Goal: Task Accomplishment & Management: Manage account settings

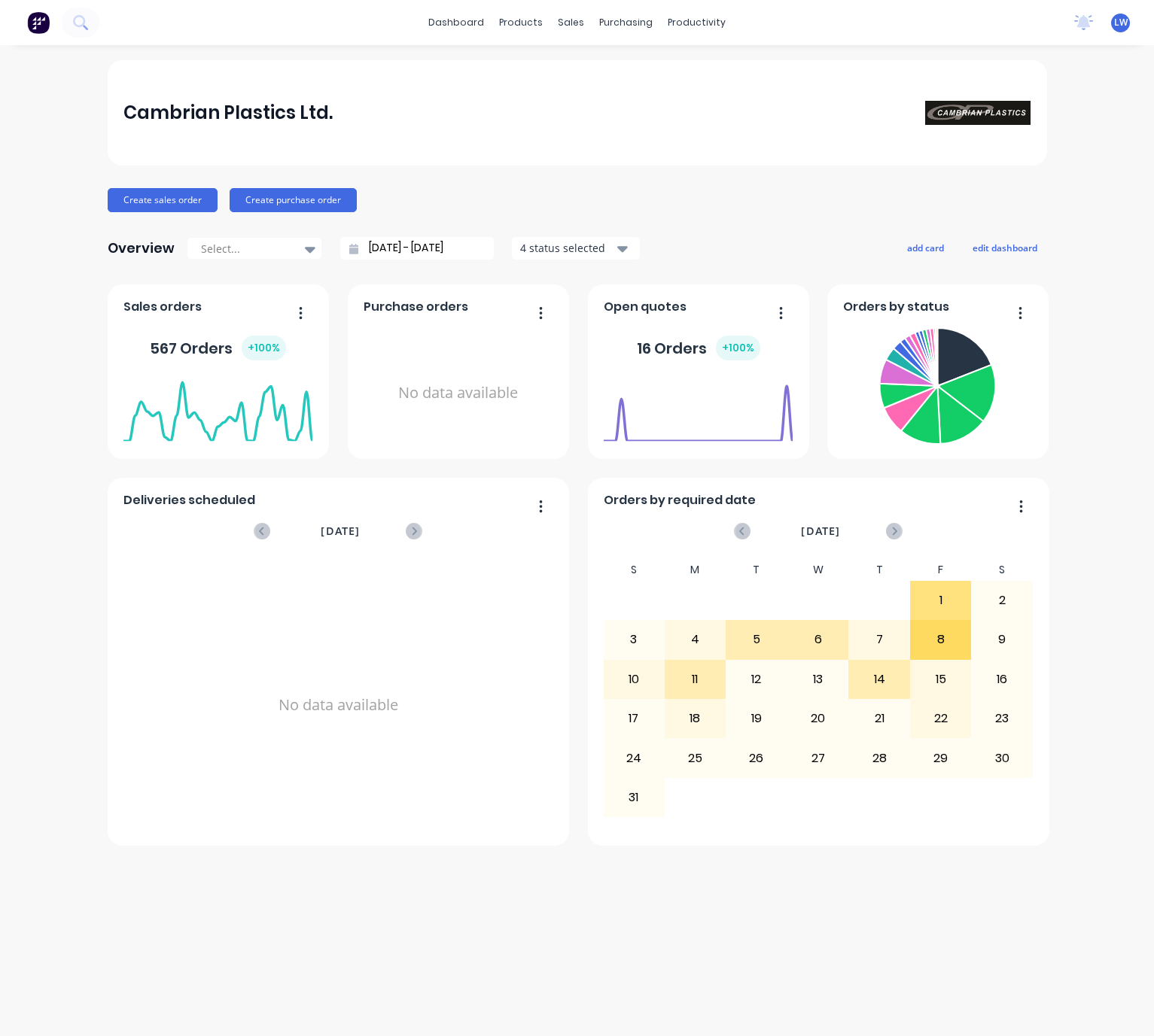
click at [86, 37] on div at bounding box center [50, 23] width 99 height 30
click at [79, 29] on icon at bounding box center [80, 22] width 14 height 14
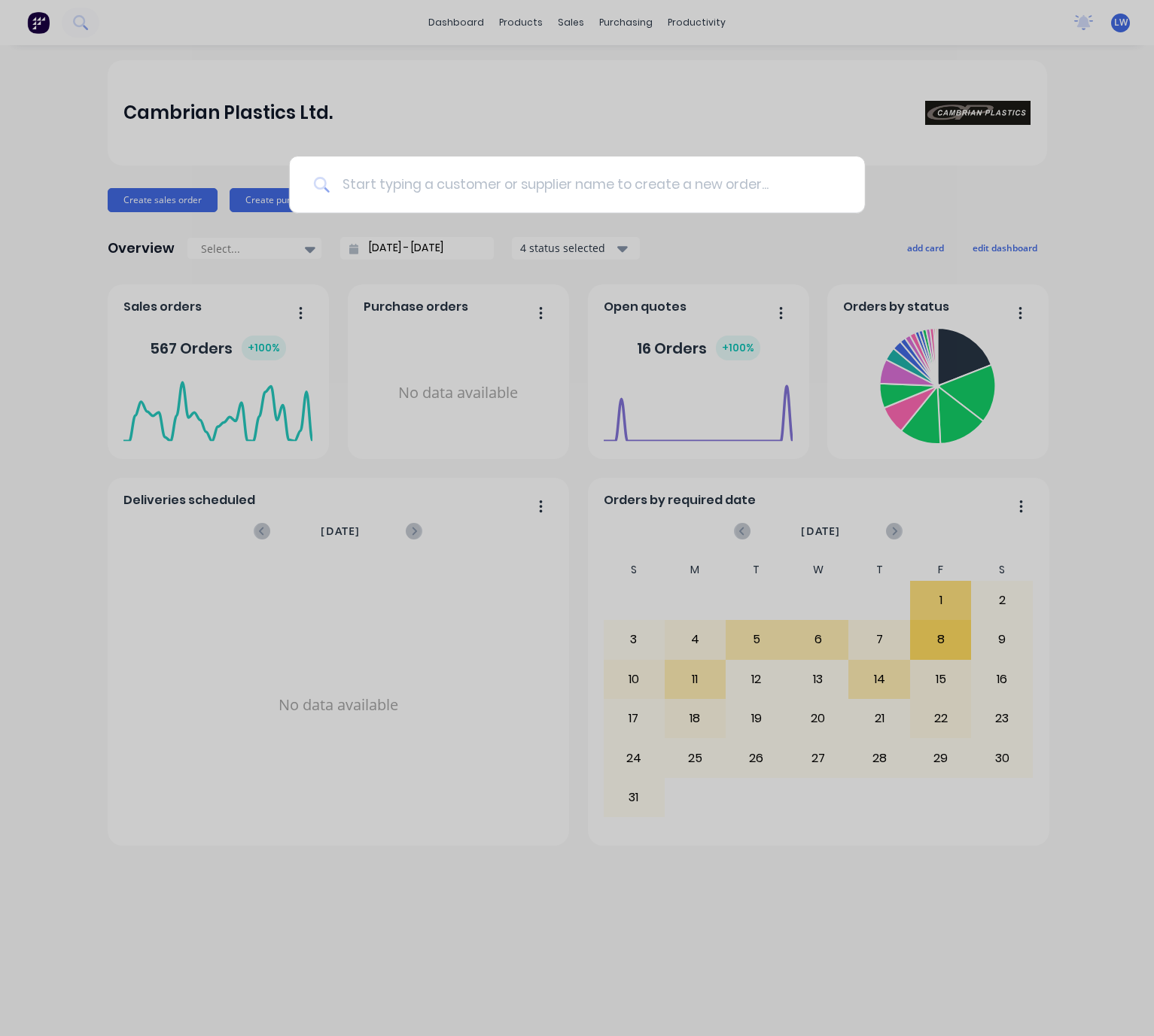
drag, startPoint x: 456, startPoint y: 166, endPoint x: 447, endPoint y: 161, distance: 10.3
click at [452, 166] on input at bounding box center [585, 185] width 511 height 57
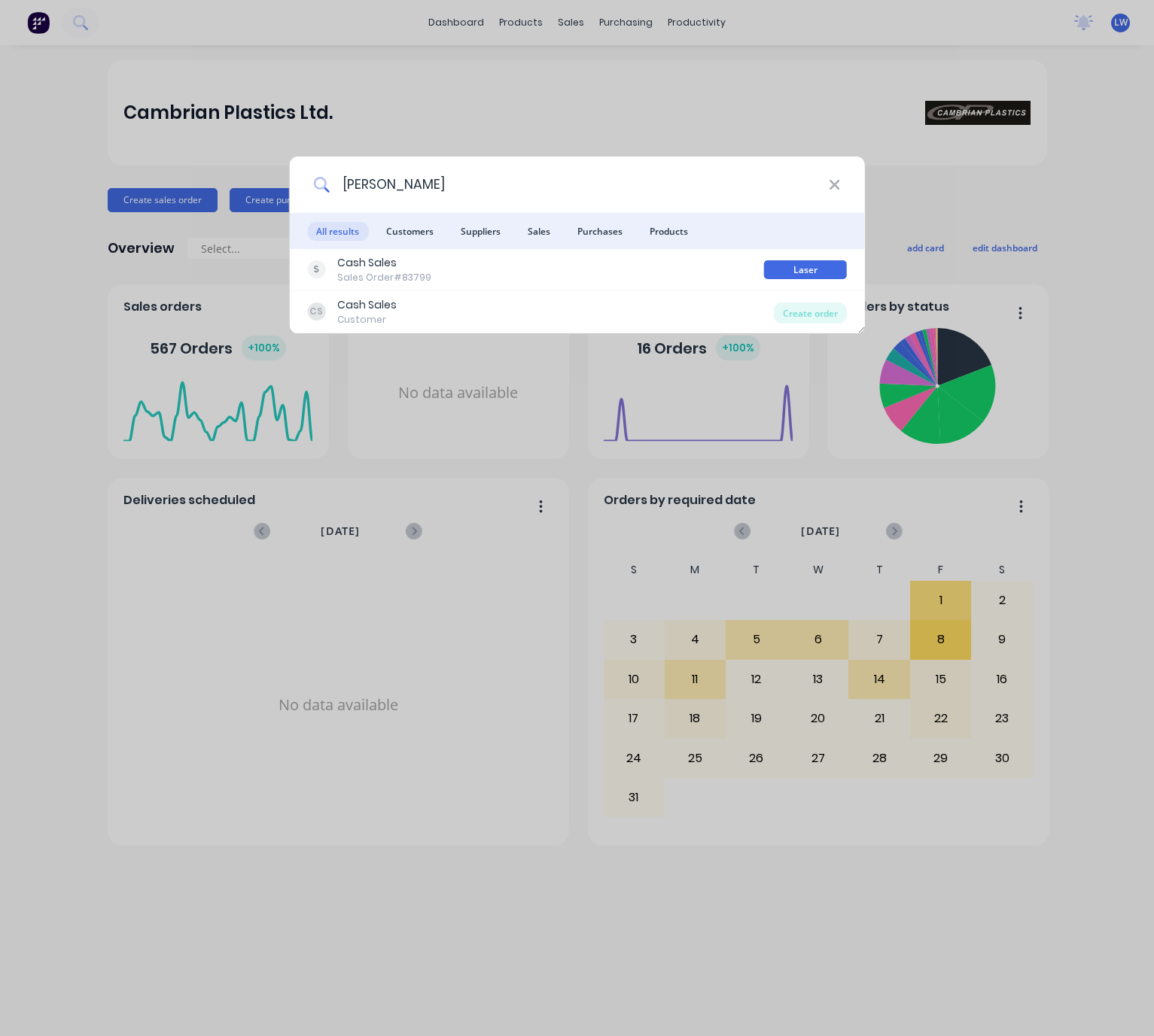
type input "Louise Stevenson"
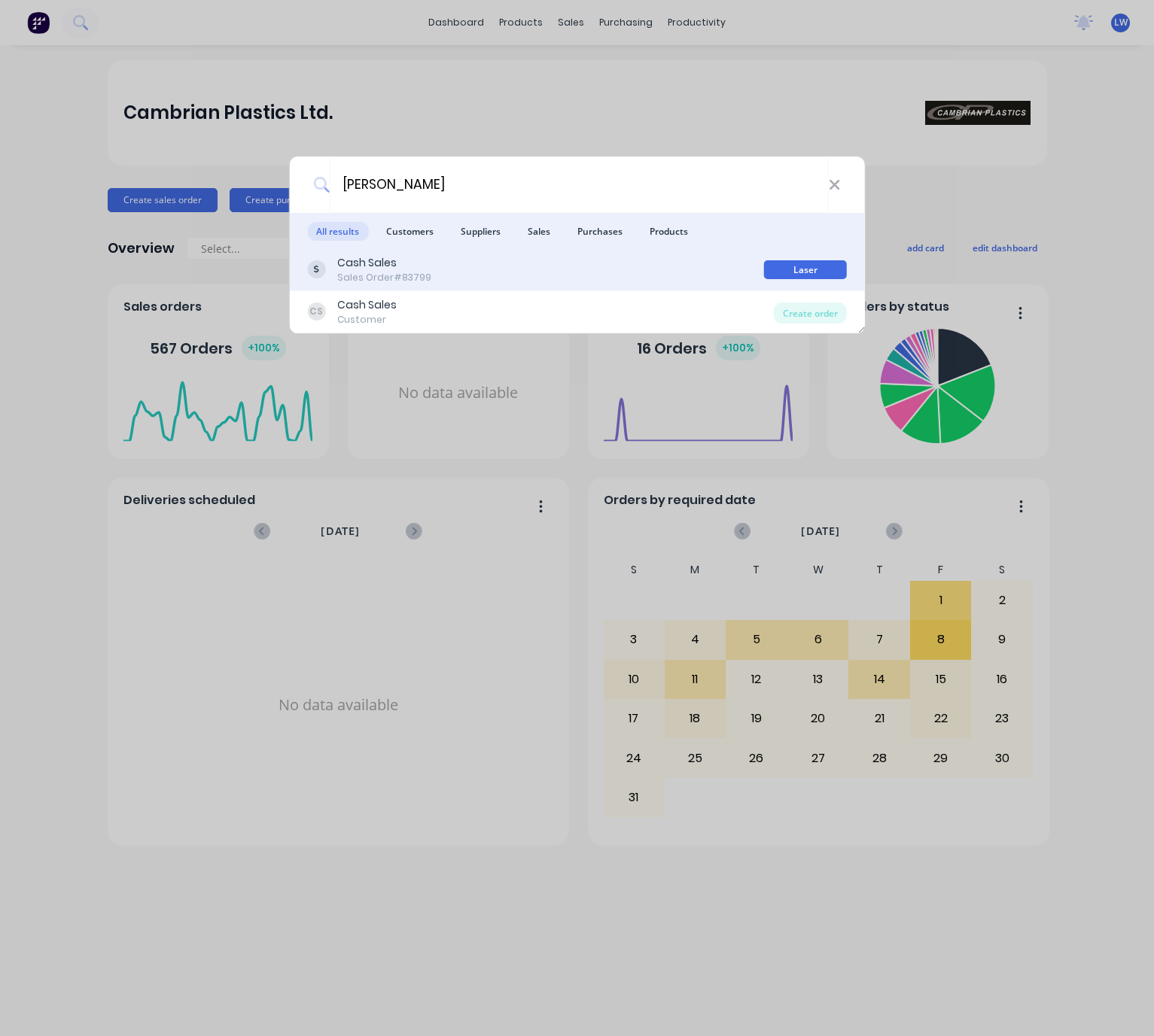
click at [653, 274] on div "Cash Sales Sales Order #83799" at bounding box center [535, 270] width 457 height 29
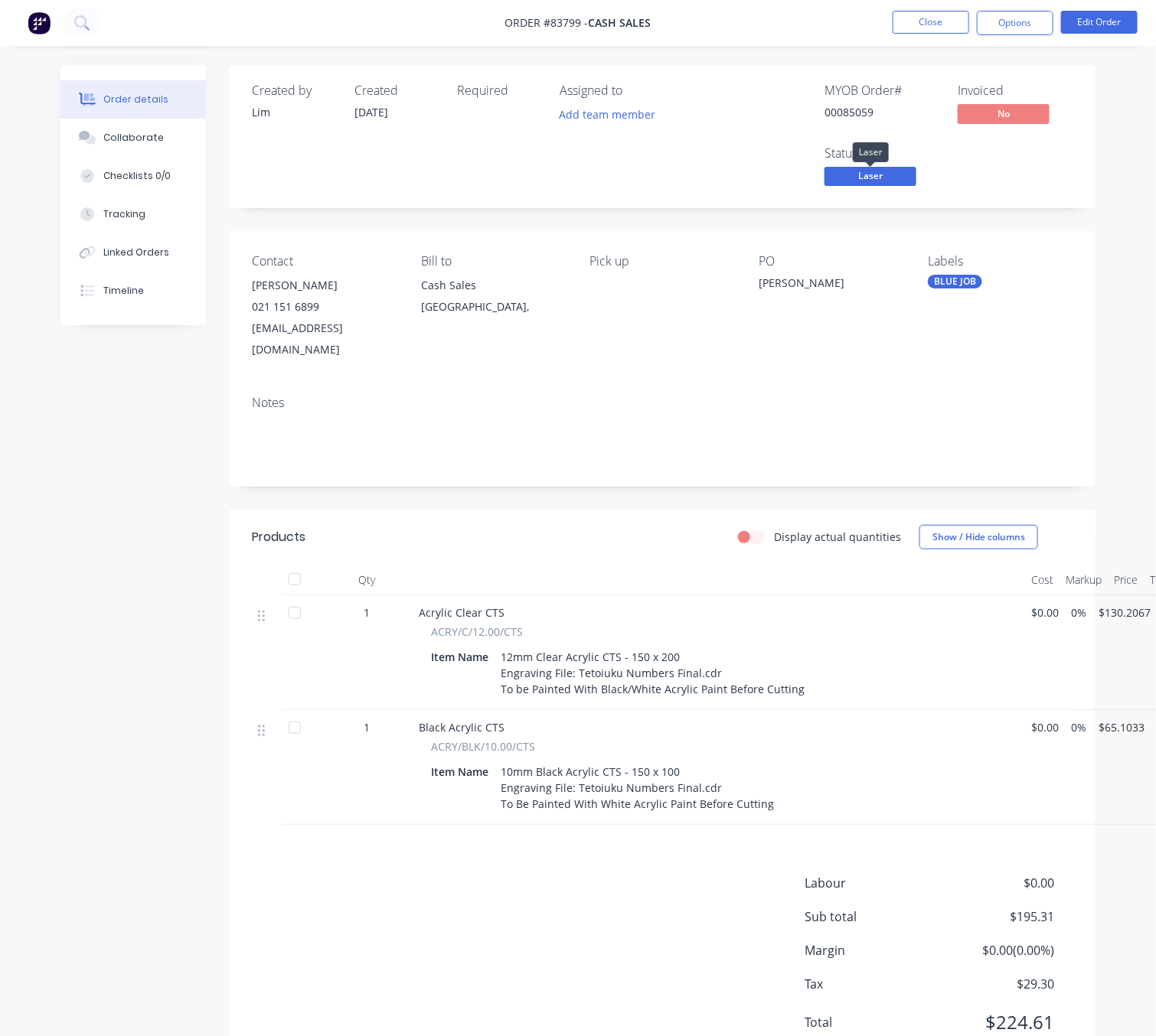
click at [898, 175] on span "Laser" at bounding box center [871, 176] width 92 height 19
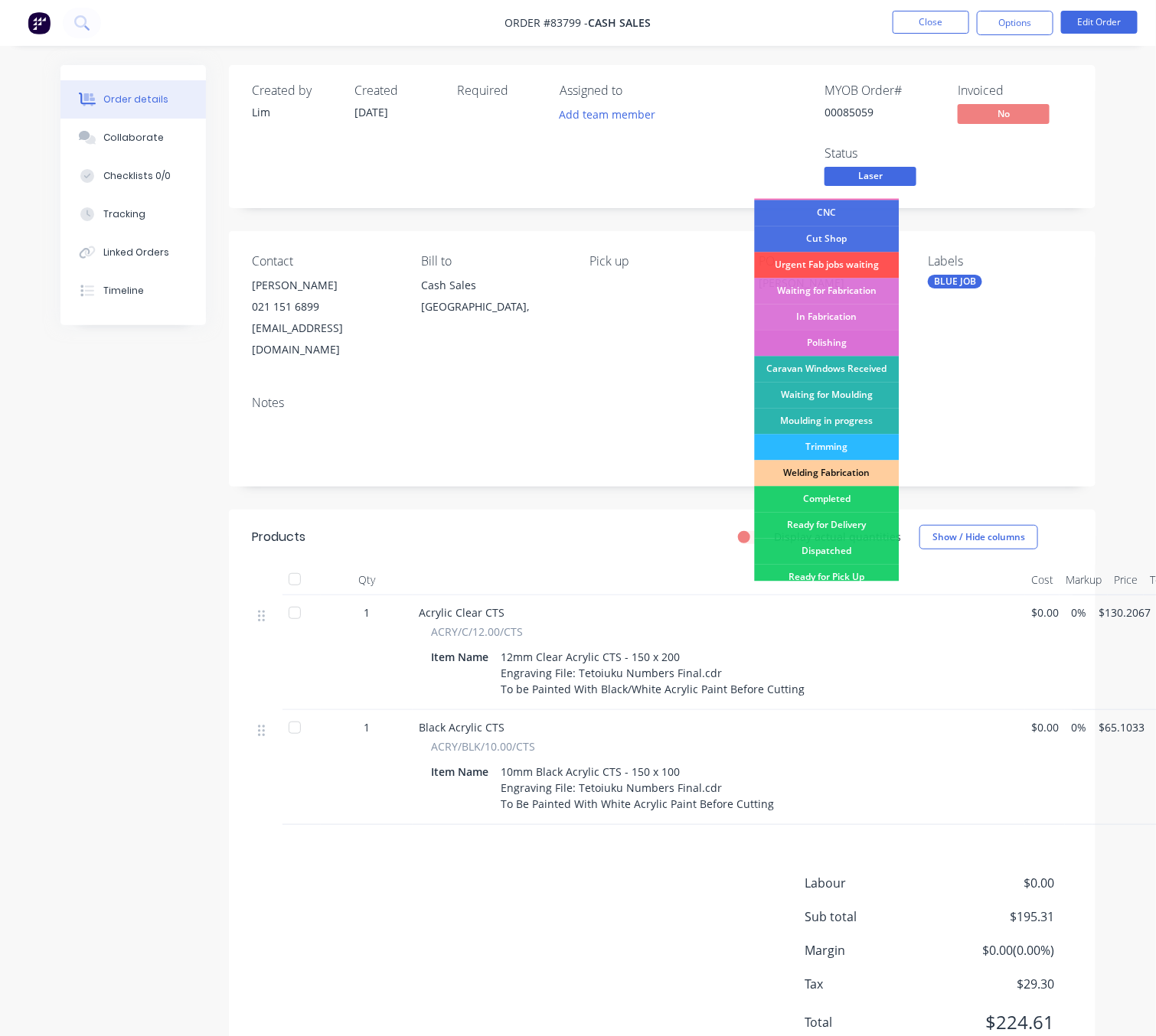
scroll to position [230, 0]
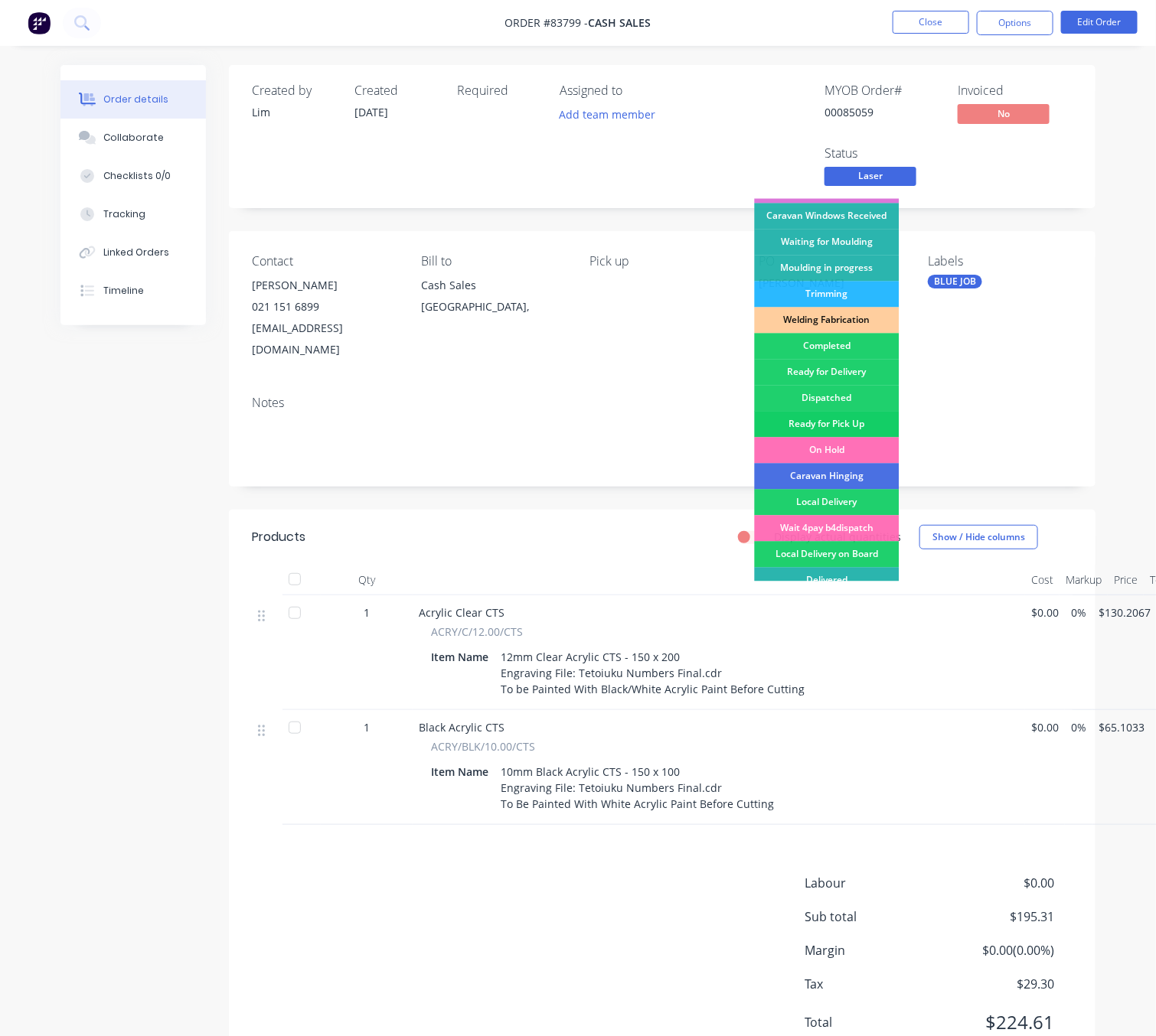
click at [869, 418] on div "Ready for Pick Up" at bounding box center [827, 425] width 145 height 26
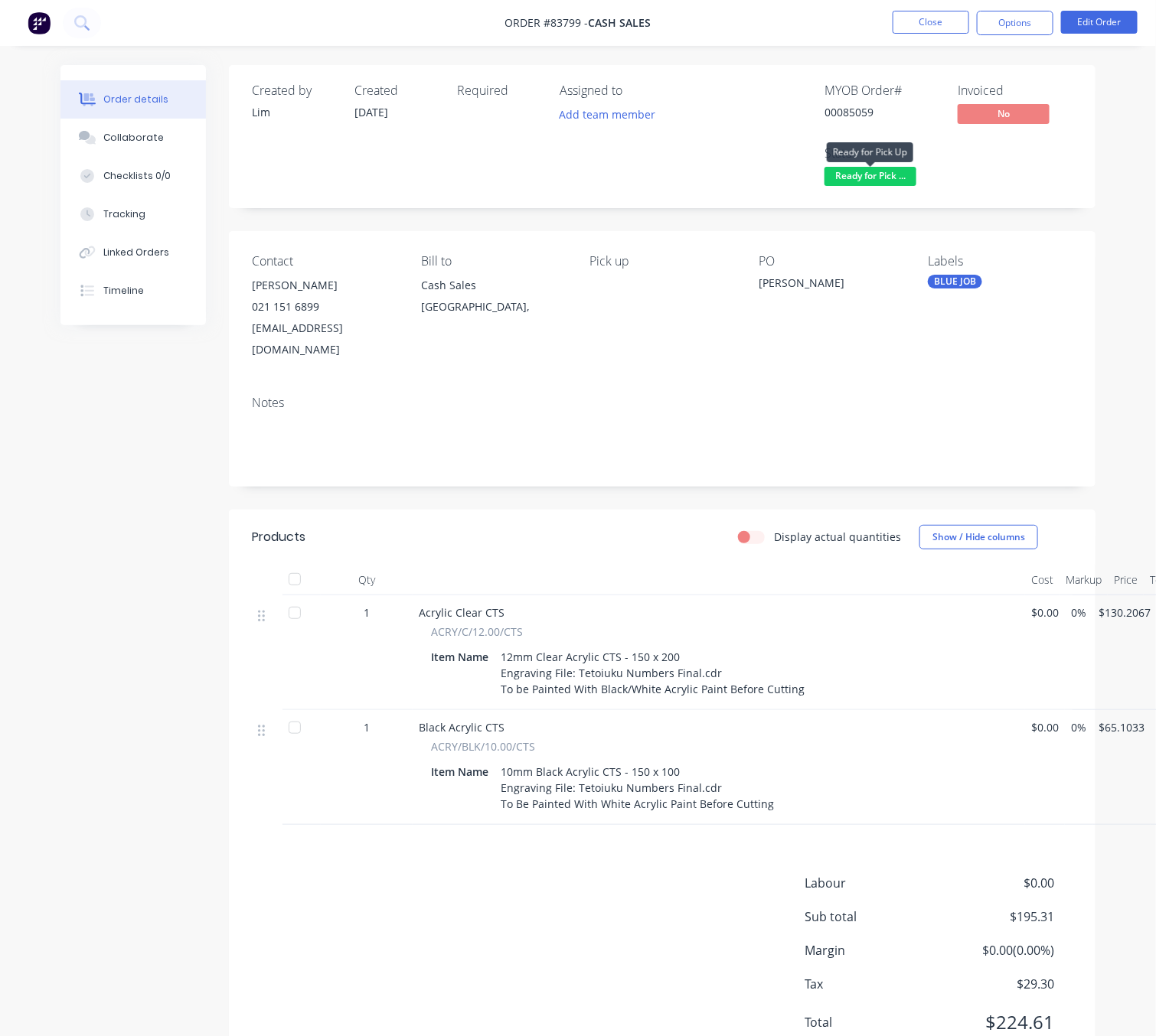
click at [886, 172] on span "Ready for Pick ..." at bounding box center [871, 176] width 92 height 19
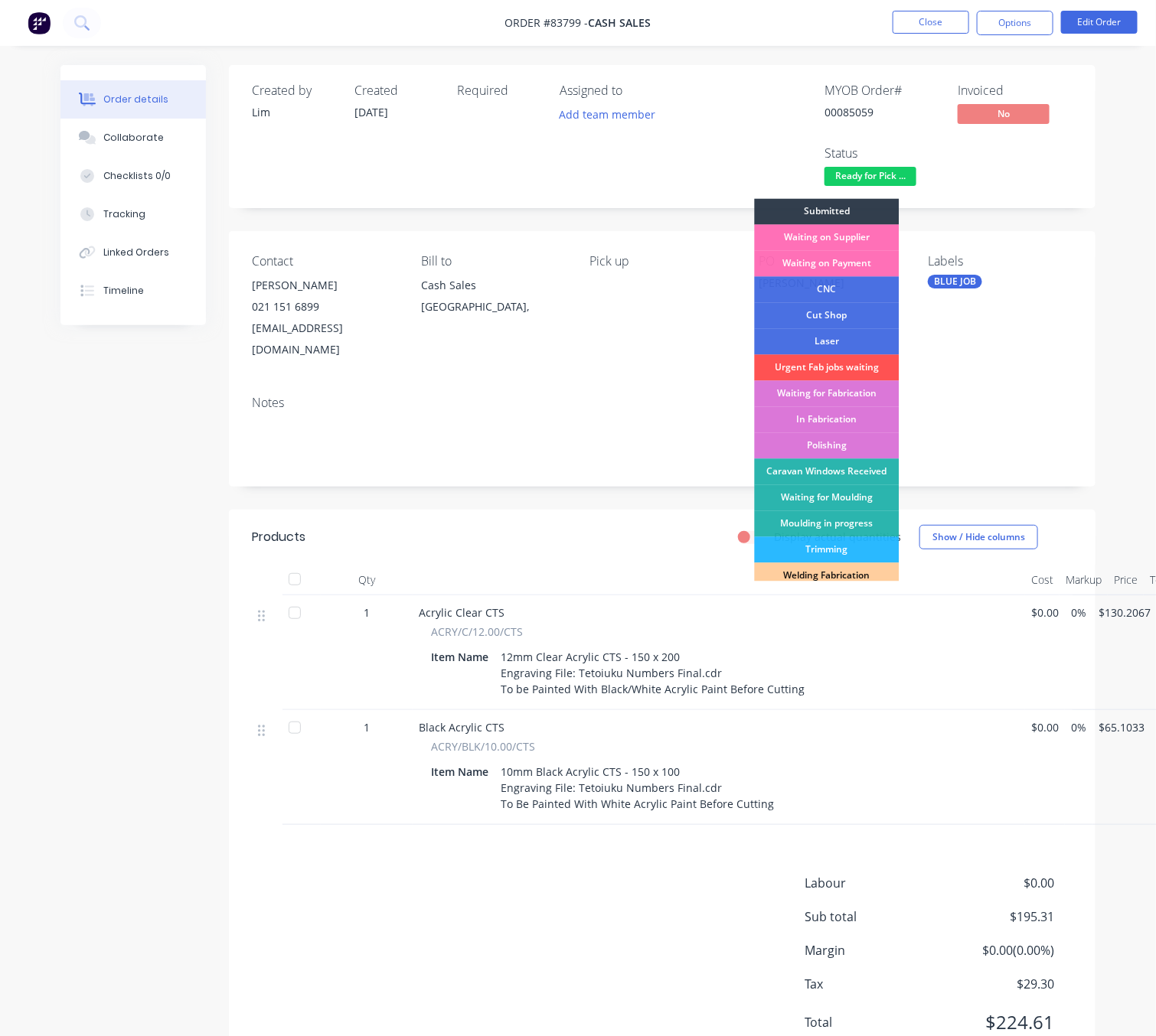
click at [141, 574] on div "Created by Lim Created 11/08/25 Required Assigned to Add team member MYOB Order…" at bounding box center [578, 581] width 1035 height 1032
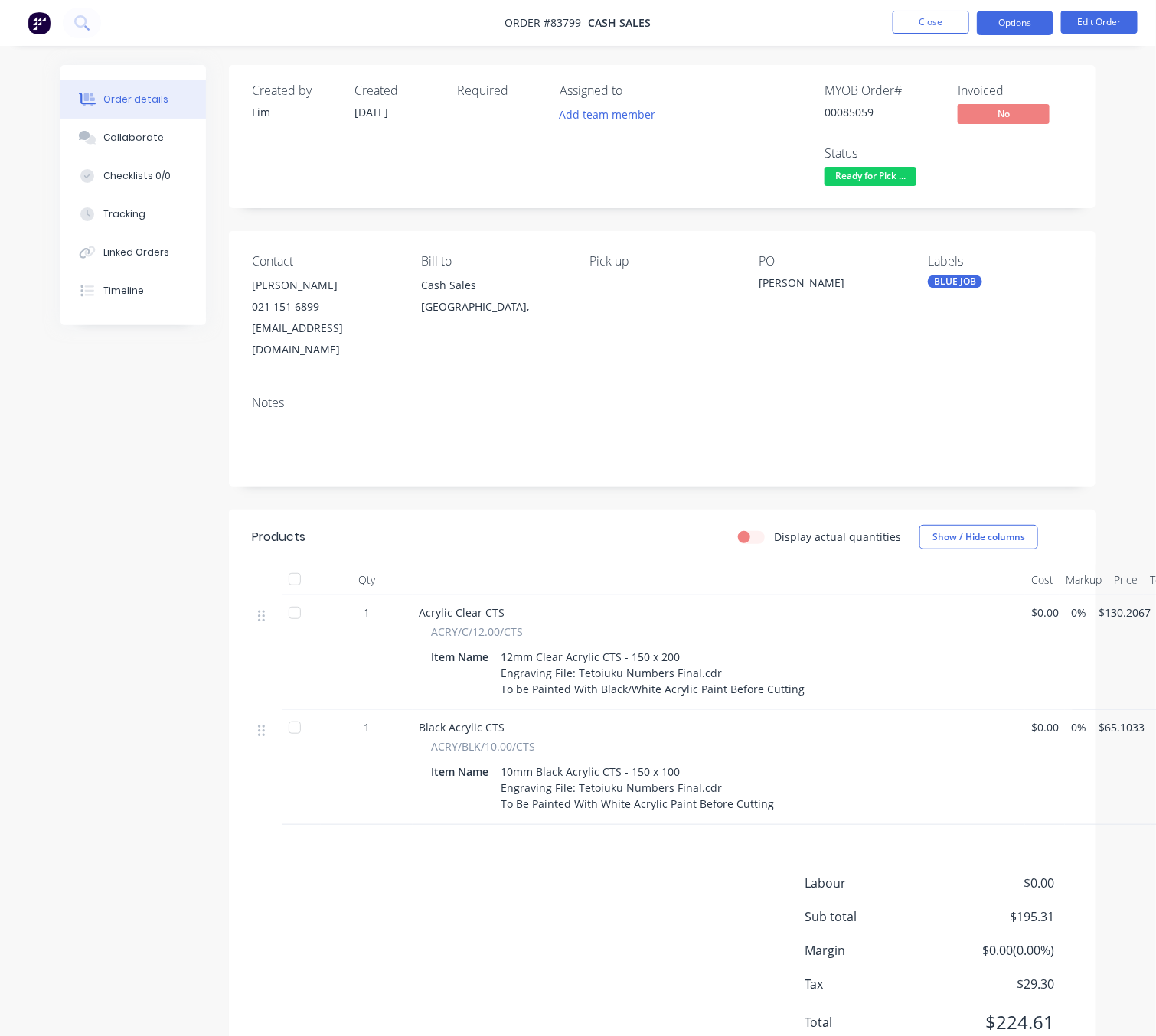
click at [1036, 23] on button "Options" at bounding box center [1015, 23] width 77 height 25
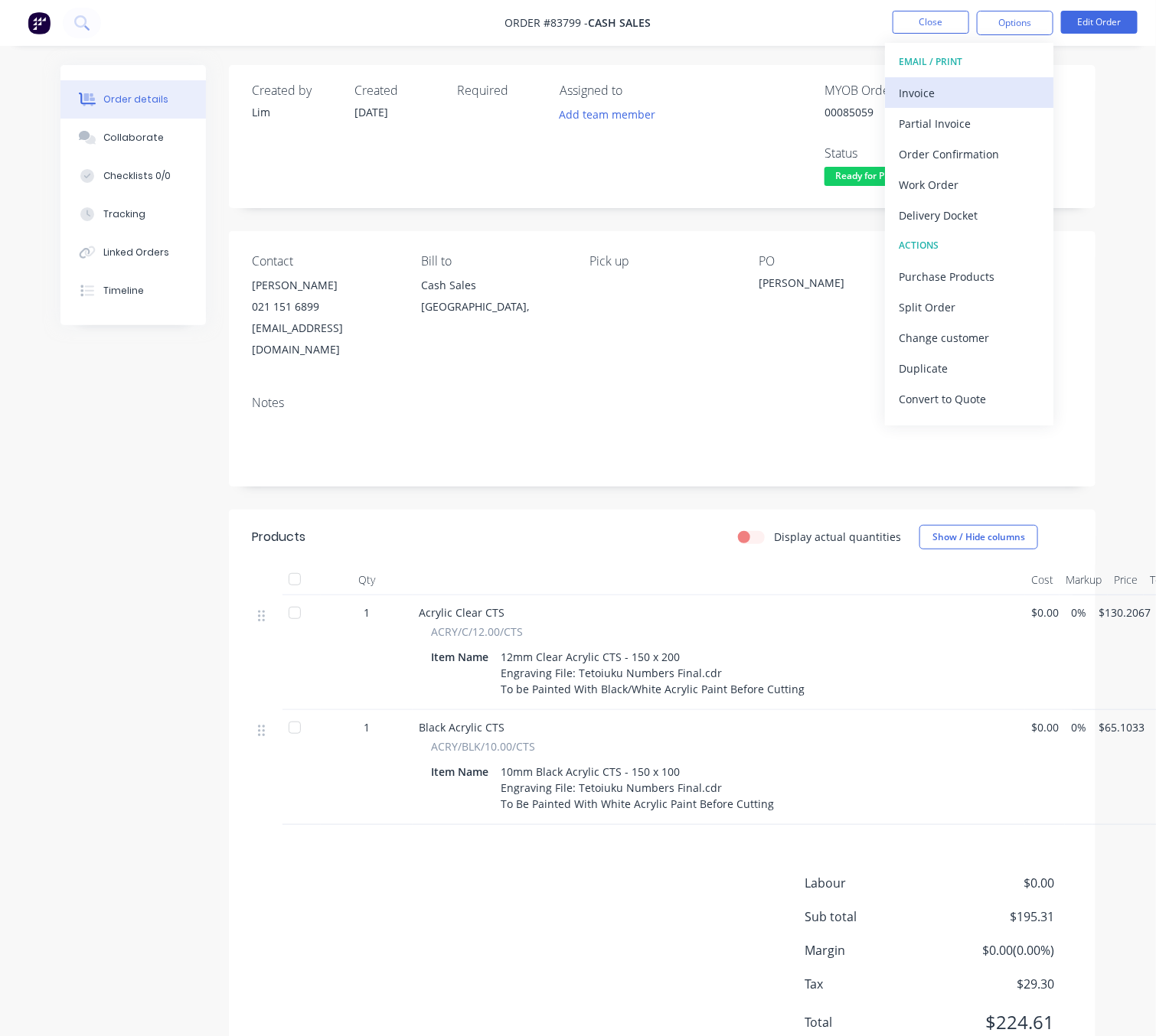
click at [978, 92] on div "Invoice" at bounding box center [969, 93] width 141 height 22
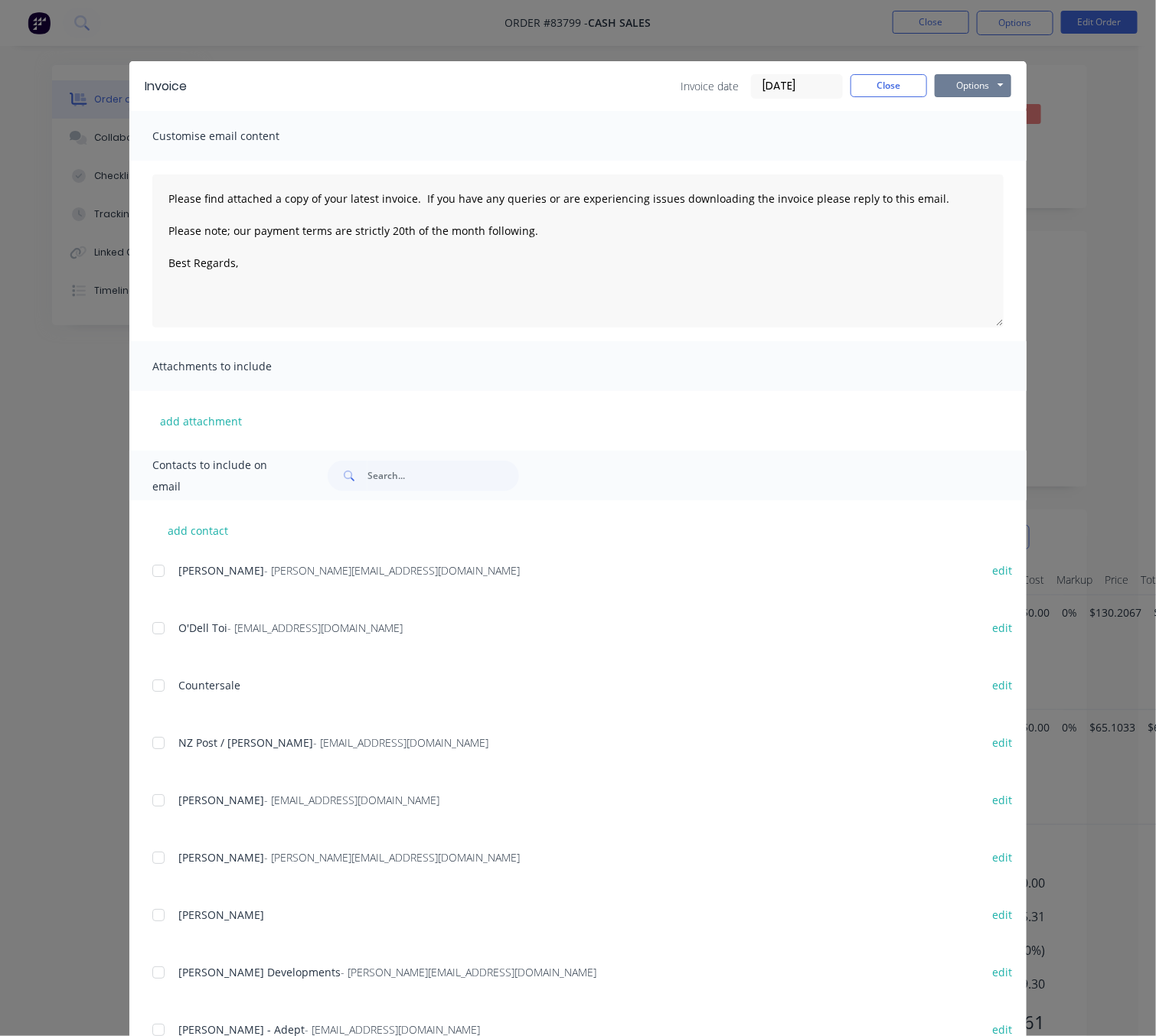
click at [992, 90] on button "Options" at bounding box center [973, 86] width 77 height 23
click at [993, 136] on button "Print" at bounding box center [984, 138] width 98 height 25
type textarea "Please find attached a copy of your latest invoice. If you have any queries or …"
click at [898, 90] on button "Close" at bounding box center [889, 86] width 77 height 23
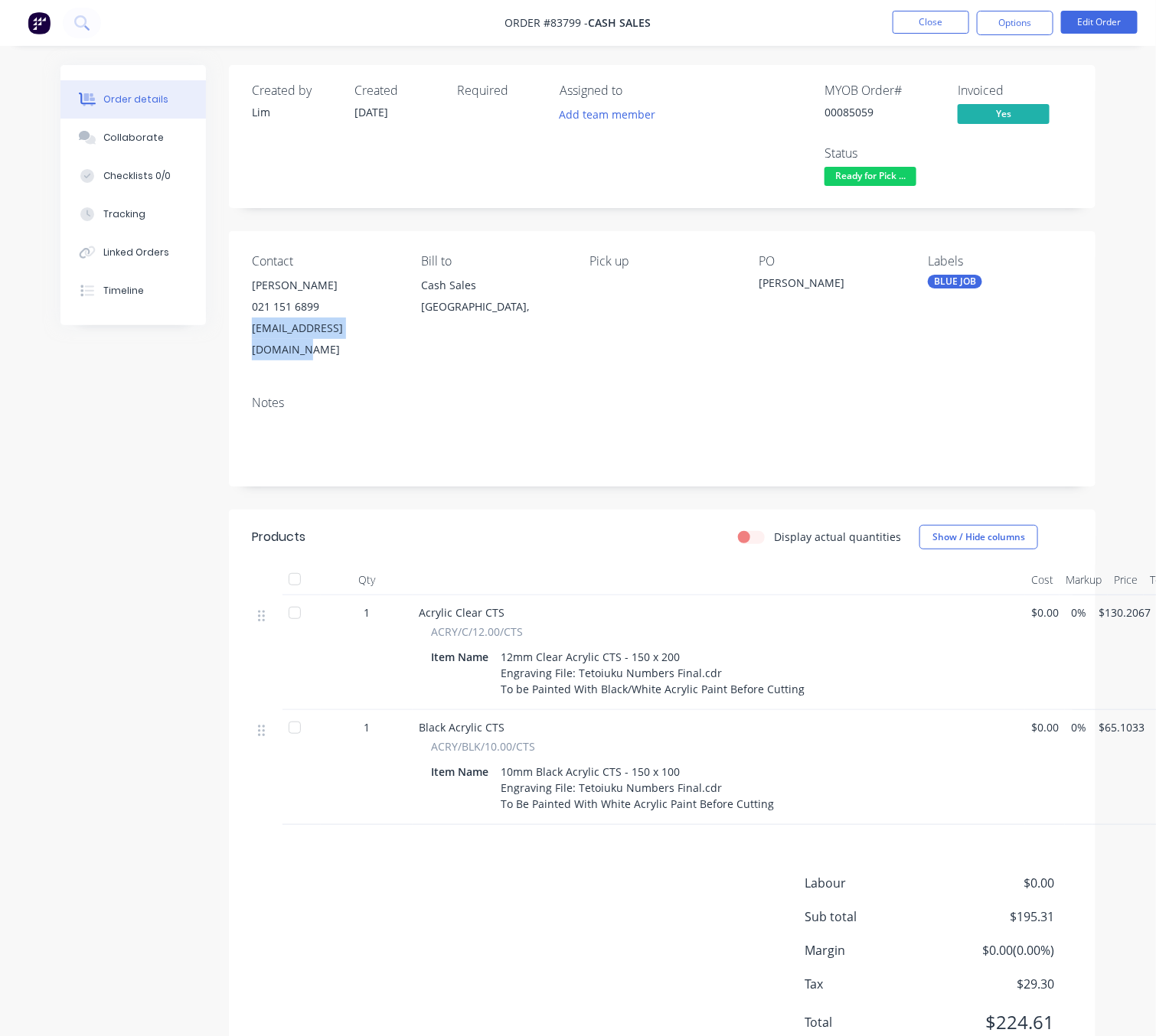
drag, startPoint x: 242, startPoint y: 329, endPoint x: 395, endPoint y: 347, distance: 154.1
click at [395, 347] on div "Contact Louise Stevenson 021 151 6899 director@tetoiuku.org.nz Bill to Cash Sal…" at bounding box center [662, 307] width 867 height 152
copy div "director@tetoiuku.org.nz"
click at [124, 496] on div "Created by Lim Created 11/08/25 Required Assigned to Add team member MYOB Order…" at bounding box center [578, 581] width 1035 height 1032
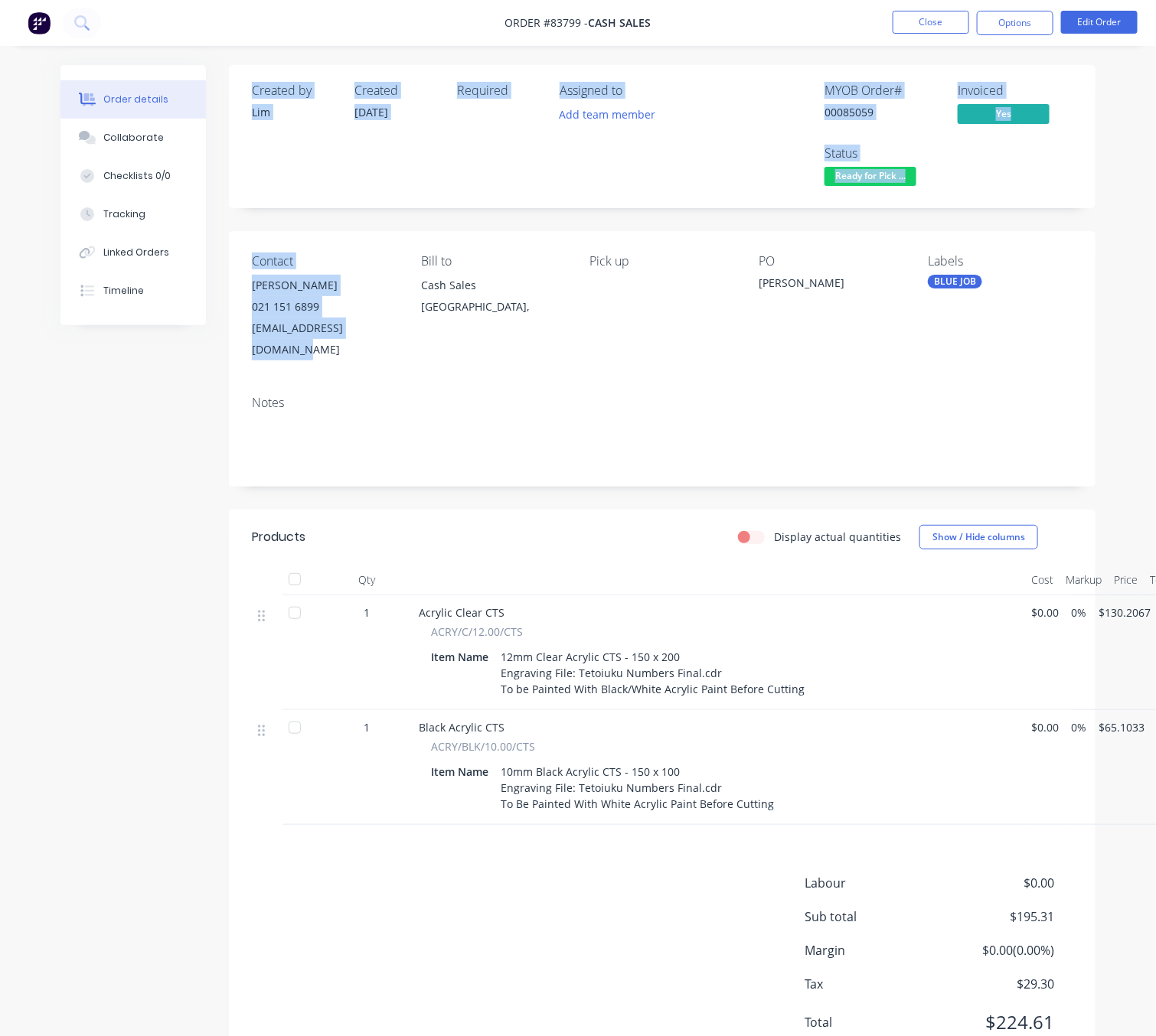
drag, startPoint x: 389, startPoint y: 326, endPoint x: 217, endPoint y: 320, distance: 172.1
click at [217, 320] on div "Order details Collaborate Checklists 0/0 Tracking Linked Orders Timeline Order …" at bounding box center [578, 581] width 1066 height 1032
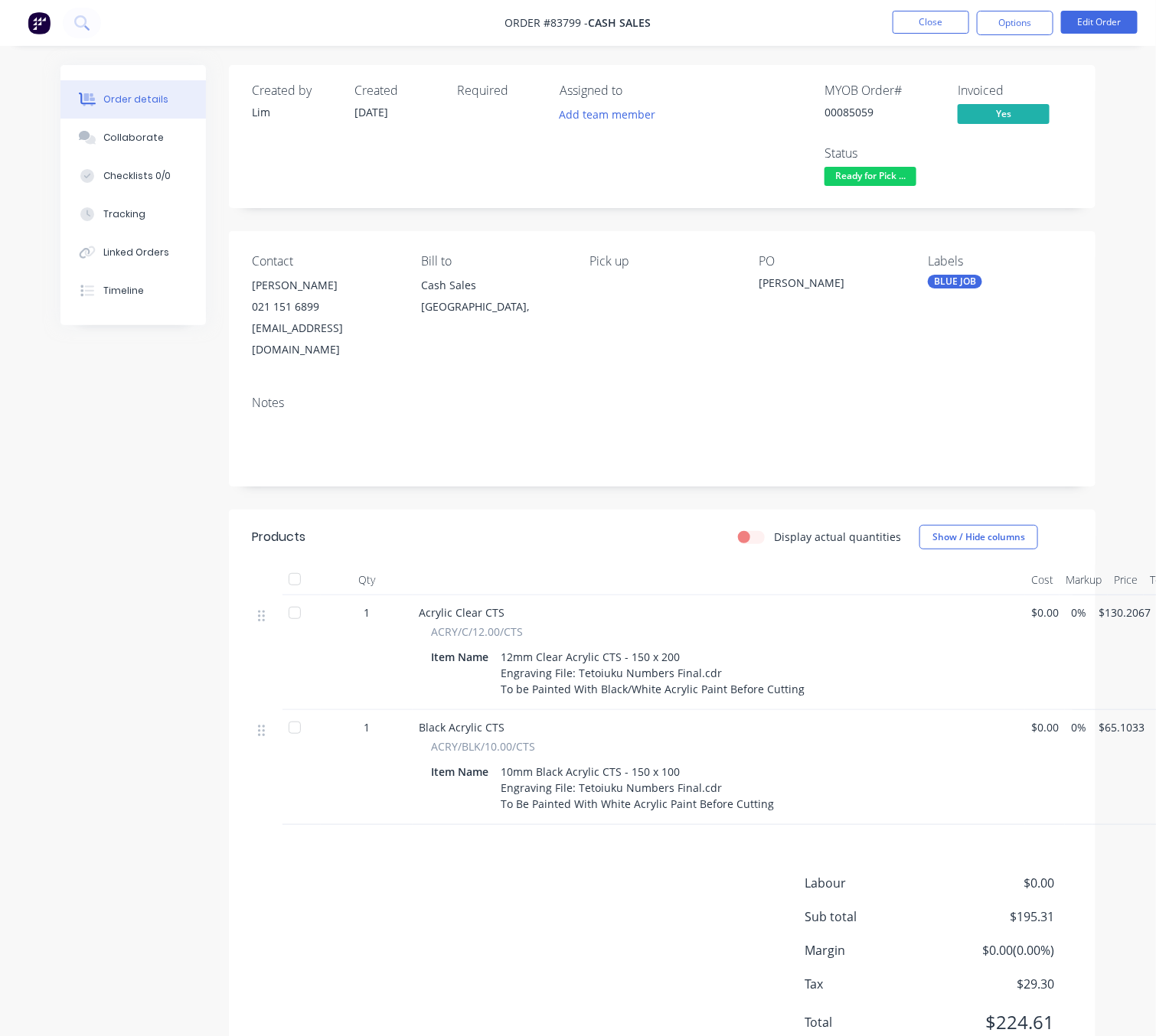
click at [217, 413] on div "Created by Lim Created 11/08/25 Required Assigned to Add team member MYOB Order…" at bounding box center [578, 581] width 1035 height 1032
click at [947, 21] on button "Close" at bounding box center [931, 22] width 77 height 23
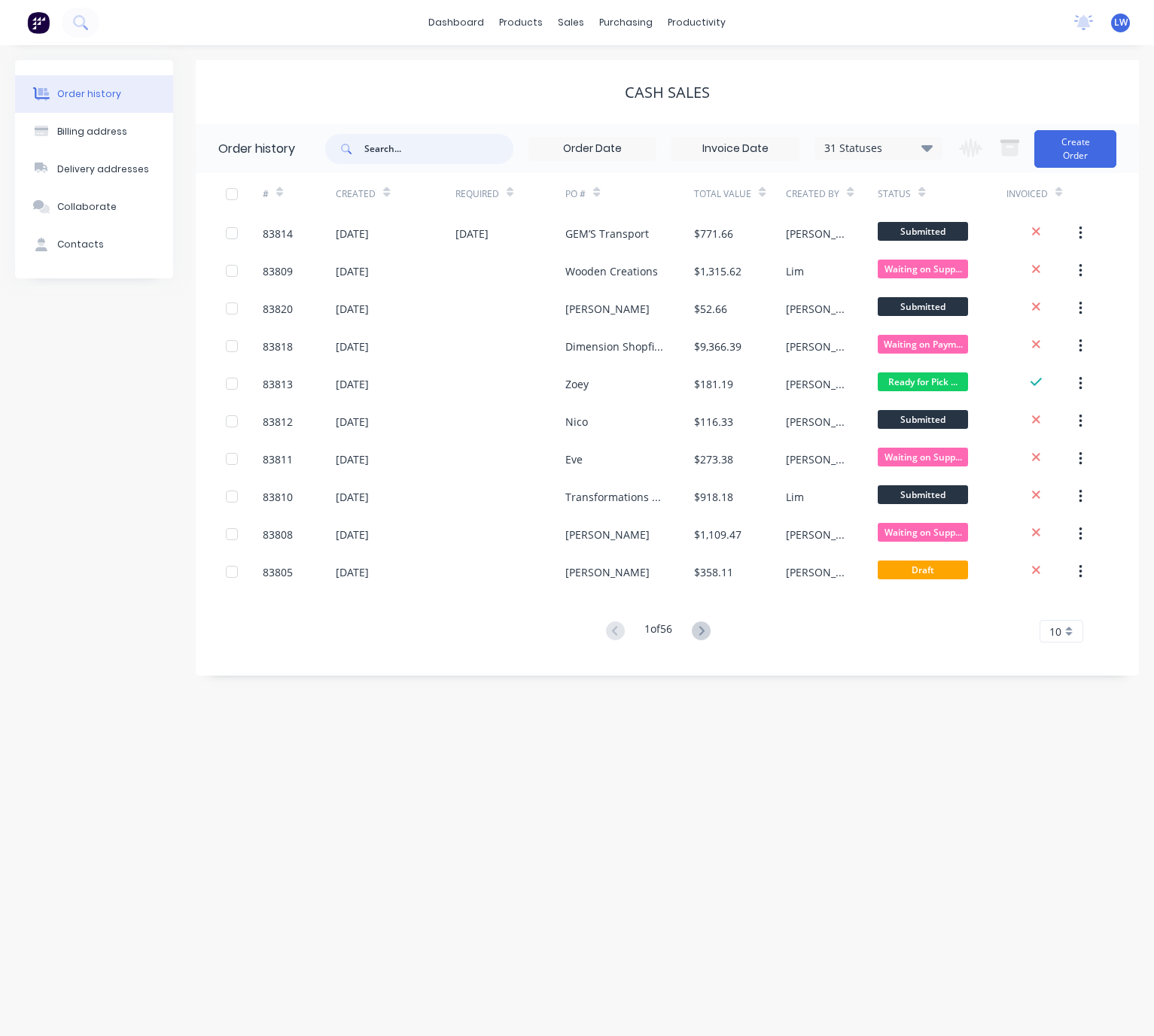
click at [421, 151] on input "text" at bounding box center [439, 149] width 149 height 30
type input "[PERSON_NAME]"
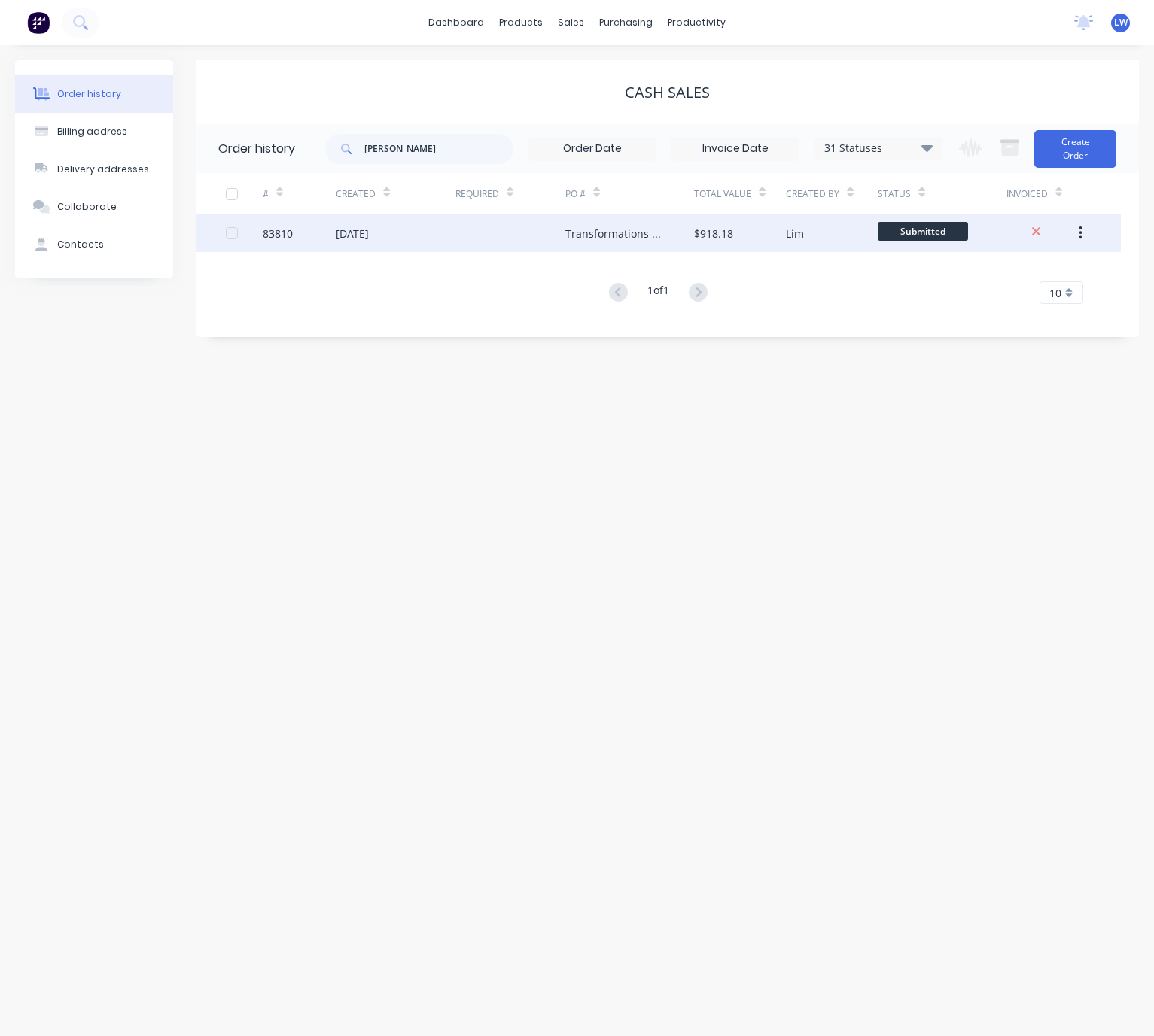
click at [613, 237] on div "Transformations NZ" at bounding box center [614, 234] width 99 height 16
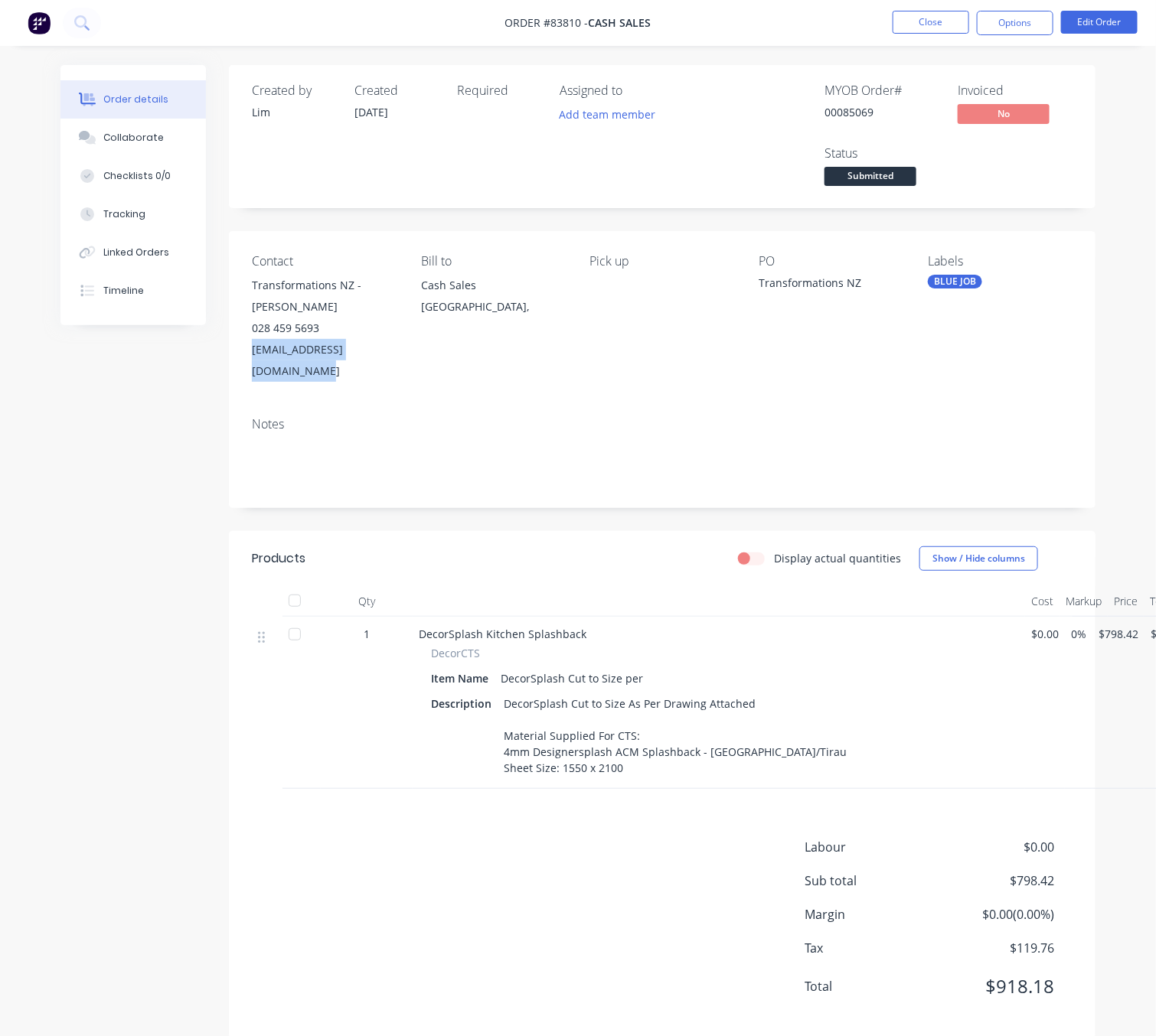
drag, startPoint x: 245, startPoint y: 333, endPoint x: 400, endPoint y: 340, distance: 155.2
click at [409, 340] on div "Created by Lim Created 11/08/25 Required Assigned to Add team member MYOB Order…" at bounding box center [578, 563] width 1035 height 996
copy div "[EMAIL_ADDRESS][DOMAIN_NAME]"
drag, startPoint x: 874, startPoint y: 113, endPoint x: 813, endPoint y: 109, distance: 61.1
click at [813, 109] on div "MYOB Order # 00085069 Invoiced No Status Submitted" at bounding box center [892, 136] width 360 height 107
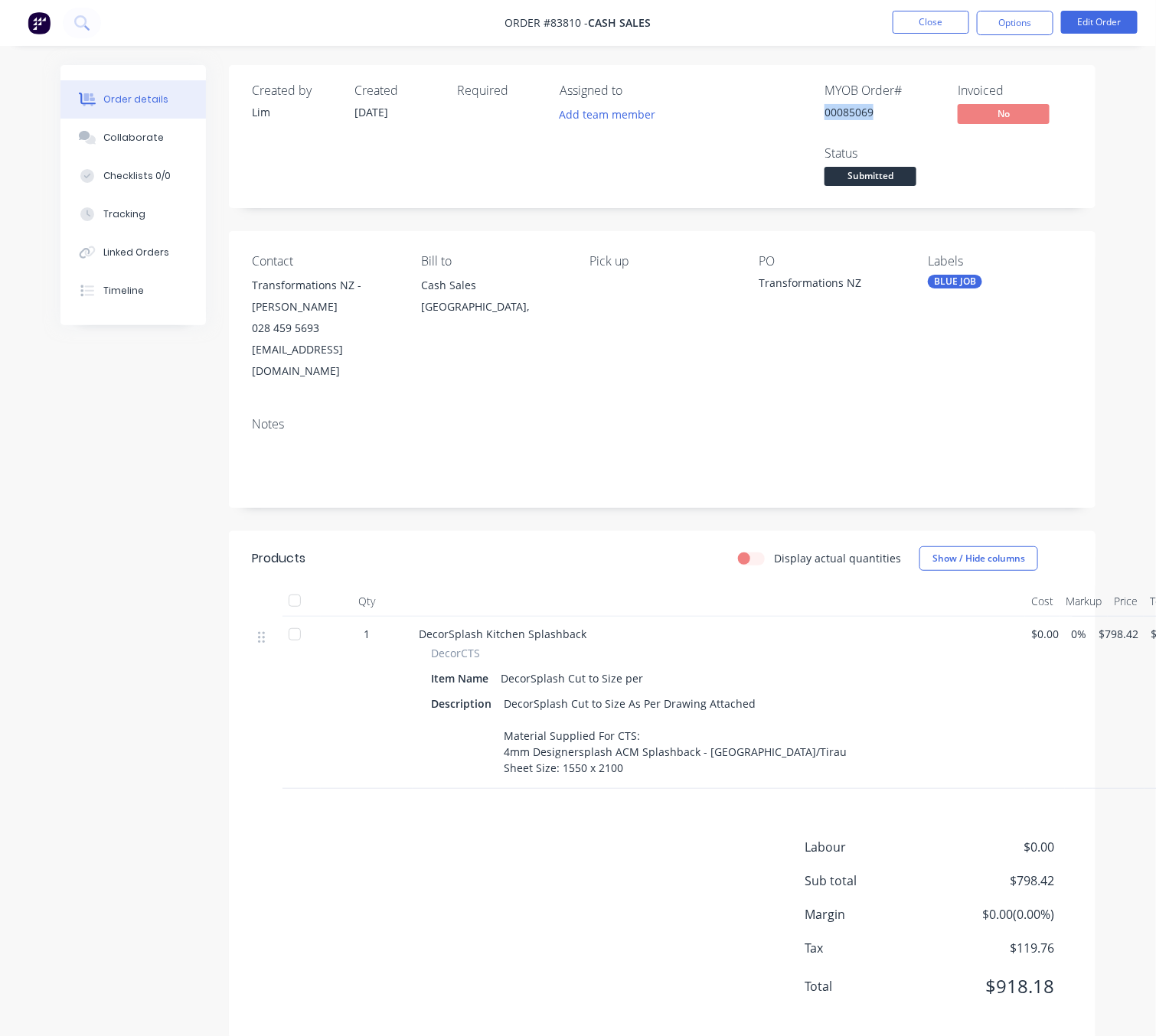
copy div "00085069"
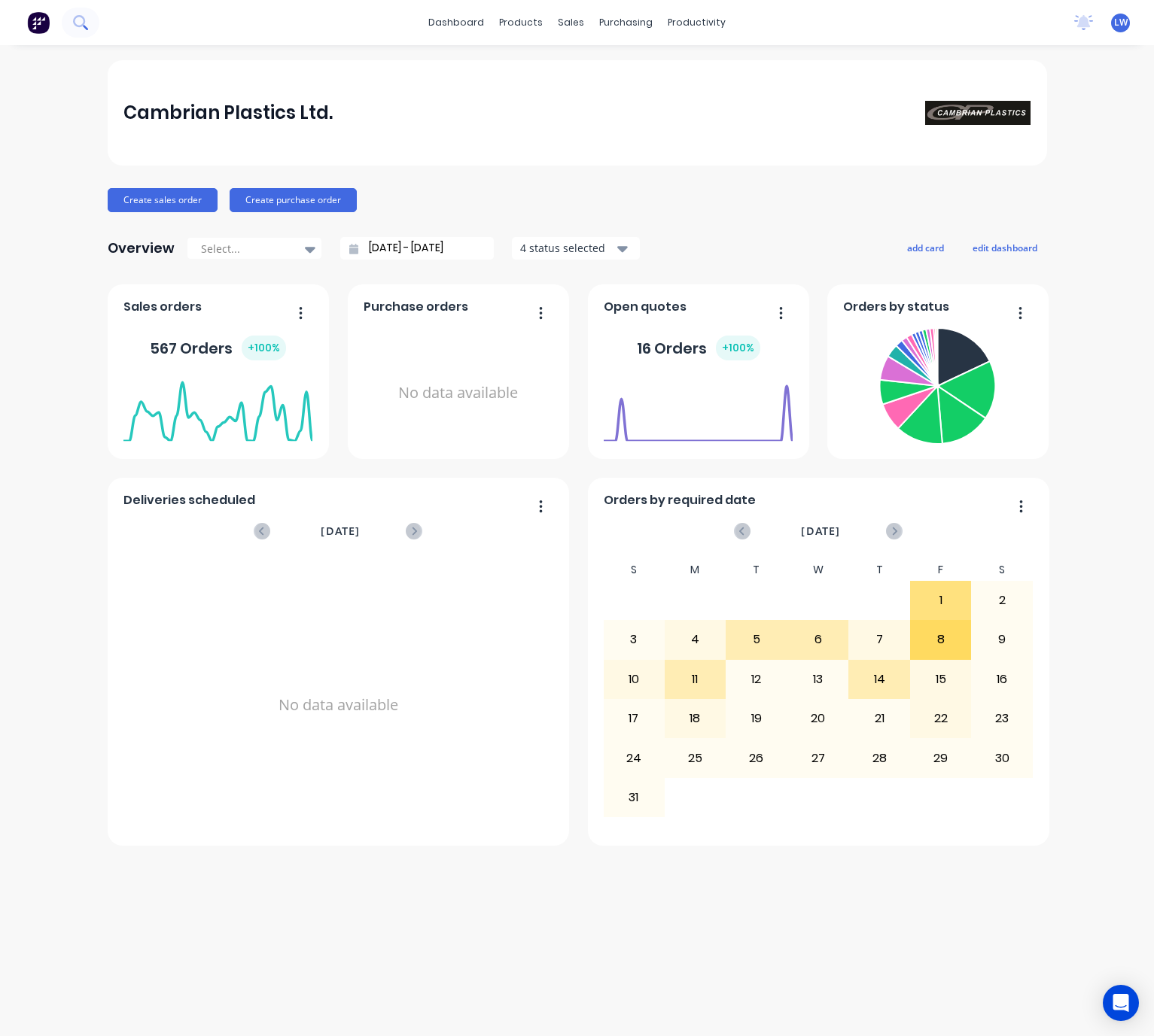
click at [72, 12] on button at bounding box center [81, 23] width 38 height 30
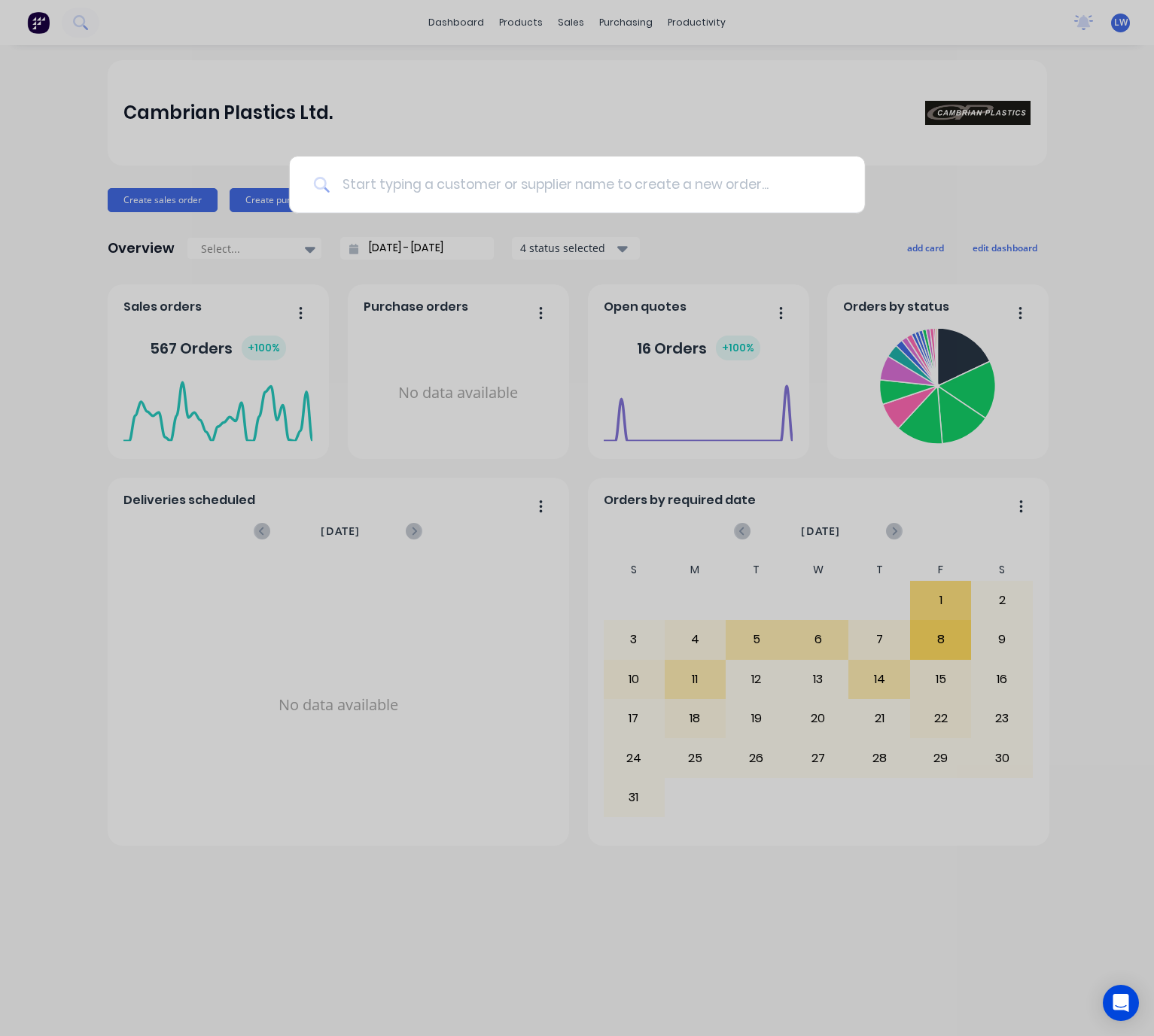
click at [414, 170] on input at bounding box center [585, 185] width 511 height 57
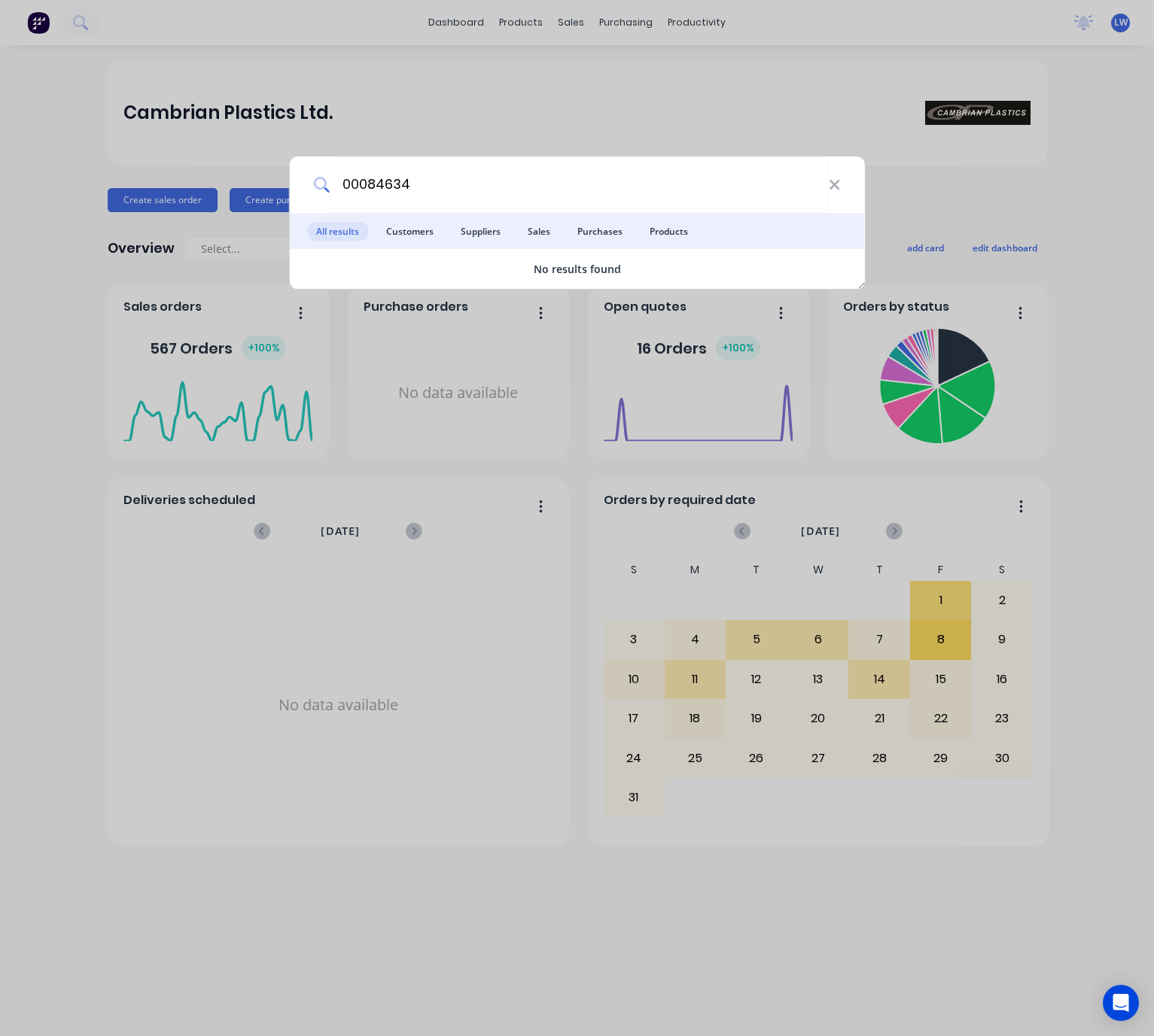
drag, startPoint x: 369, startPoint y: 181, endPoint x: 305, endPoint y: 188, distance: 64.4
click at [307, 184] on div "00084634" at bounding box center [577, 185] width 576 height 57
type input "84634"
drag, startPoint x: 430, startPoint y: 166, endPoint x: 283, endPoint y: 181, distance: 147.8
click at [285, 179] on div "84634 All results Customers Suppliers Sales Purchases Products TT Te Manawa Mus…" at bounding box center [577, 518] width 1154 height 1036
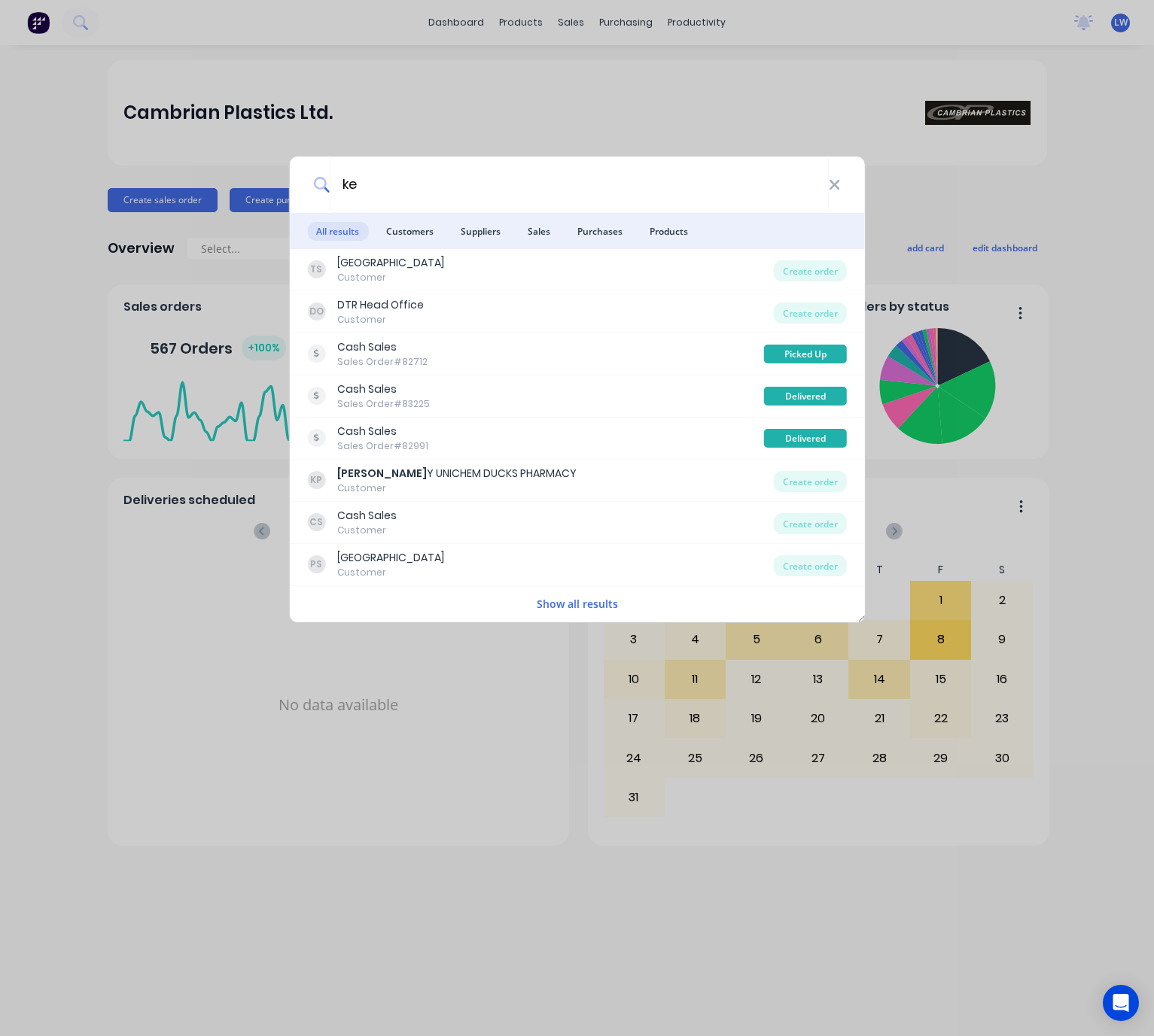
type input "k"
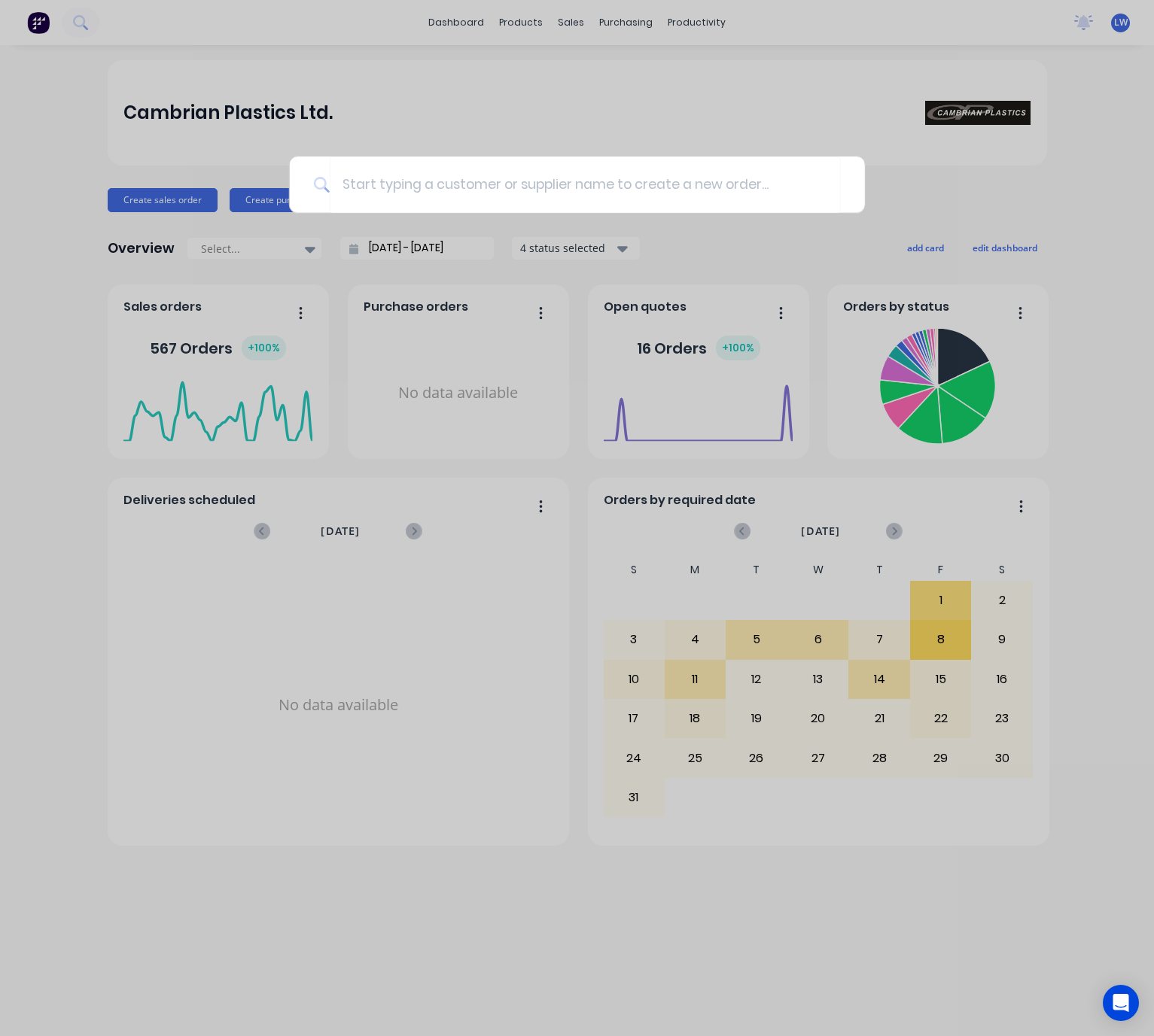
click at [387, 465] on div at bounding box center [577, 518] width 1154 height 1036
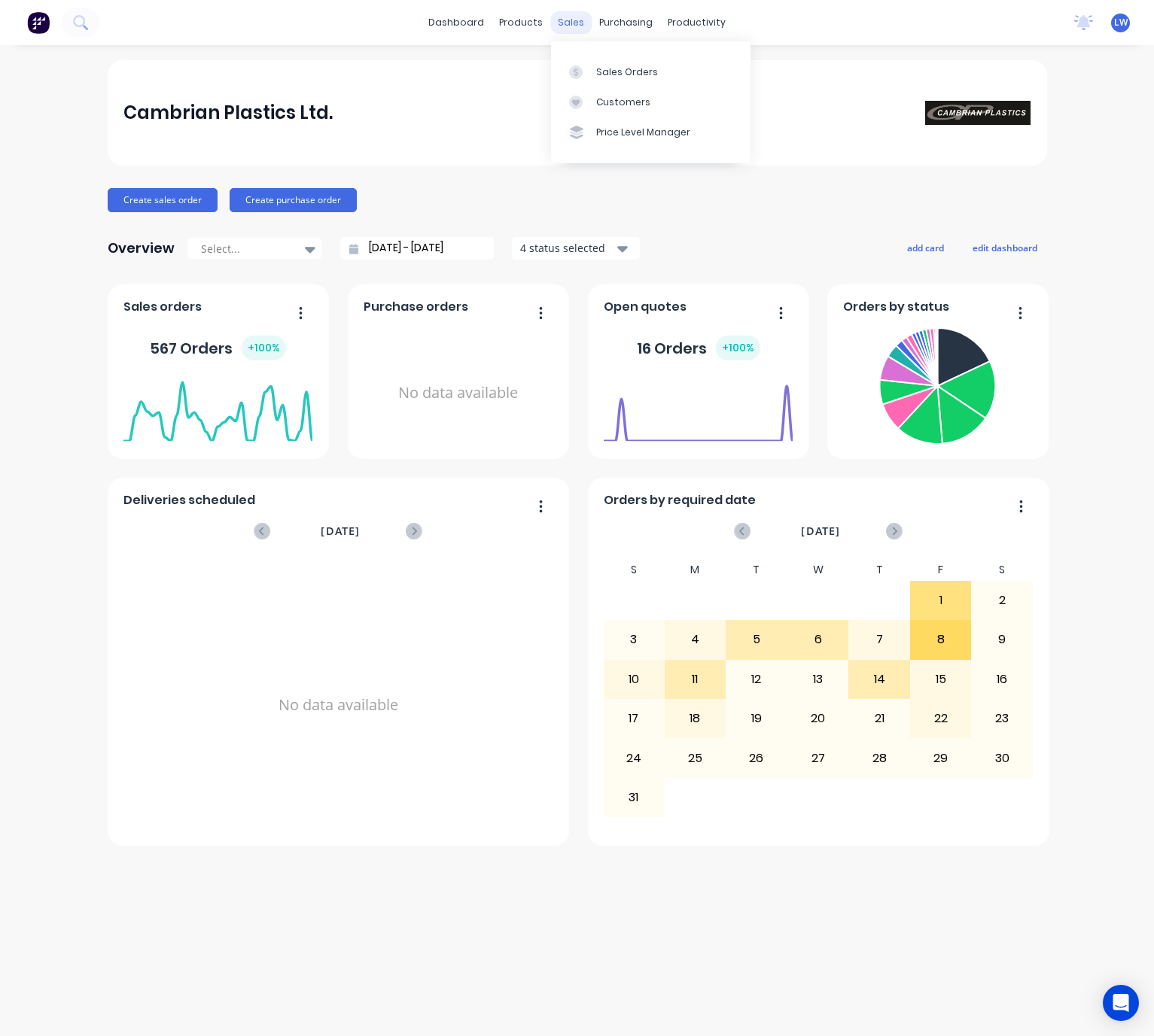
click at [574, 27] on div "sales" at bounding box center [571, 23] width 41 height 23
click at [585, 59] on link "Sales Orders" at bounding box center [650, 72] width 200 height 30
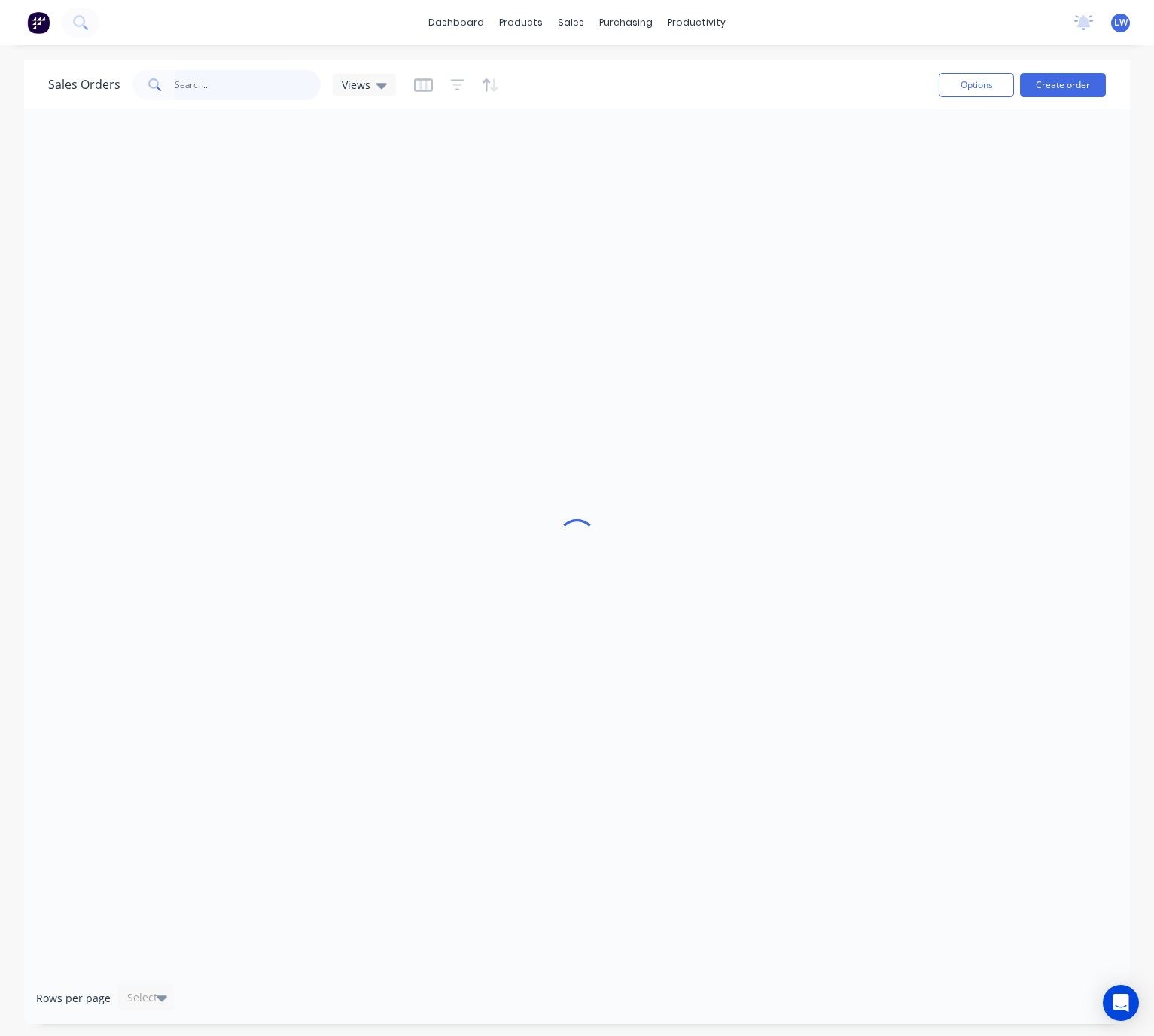
click at [197, 87] on input "text" at bounding box center [248, 85] width 147 height 30
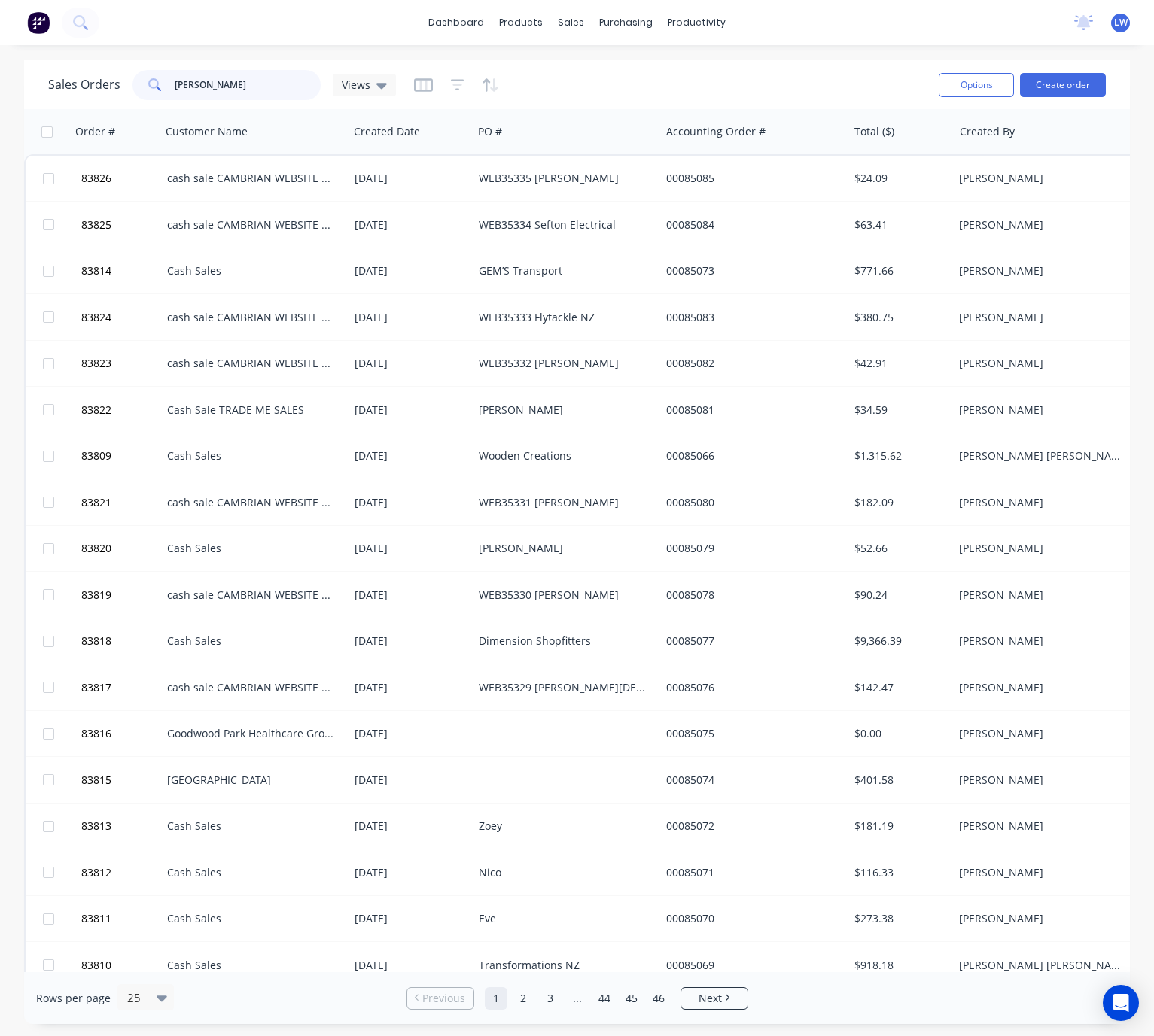
type input "kelly"
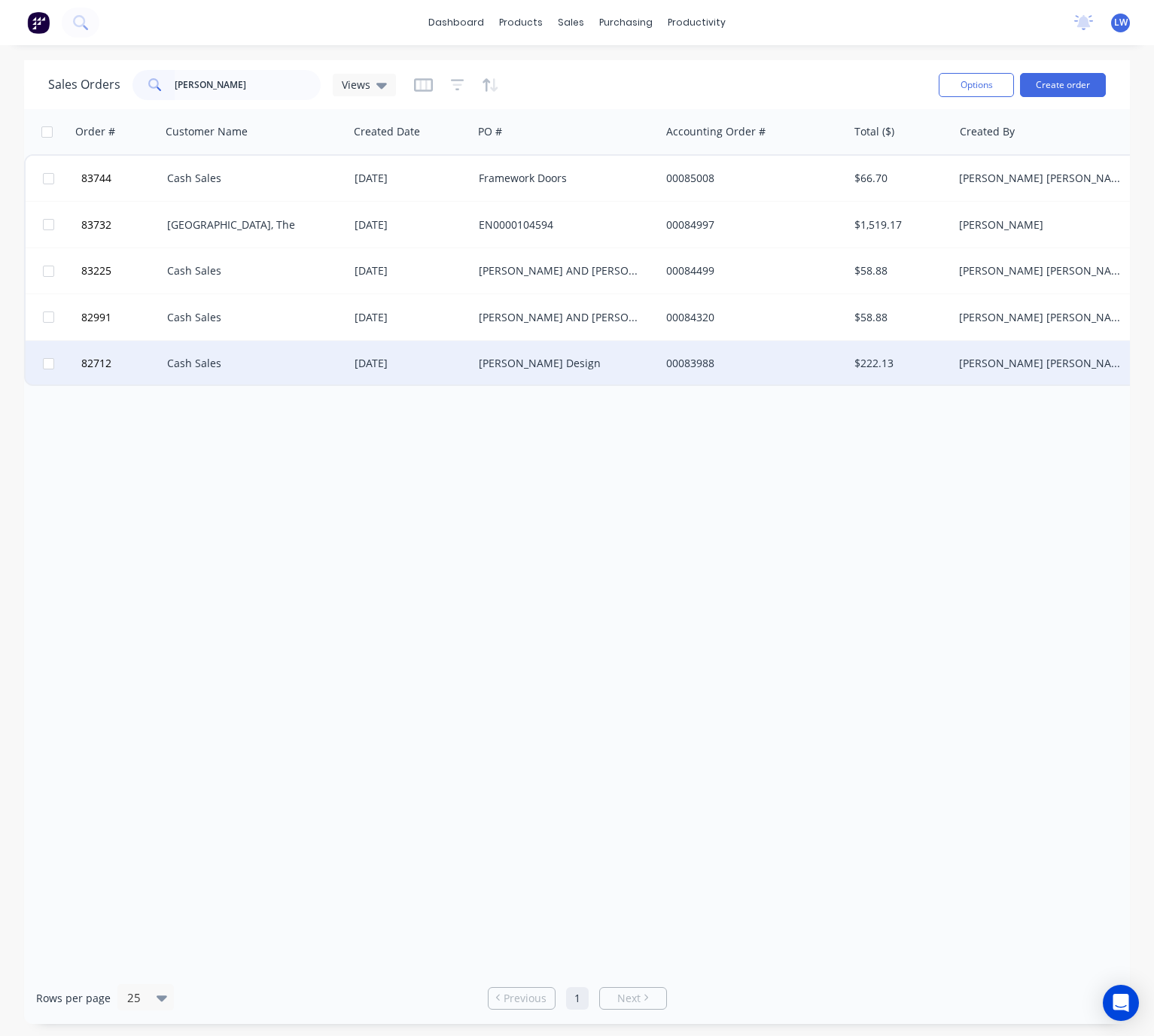
click at [666, 364] on div "00083988" at bounding box center [750, 363] width 167 height 15
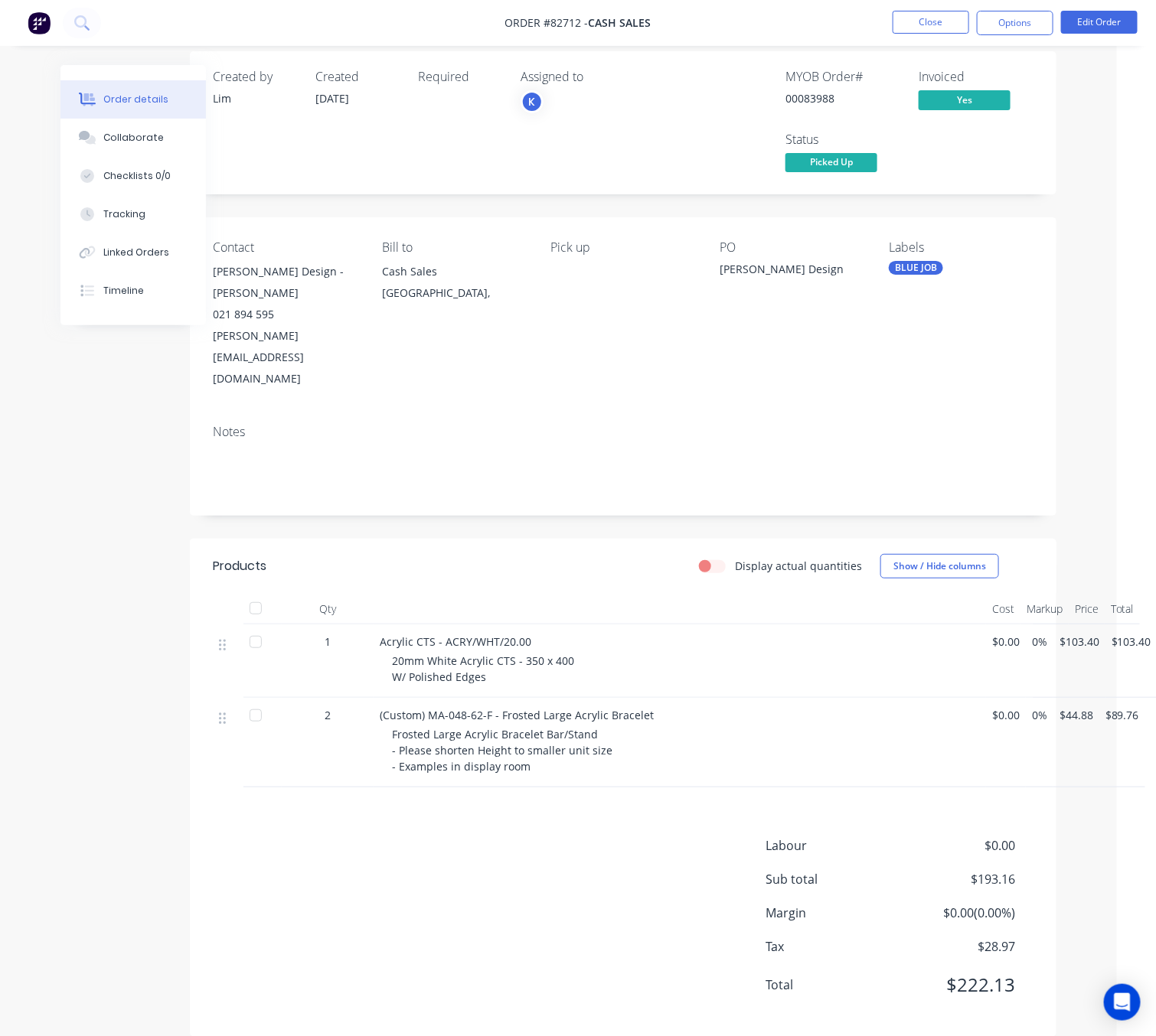
scroll to position [17, 39]
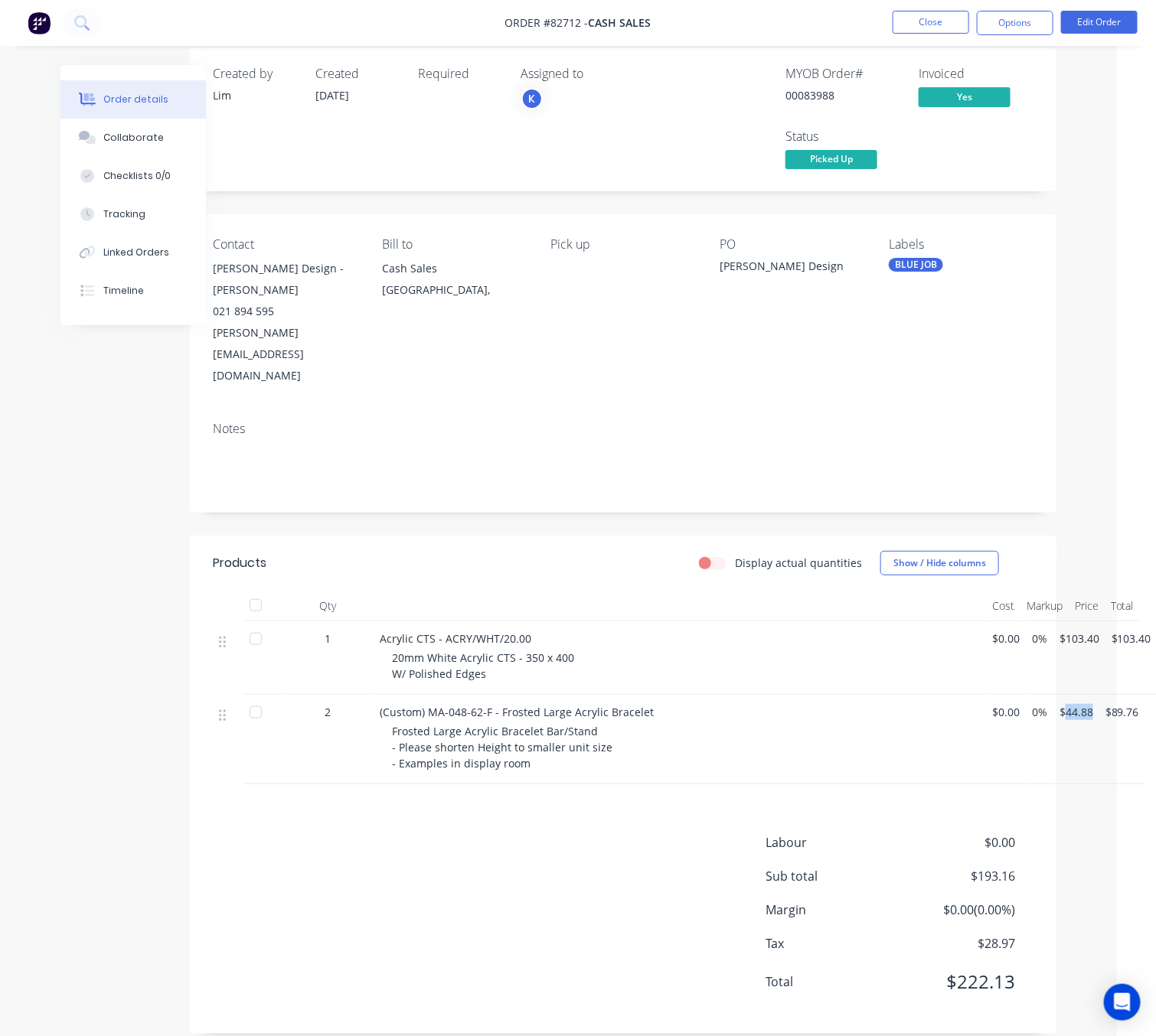
drag, startPoint x: 1092, startPoint y: 670, endPoint x: 1066, endPoint y: 668, distance: 26.1
click at [1066, 704] on span "$44.88" at bounding box center [1076, 712] width 34 height 16
click at [694, 834] on div "Labour $0.00 Sub total $193.16 Margin $0.00 ( 0.00 %) Tax $28.97 Total $222.13" at bounding box center [623, 923] width 821 height 178
drag, startPoint x: 1089, startPoint y: 669, endPoint x: 1073, endPoint y: 667, distance: 16.1
click at [1072, 704] on span "$44.88" at bounding box center [1076, 712] width 34 height 16
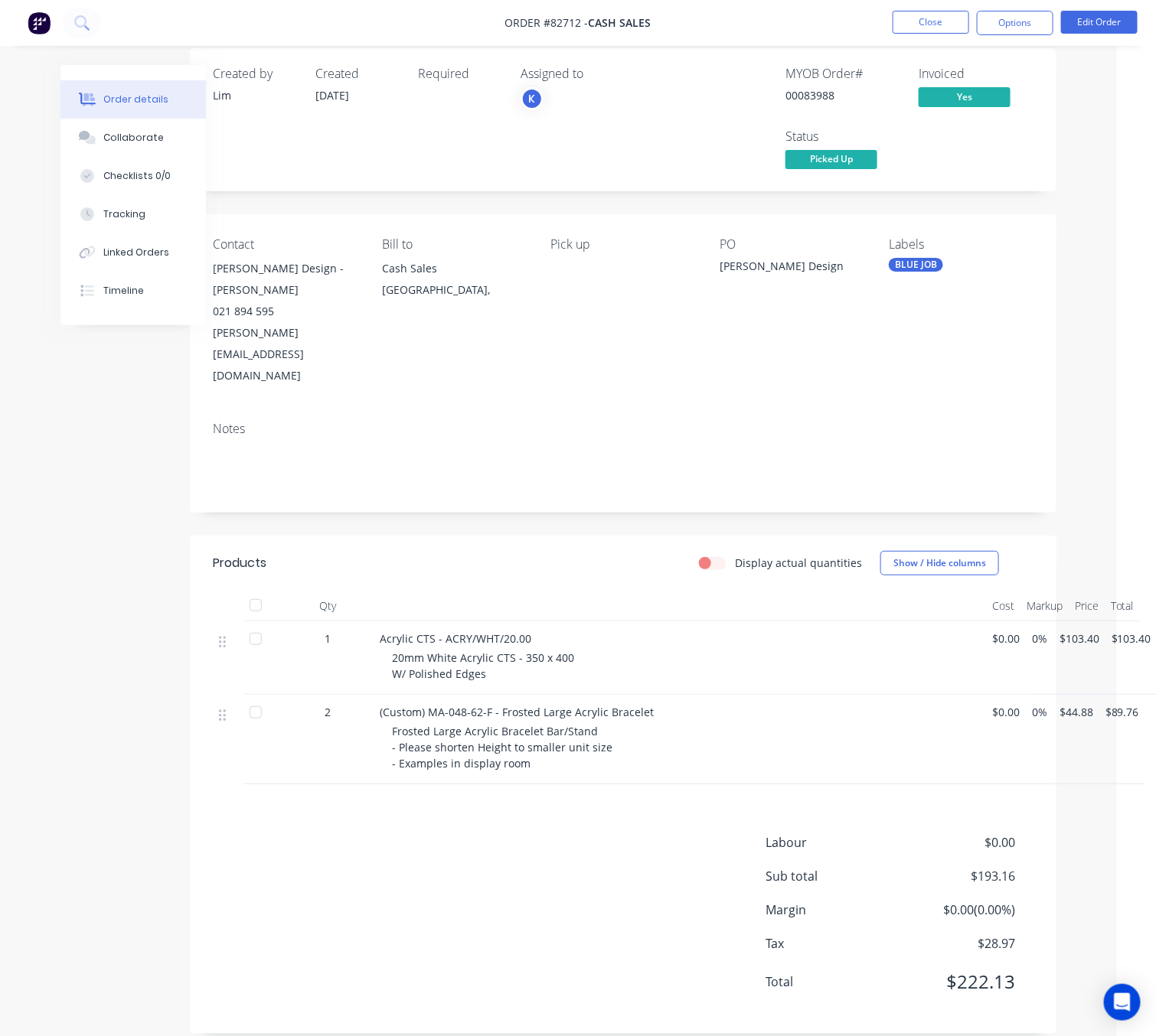
click at [1100, 695] on div "$89.76" at bounding box center [1122, 739] width 46 height 90
click at [613, 870] on div "Labour $0.00 Sub total $193.16 Margin $0.00 ( 0.00 %) Tax $28.97 Total $222.13" at bounding box center [623, 923] width 821 height 178
drag, startPoint x: 333, startPoint y: 994, endPoint x: 337, endPoint y: 983, distance: 11.7
click at [333, 989] on div "Created by Lim Created 13/06/25 Required Assigned to K MYOB Order # 00083988 In…" at bounding box center [539, 552] width 1035 height 1008
click at [118, 285] on div "Timeline" at bounding box center [123, 291] width 41 height 14
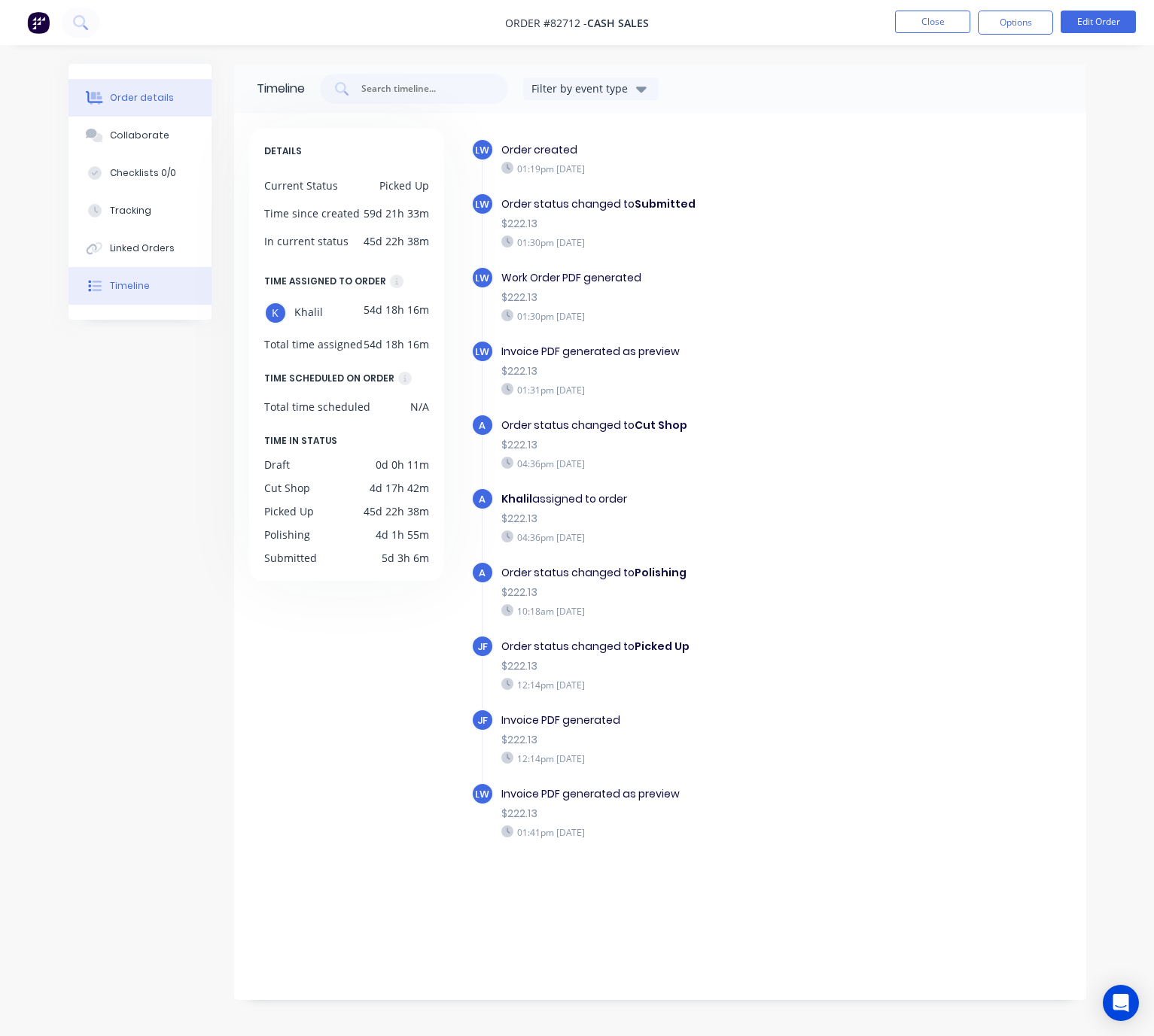
click at [133, 91] on div "Order details" at bounding box center [142, 98] width 64 height 14
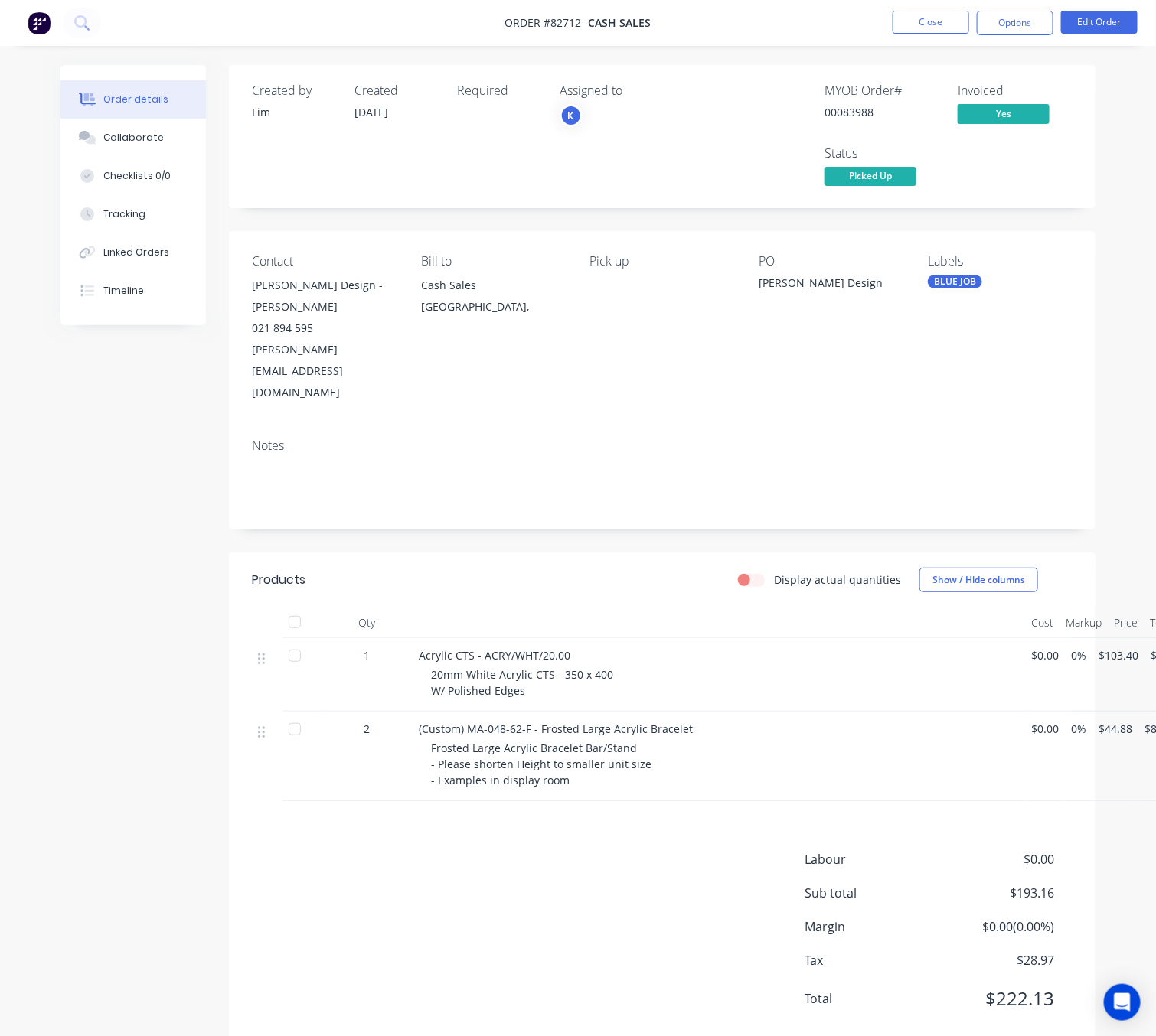
click at [155, 546] on div "Created by Lim Created 13/06/25 Required Assigned to K MYOB Order # 00083988 In…" at bounding box center [578, 569] width 1035 height 1008
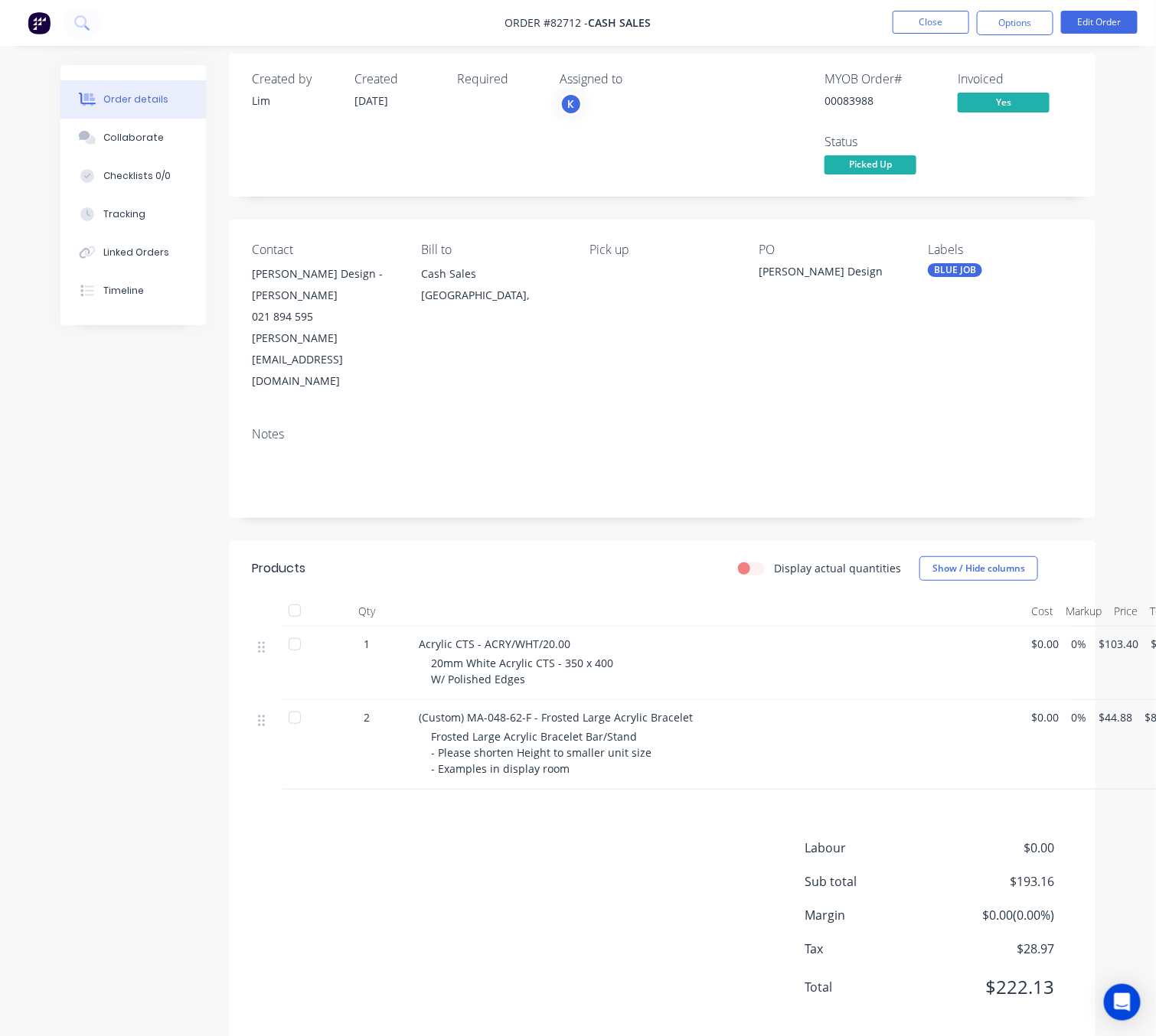
scroll to position [17, 0]
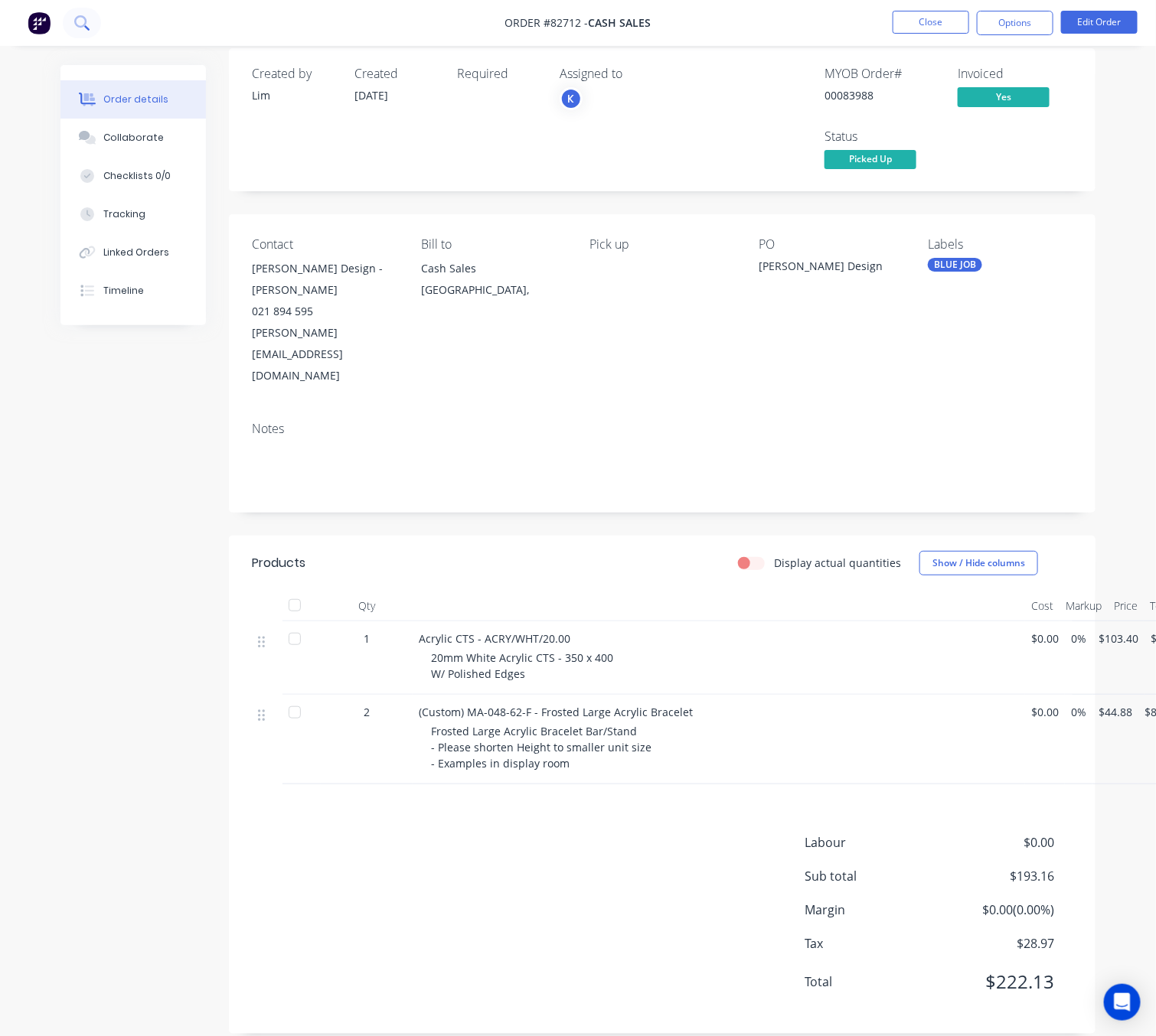
click at [65, 12] on button at bounding box center [82, 23] width 38 height 31
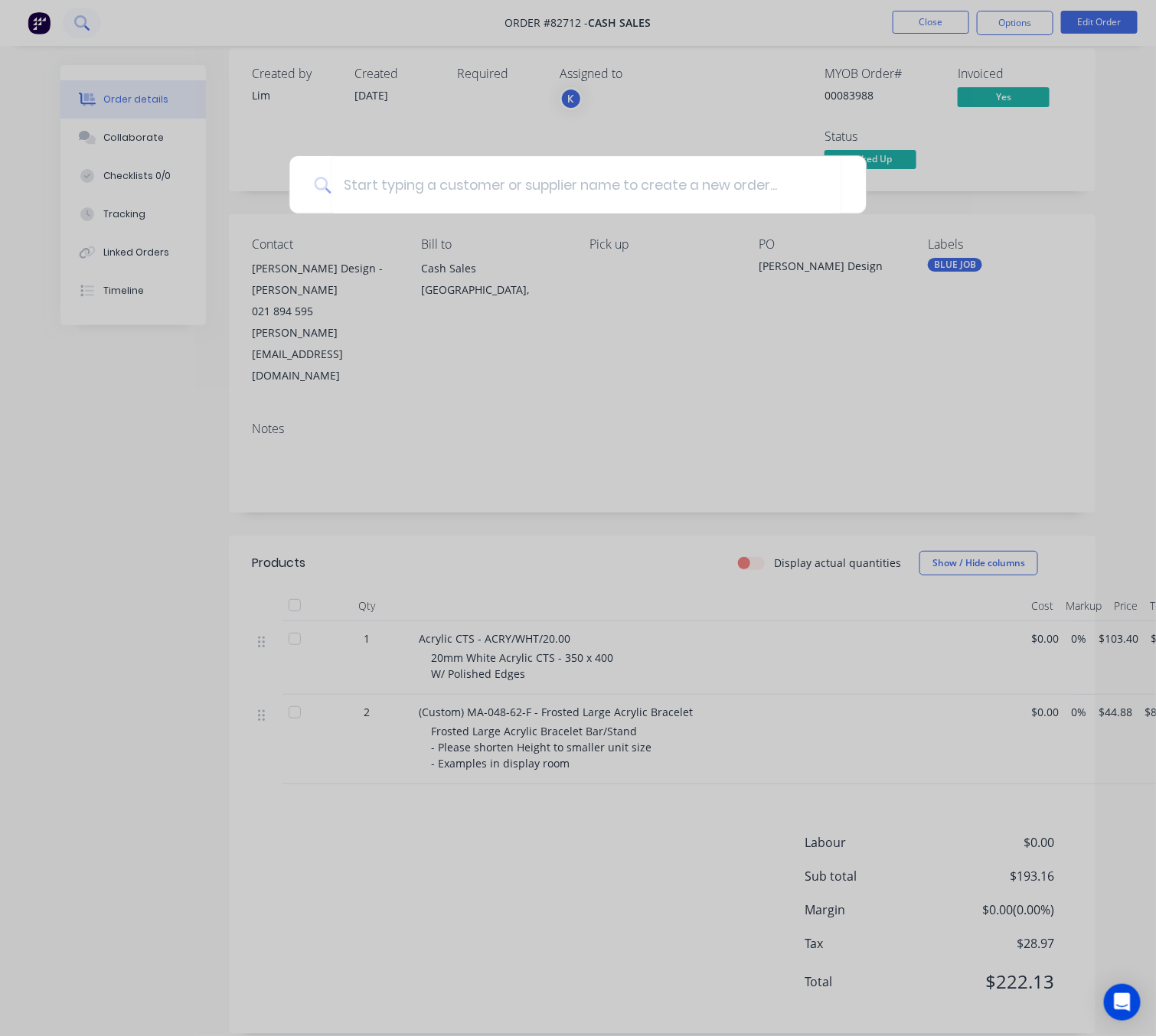
scroll to position [0, 0]
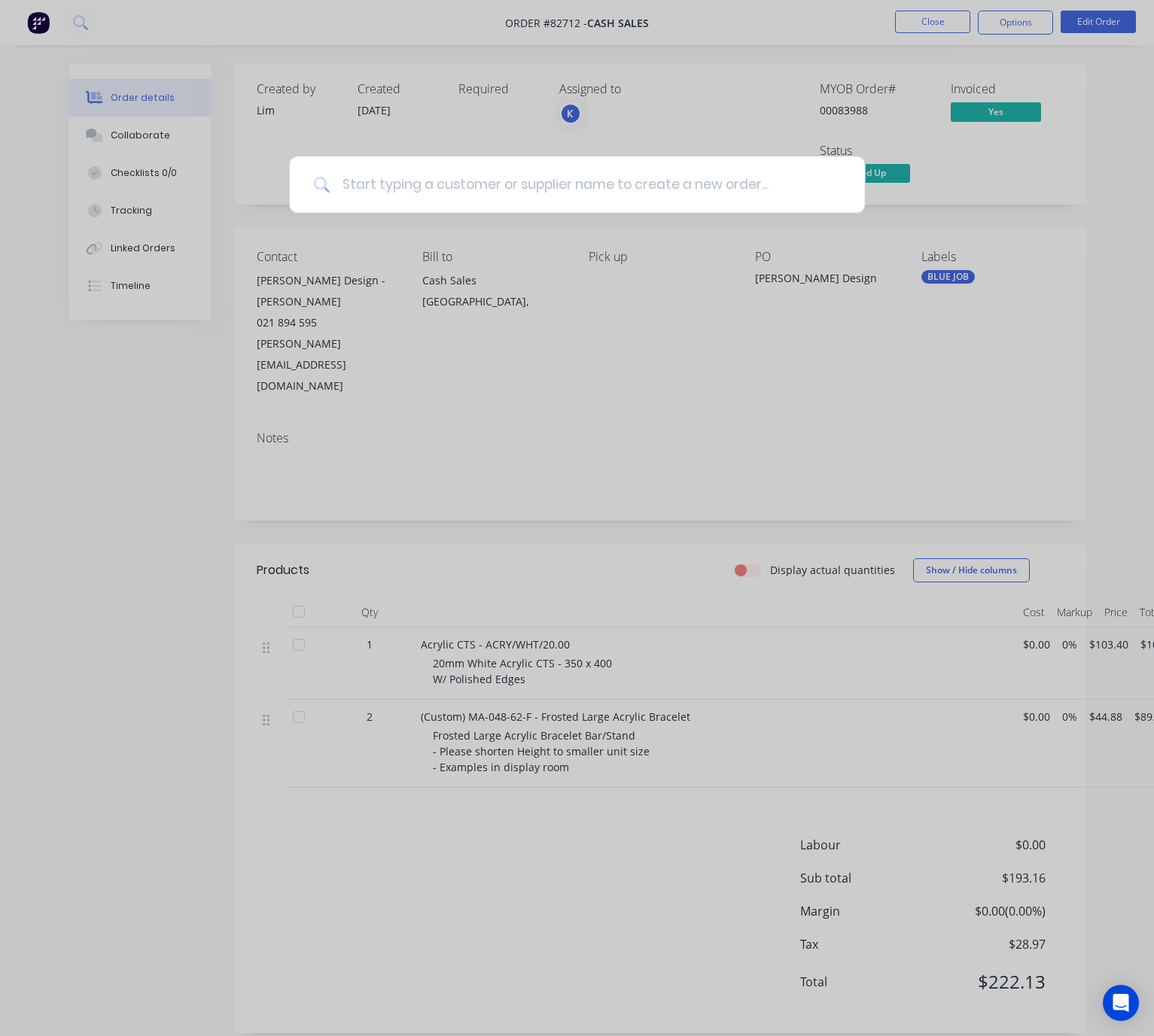
click at [479, 194] on input at bounding box center [585, 185] width 511 height 57
type input "85054"
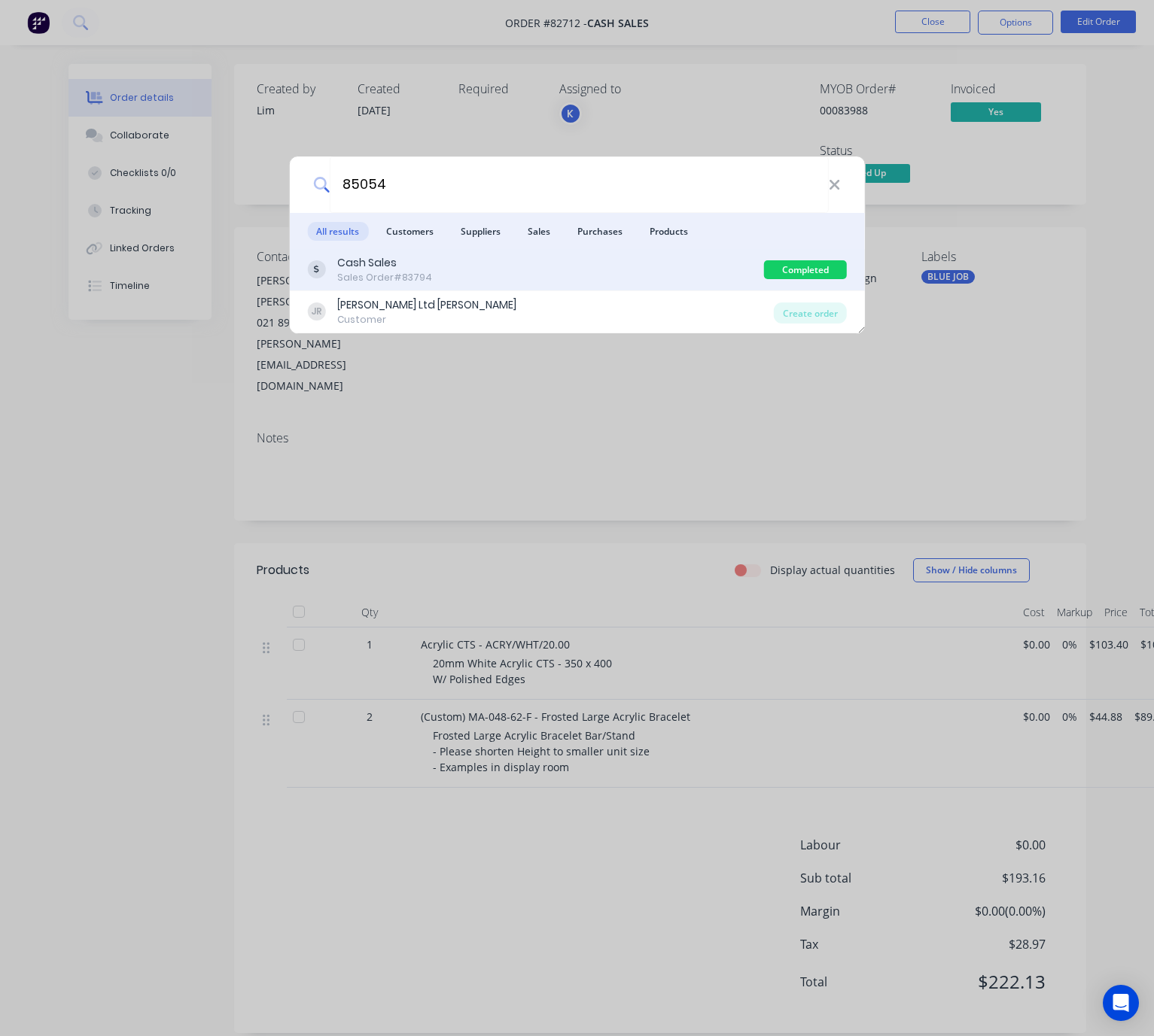
click at [540, 283] on div "Cash Sales Sales Order #83794" at bounding box center [535, 270] width 457 height 29
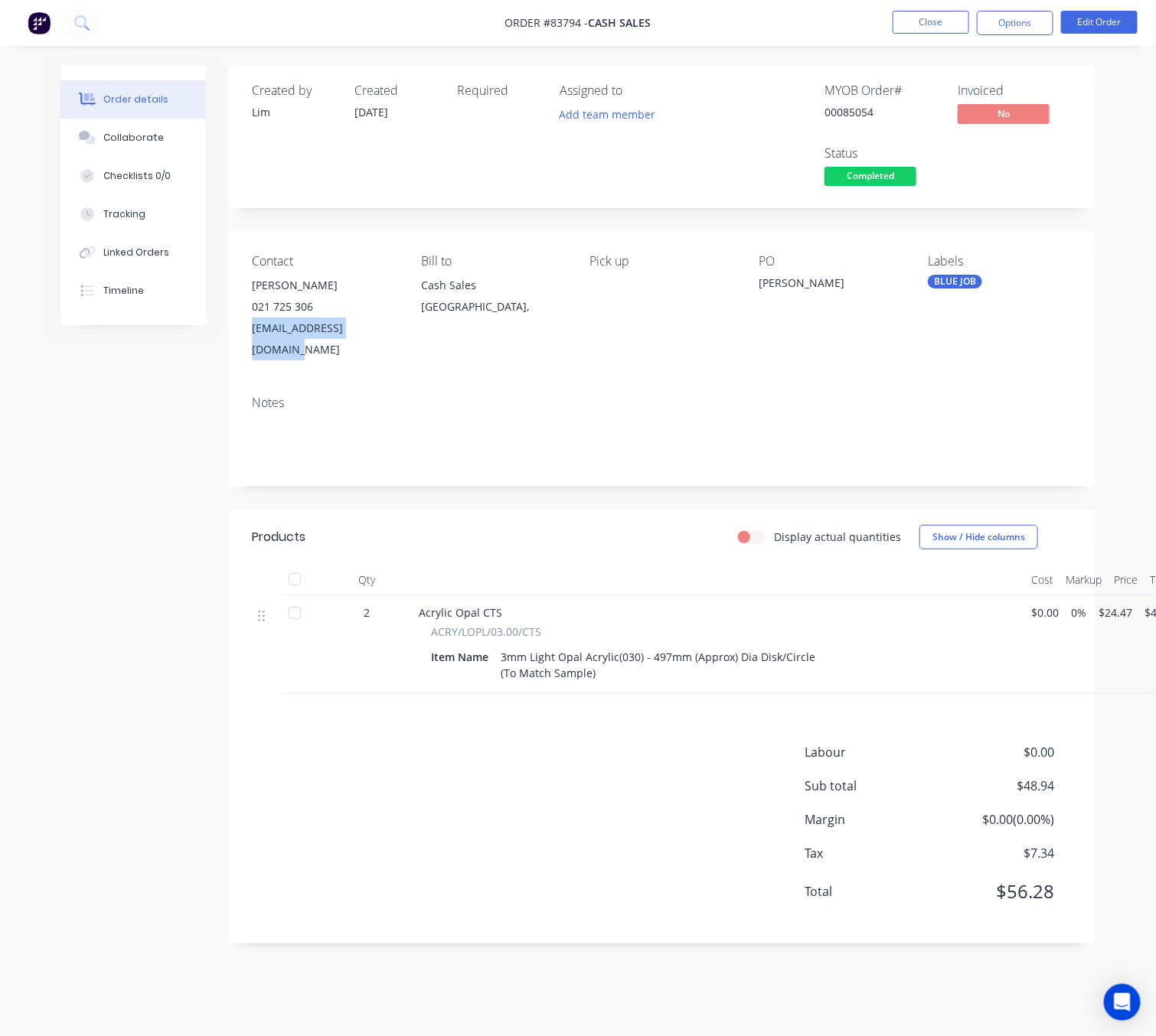
drag, startPoint x: 389, startPoint y: 335, endPoint x: 245, endPoint y: 338, distance: 144.0
click at [245, 338] on div "Contact Martin 021 725 306 Traceymartin@xtra.co.nz Bill to Cash Sales Auckland,…" at bounding box center [662, 307] width 867 height 152
click at [212, 381] on div "Created by Lim Created 11/08/25 Required Assigned to Add team member MYOB Order…" at bounding box center [578, 516] width 1035 height 901
drag, startPoint x: 379, startPoint y: 342, endPoint x: 233, endPoint y: 326, distance: 146.9
click at [233, 326] on div "Contact Martin 021 725 306 Traceymartin@xtra.co.nz Bill to Cash Sales Auckland,…" at bounding box center [662, 307] width 867 height 152
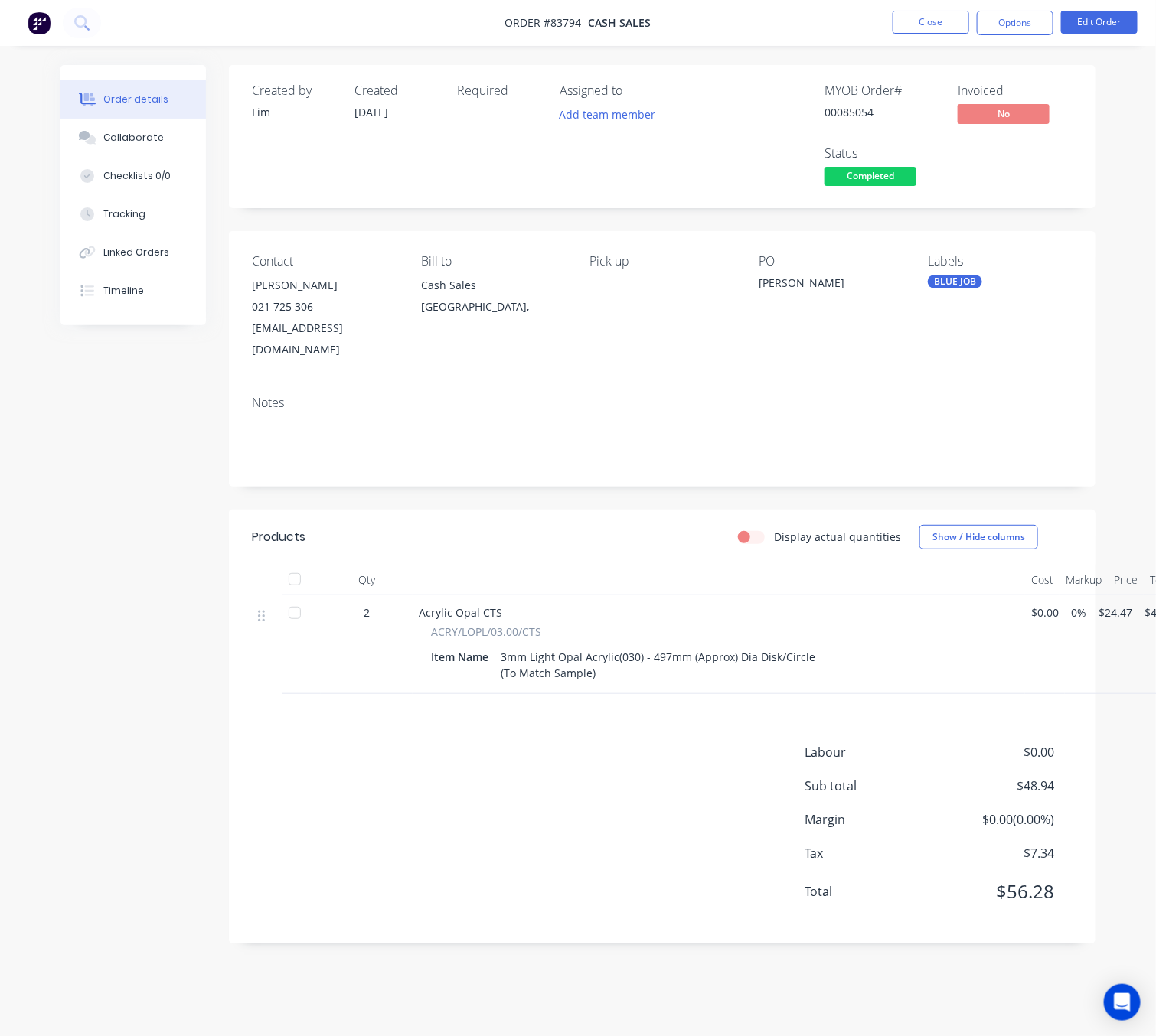
click at [245, 383] on div "Notes" at bounding box center [662, 434] width 867 height 103
click at [1091, 28] on button "Edit Order" at bounding box center [1099, 22] width 77 height 23
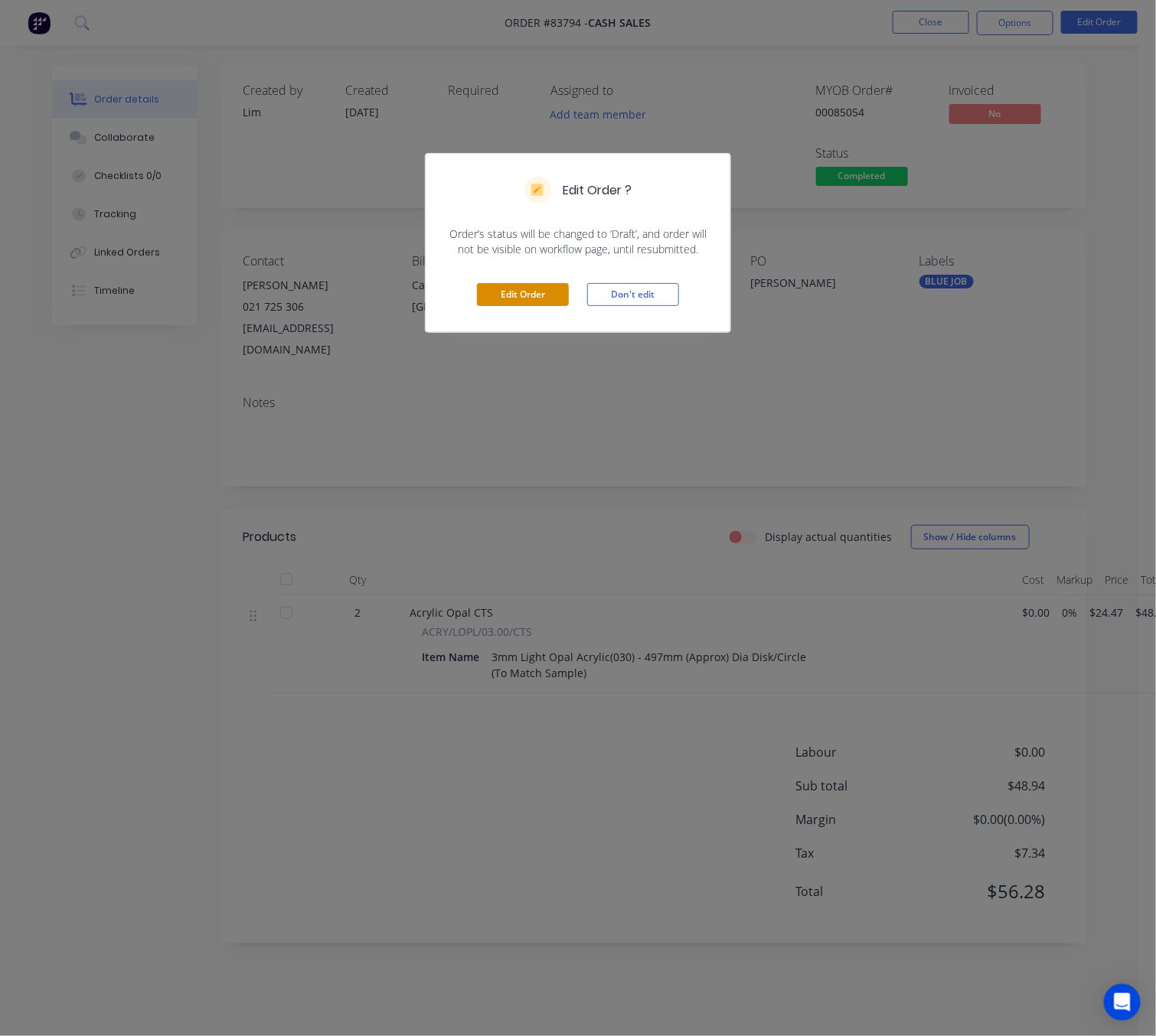
click at [544, 298] on button "Edit Order" at bounding box center [523, 295] width 92 height 23
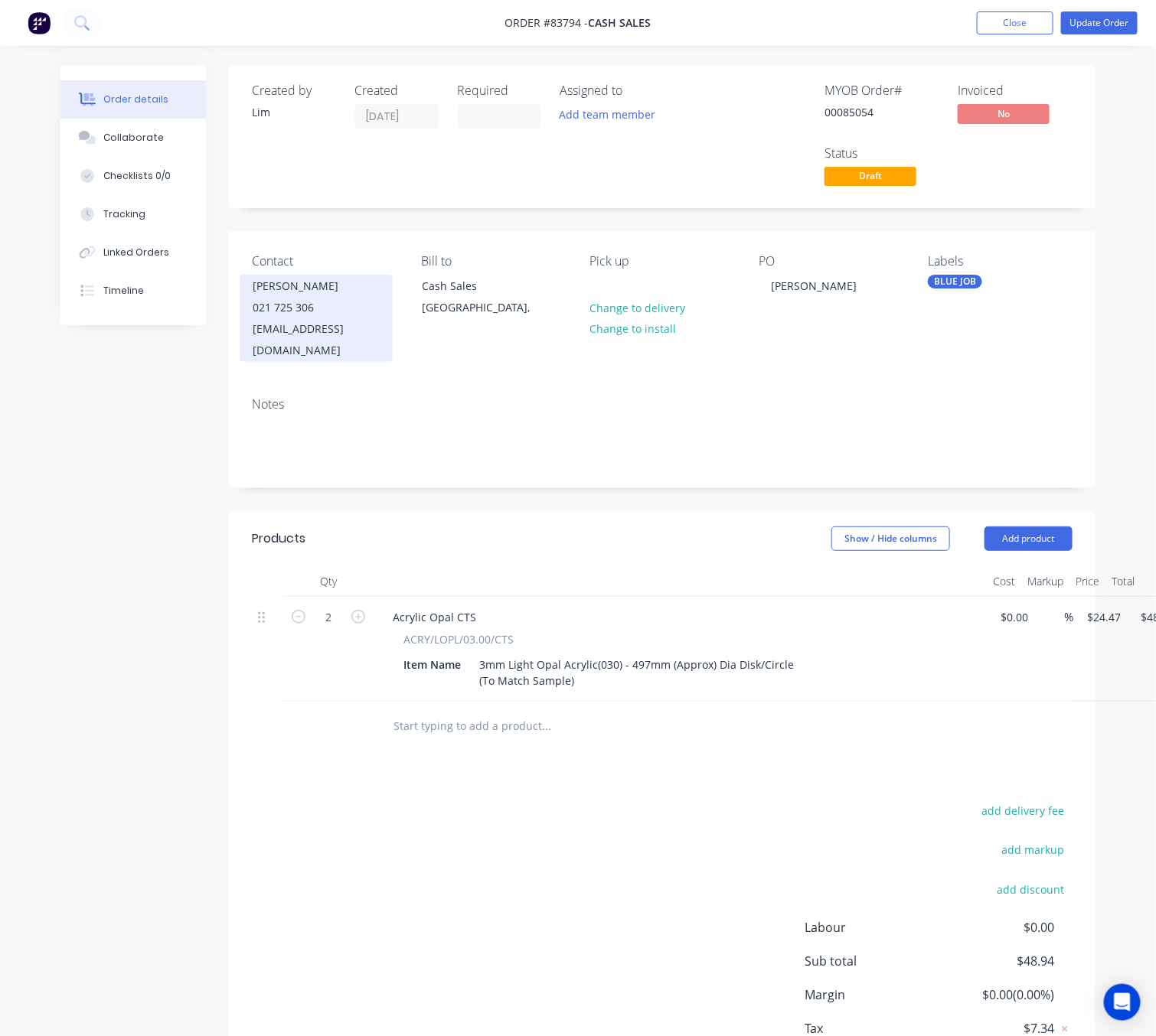
click at [286, 329] on div "Traceymartin@xtra.co.nz" at bounding box center [317, 339] width 127 height 43
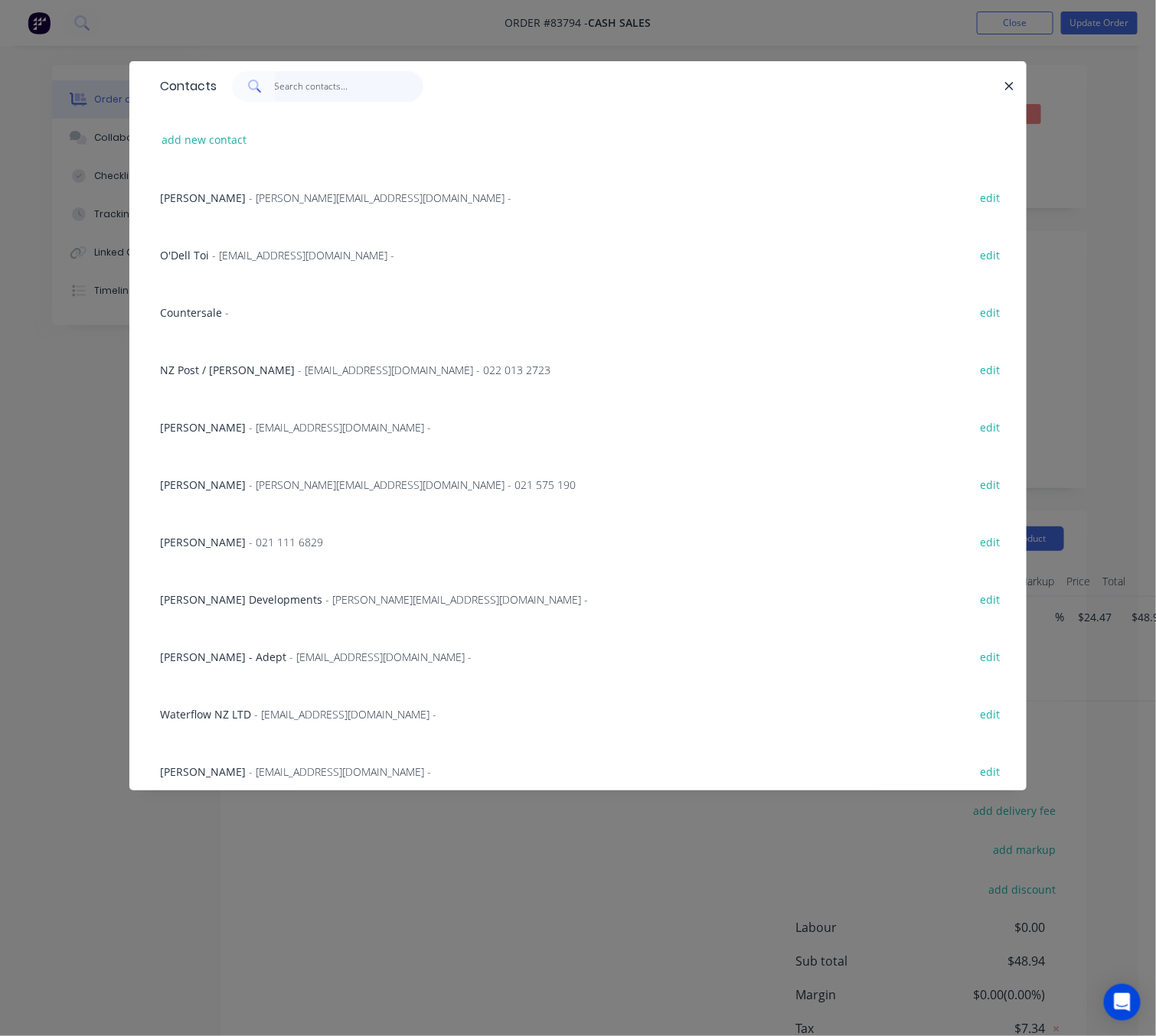
click at [344, 85] on input "text" at bounding box center [350, 87] width 149 height 31
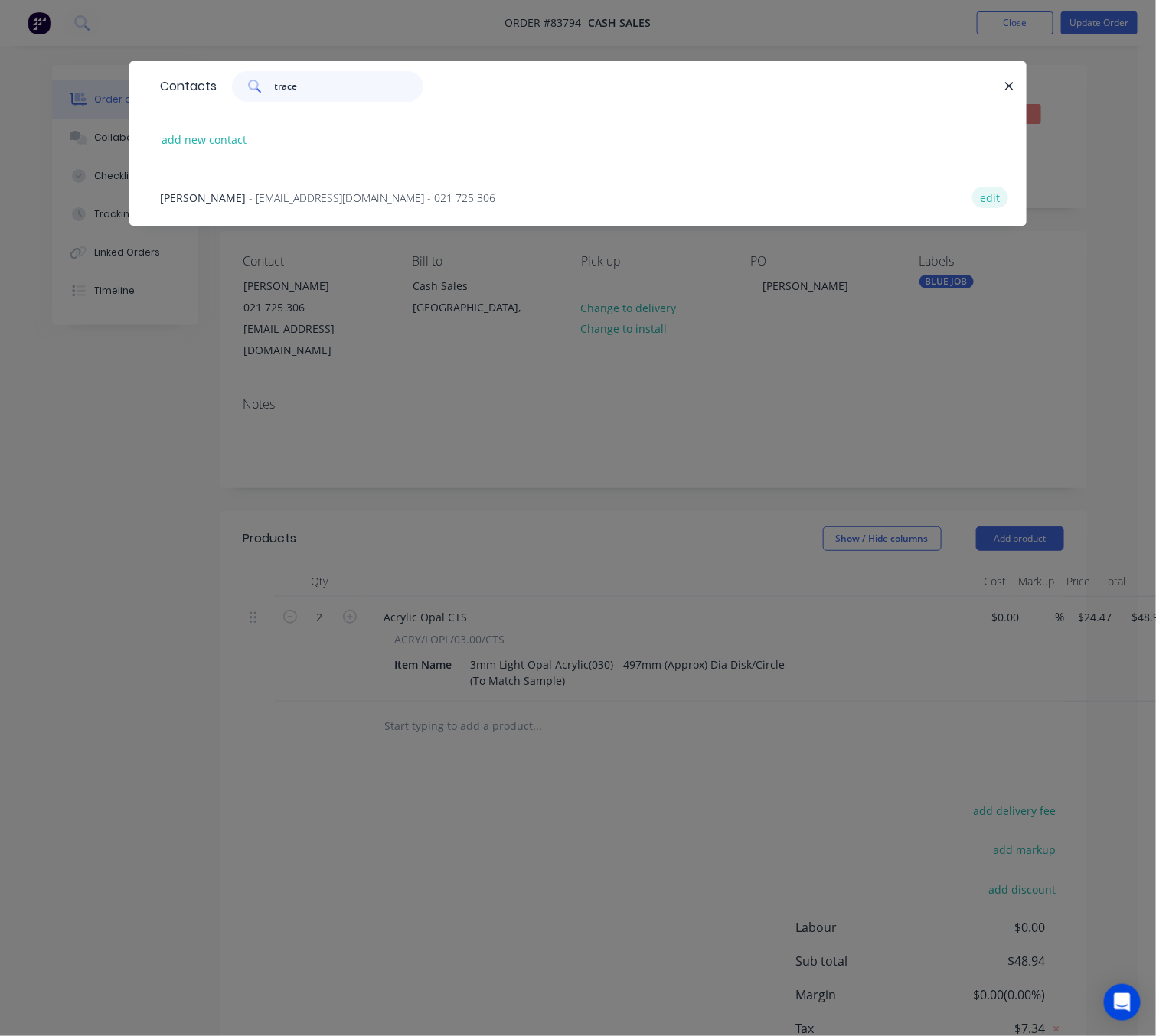
type input "trace"
click at [999, 198] on button "edit" at bounding box center [990, 197] width 36 height 21
select select "NZ"
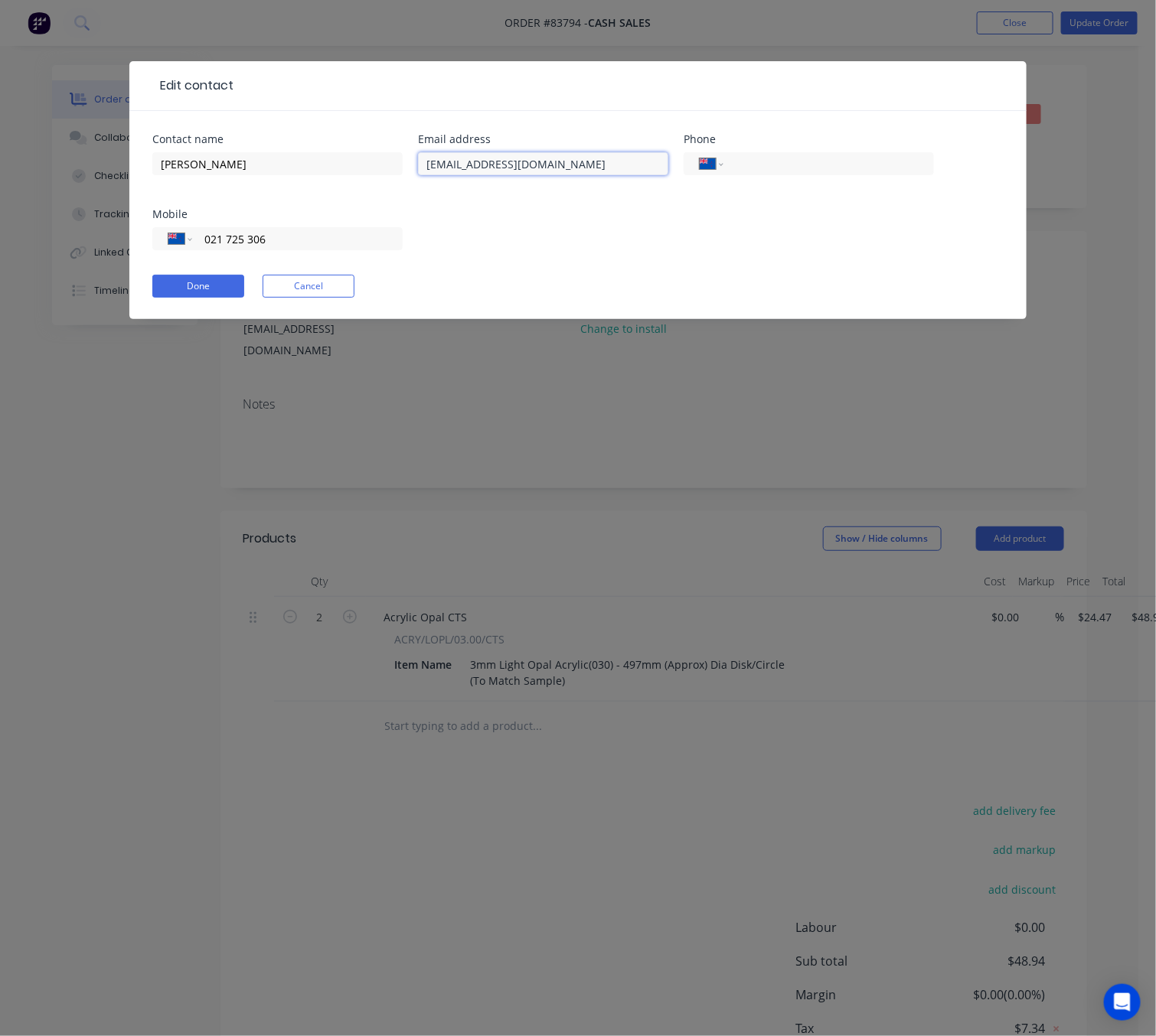
click at [458, 162] on input "Traceymartin@xtra.co.nz" at bounding box center [543, 164] width 251 height 23
type input "Tracey-martin@xtra.co.nz"
click at [202, 287] on button "Done" at bounding box center [199, 287] width 92 height 23
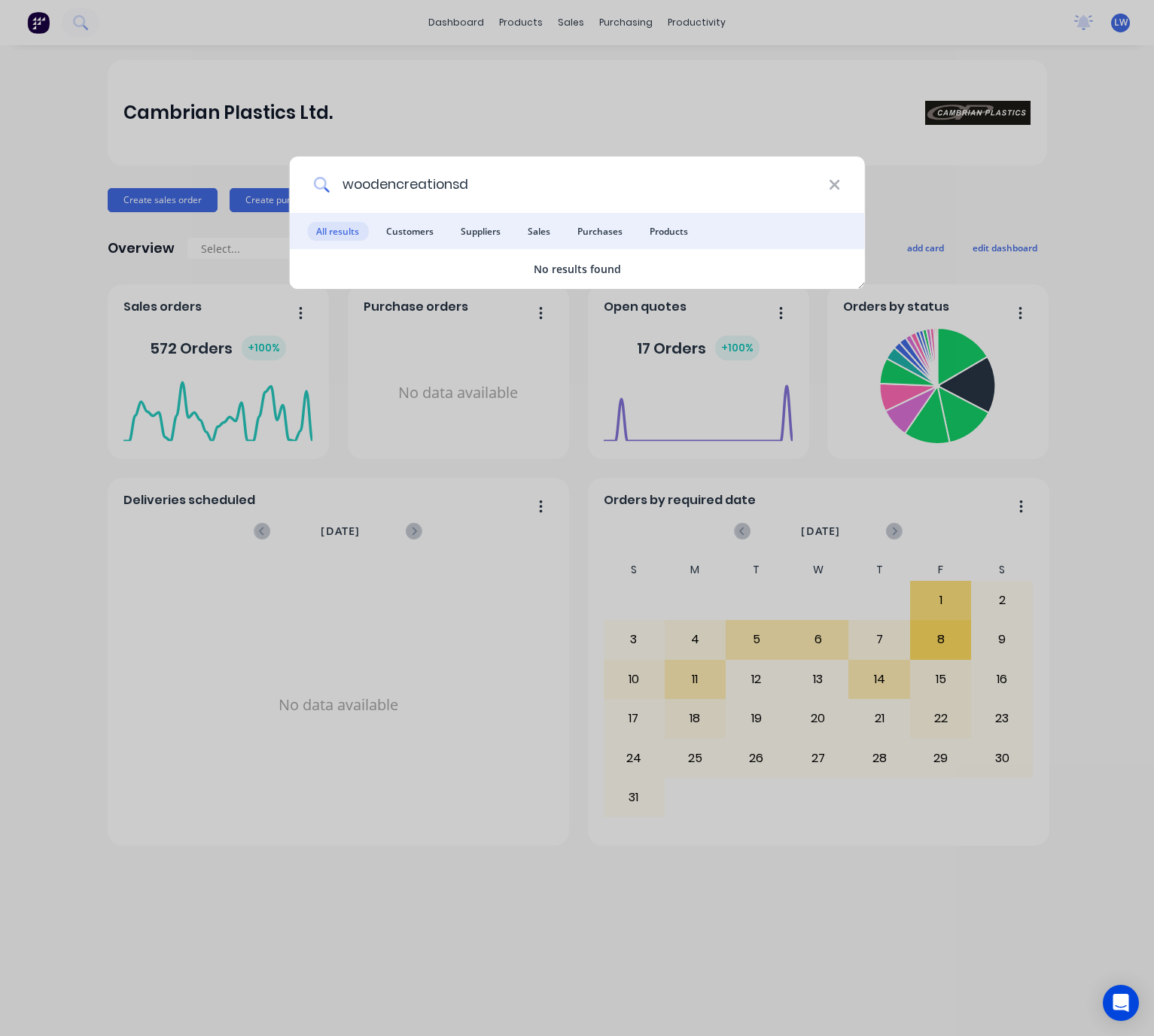
type input "woodencreations"
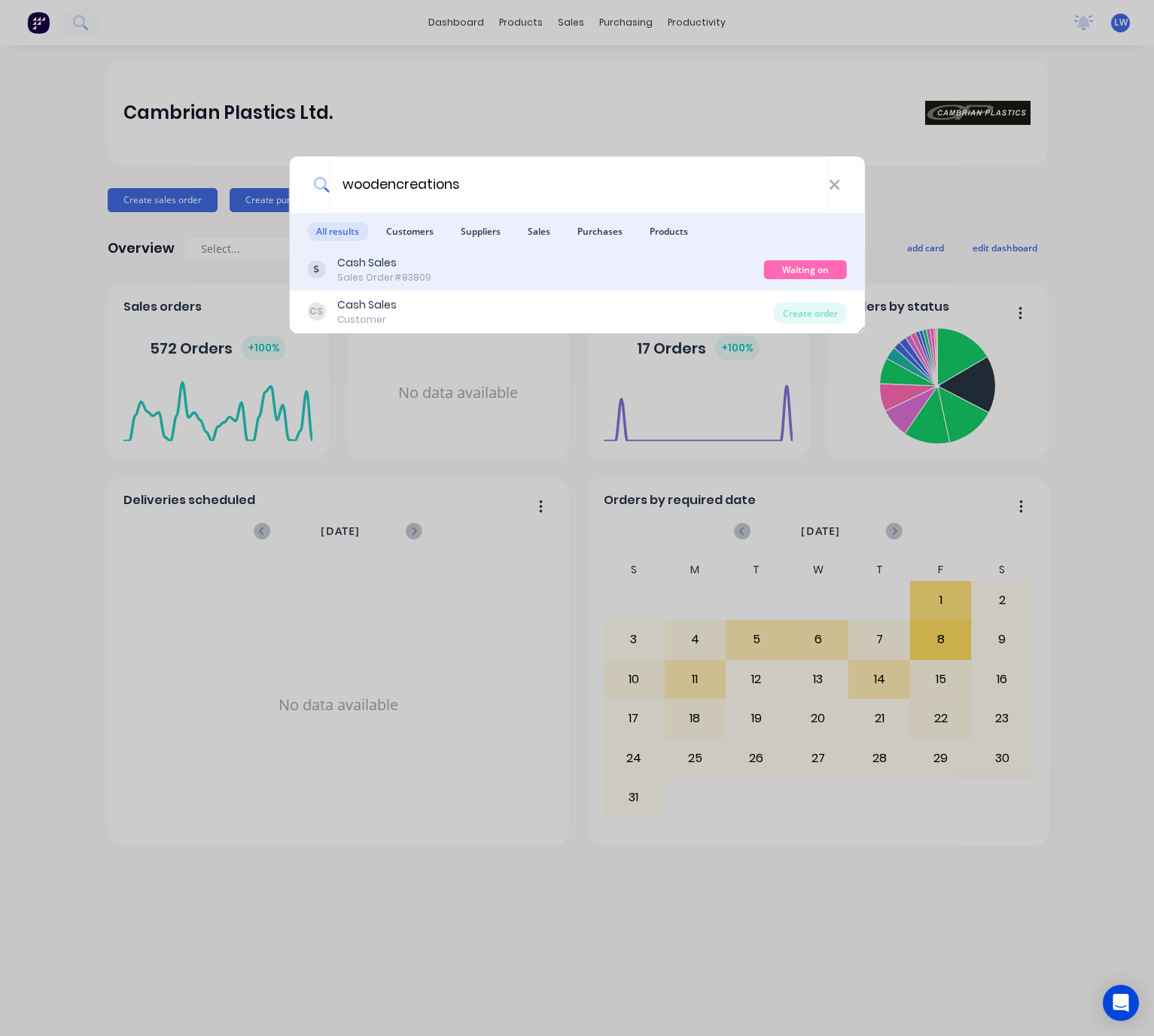
click at [441, 278] on div "Cash Sales Sales Order #83809" at bounding box center [535, 270] width 457 height 29
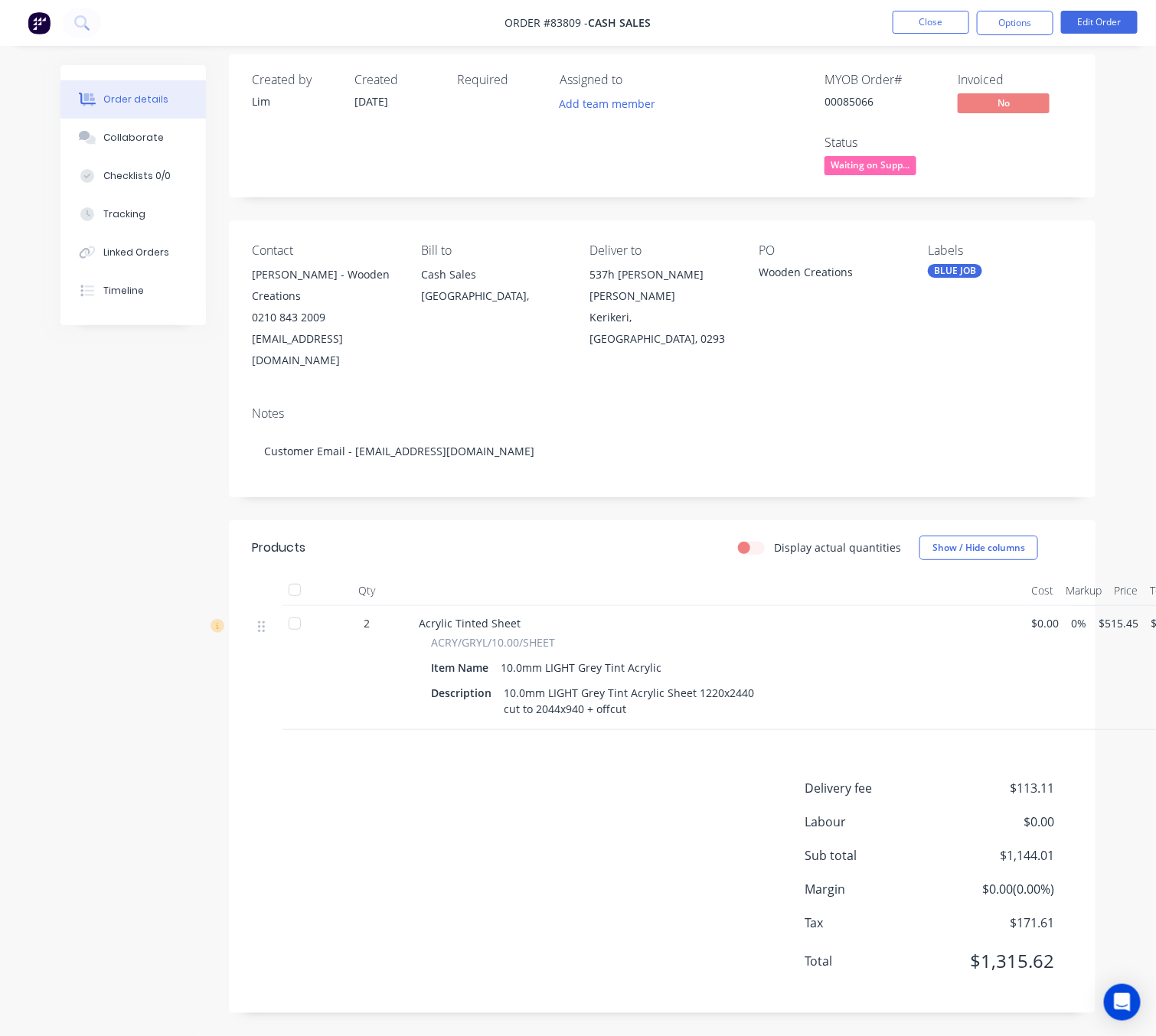
scroll to position [17, 0]
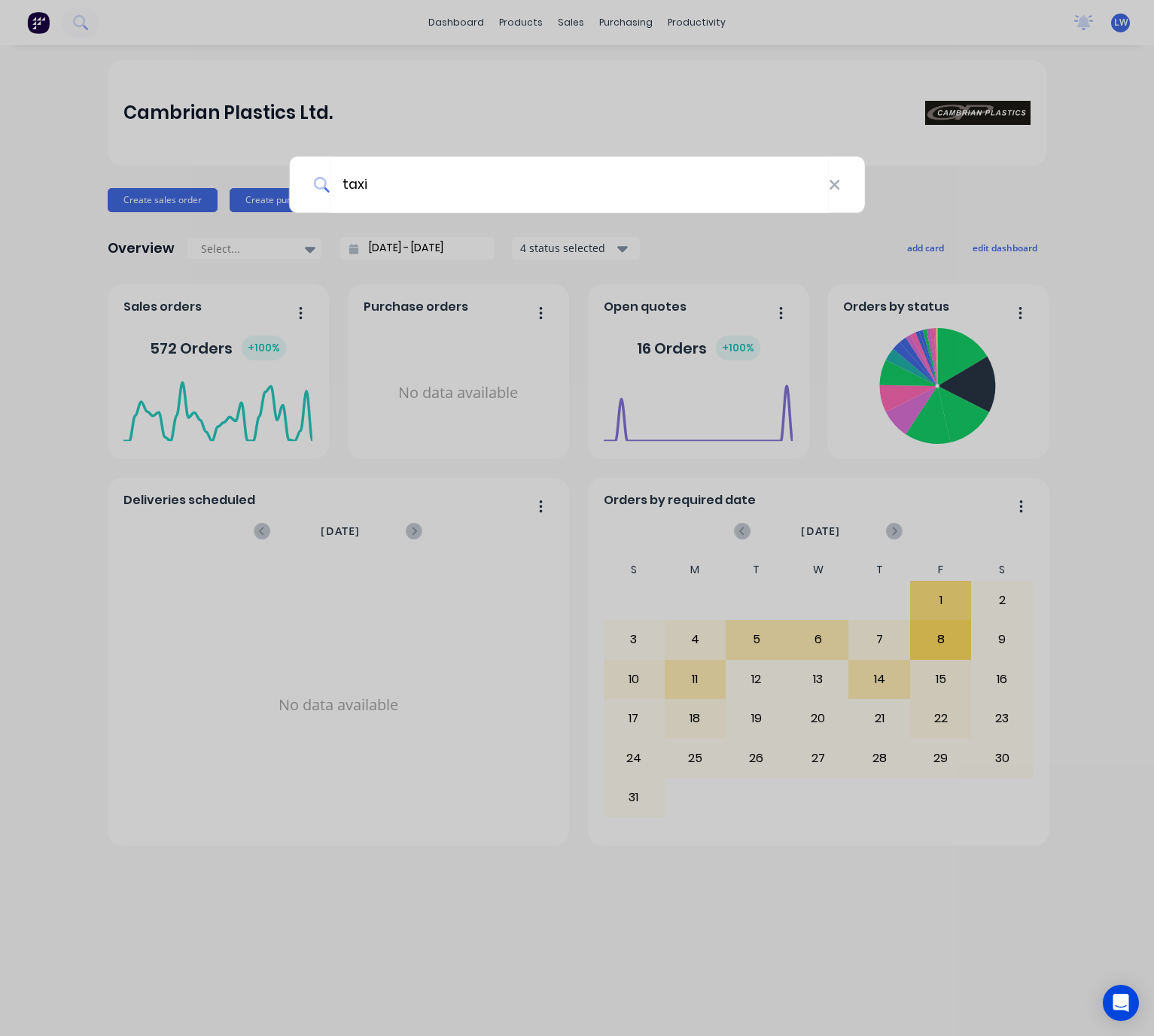
type input "taxi"
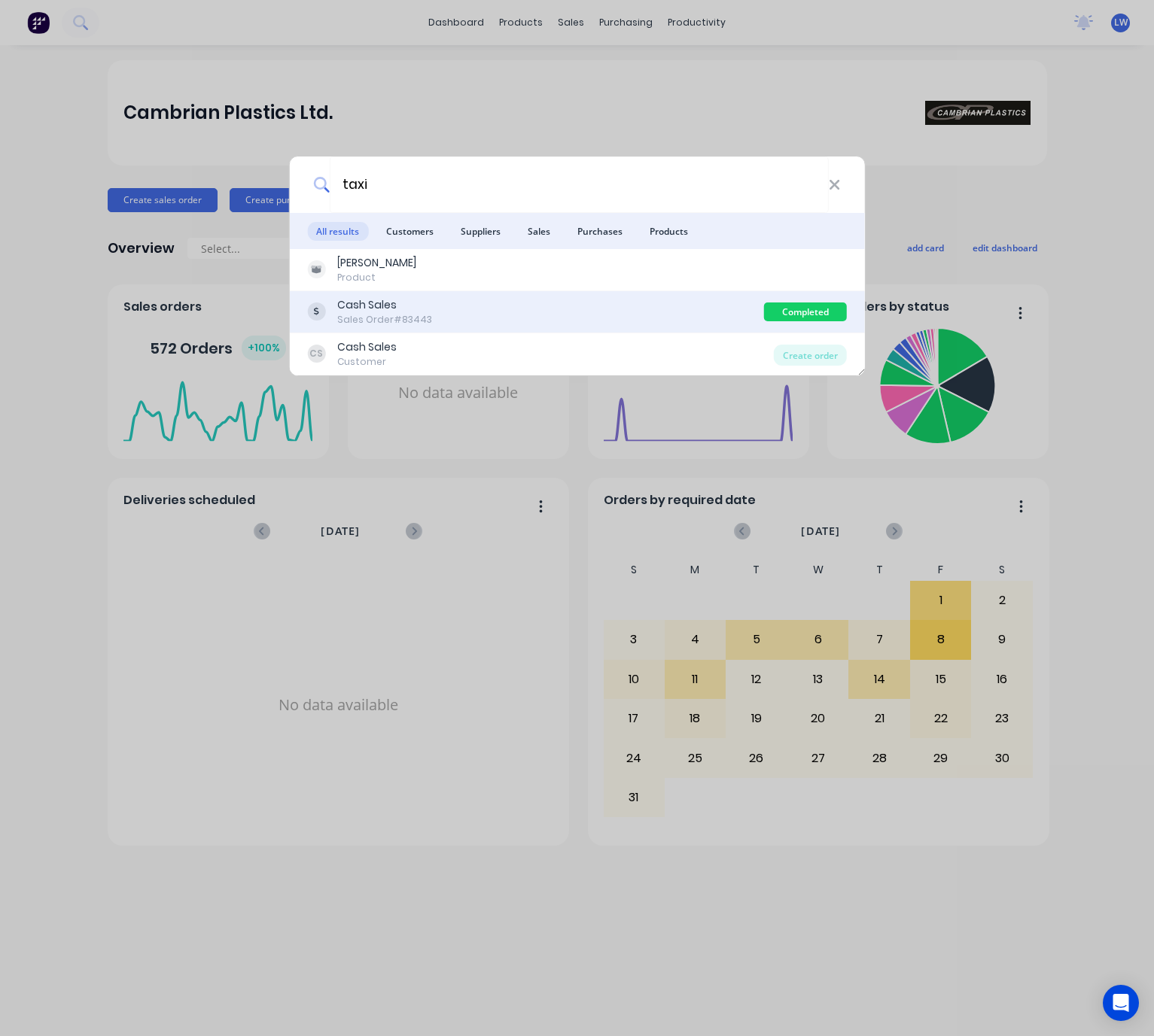
click at [642, 305] on div "Cash Sales Sales Order #83443" at bounding box center [535, 311] width 457 height 29
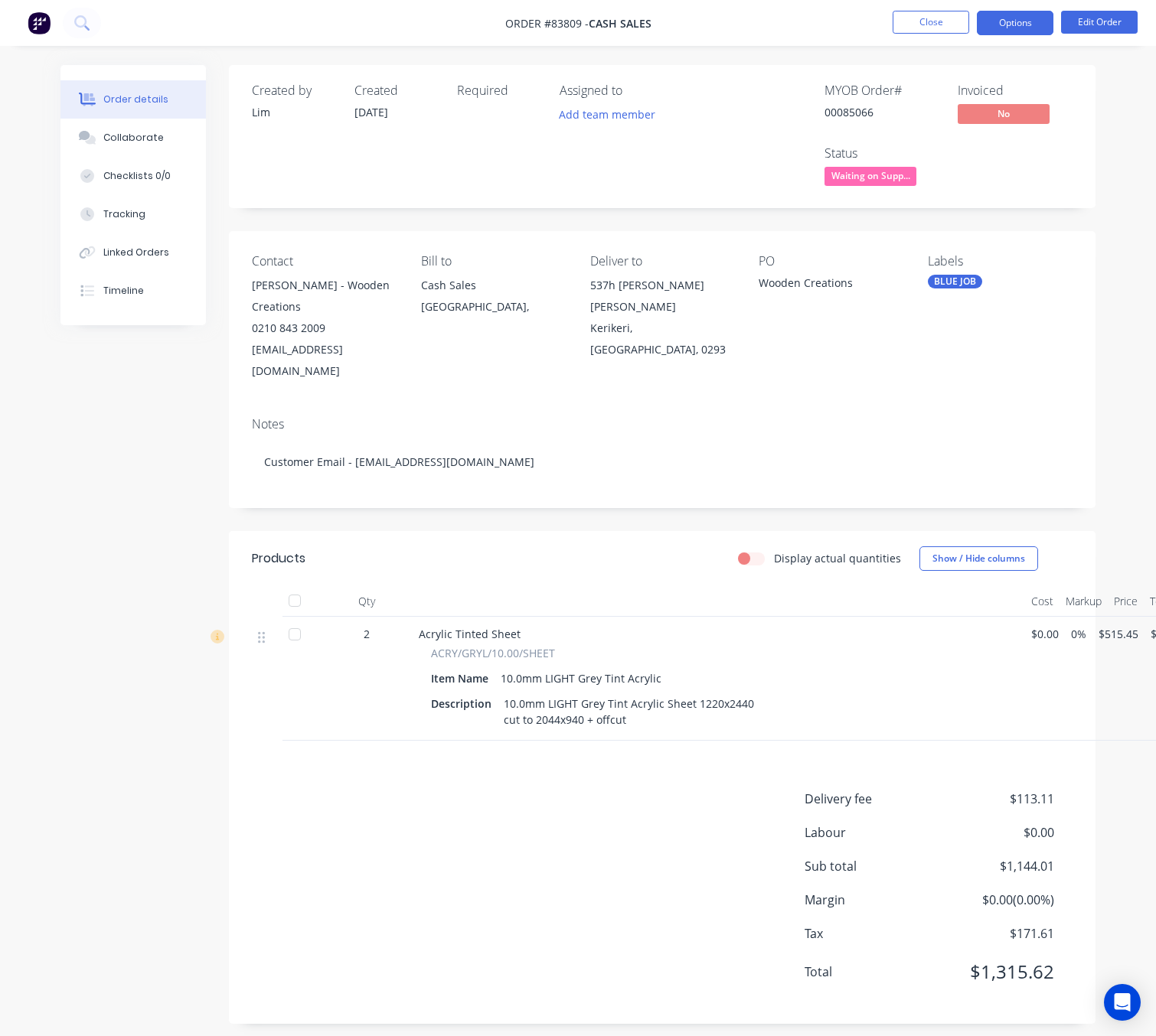
scroll to position [17, 0]
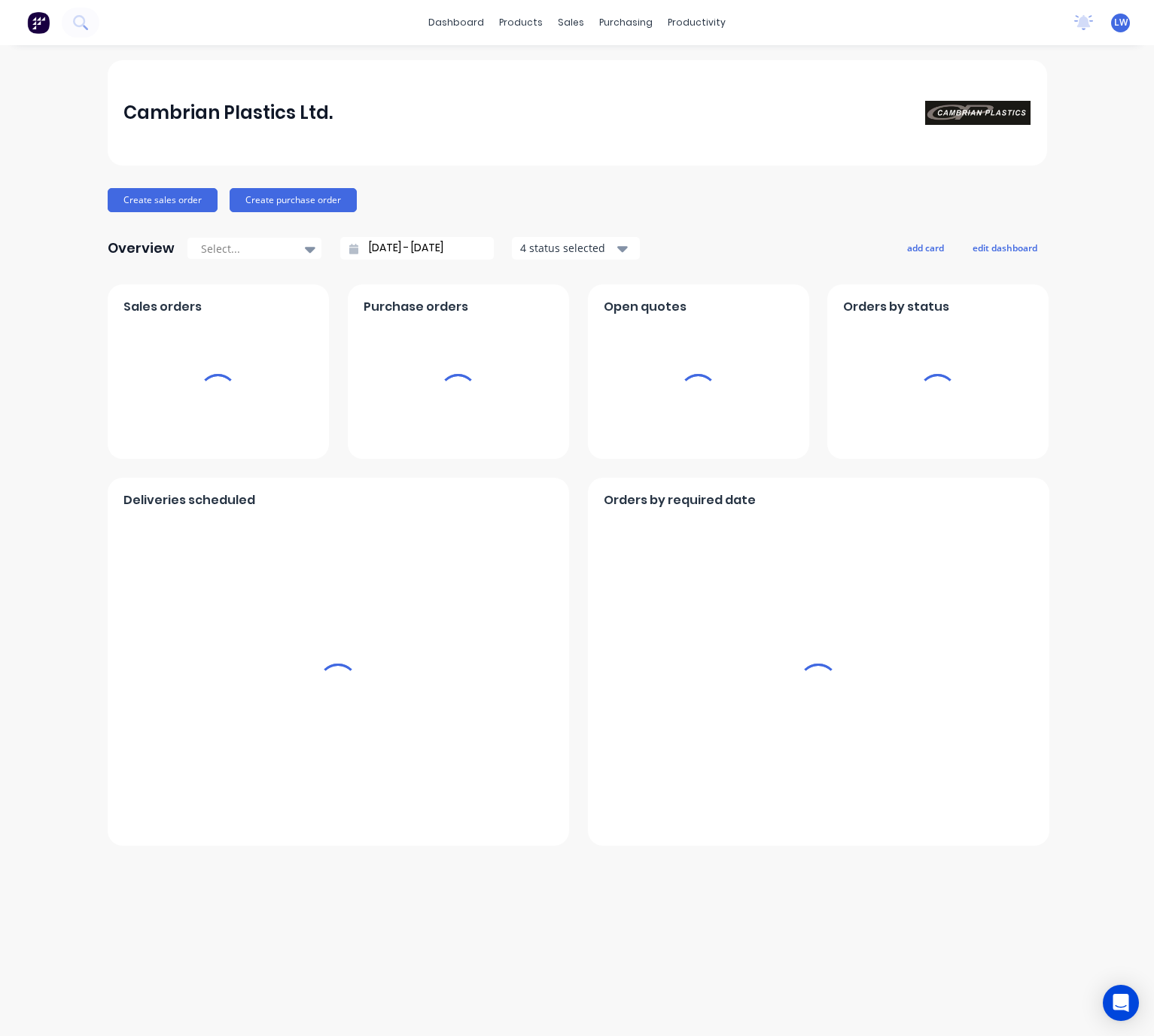
click at [115, 177] on div "Cambrian Plastics Ltd. Create sales order Create purchase order Overview Select…" at bounding box center [577, 453] width 939 height 786
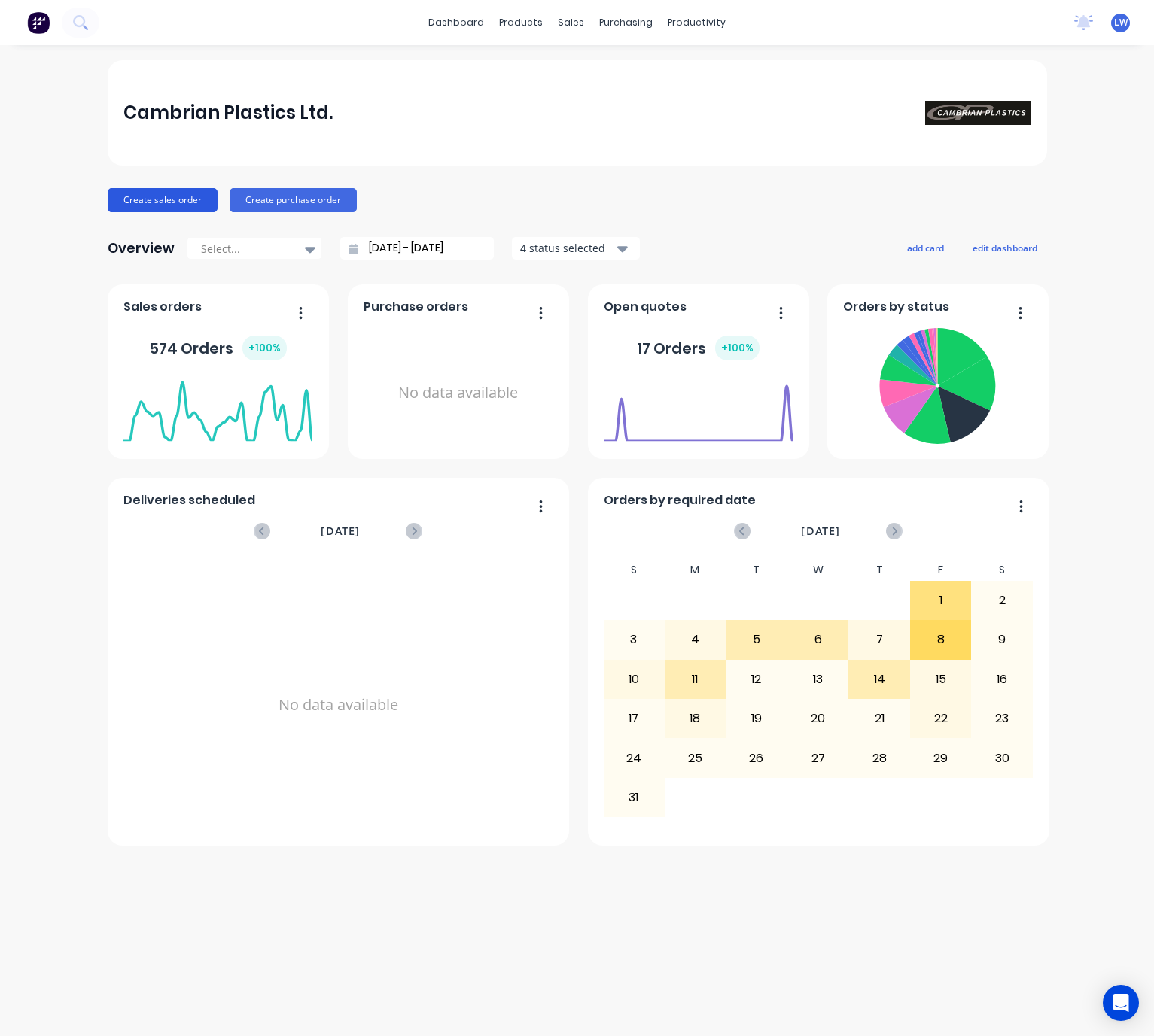
click at [139, 195] on button "Create sales order" at bounding box center [163, 200] width 110 height 24
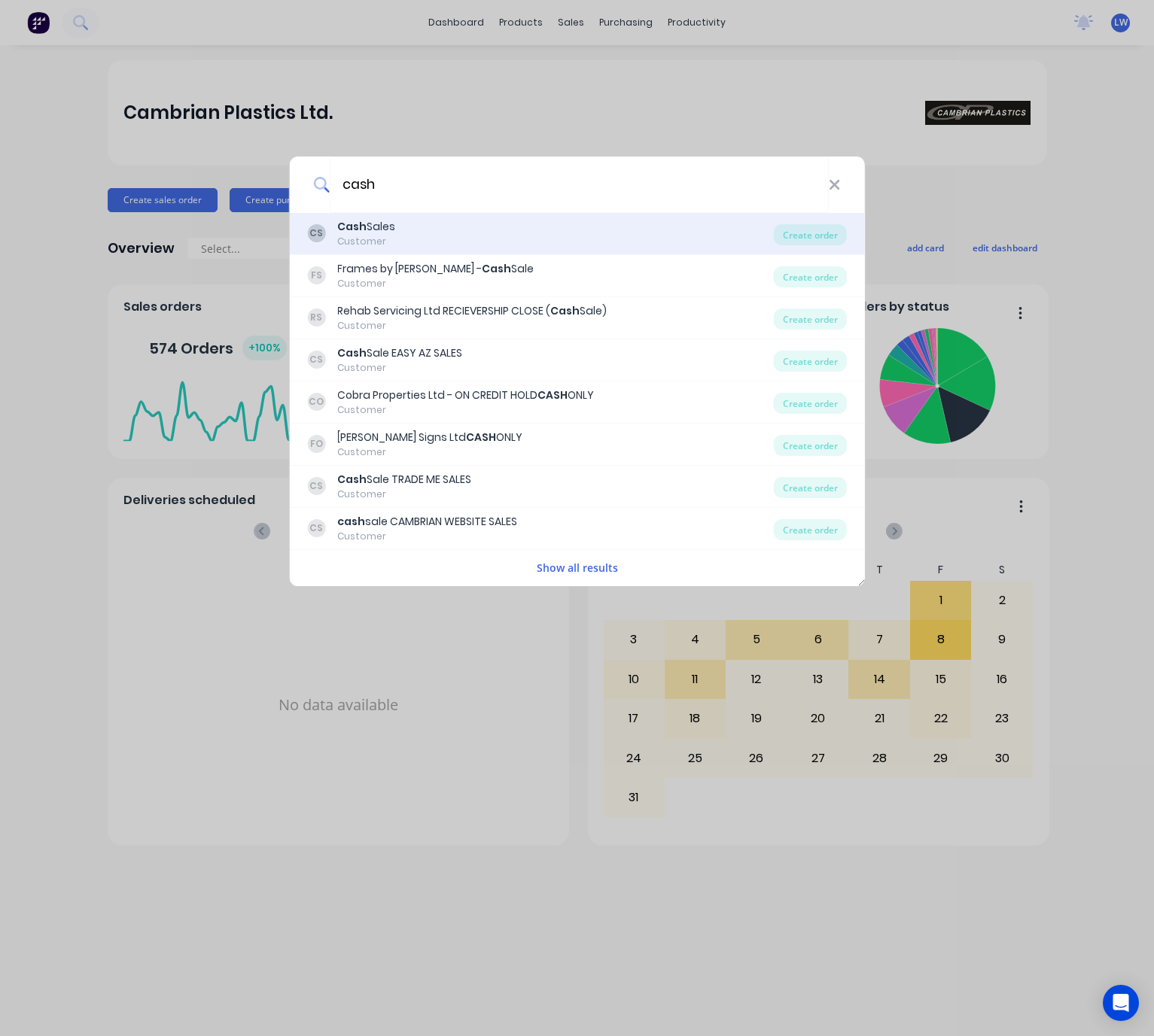
type input "cash"
click at [414, 228] on div "CS Cash Sales Customer" at bounding box center [540, 234] width 467 height 29
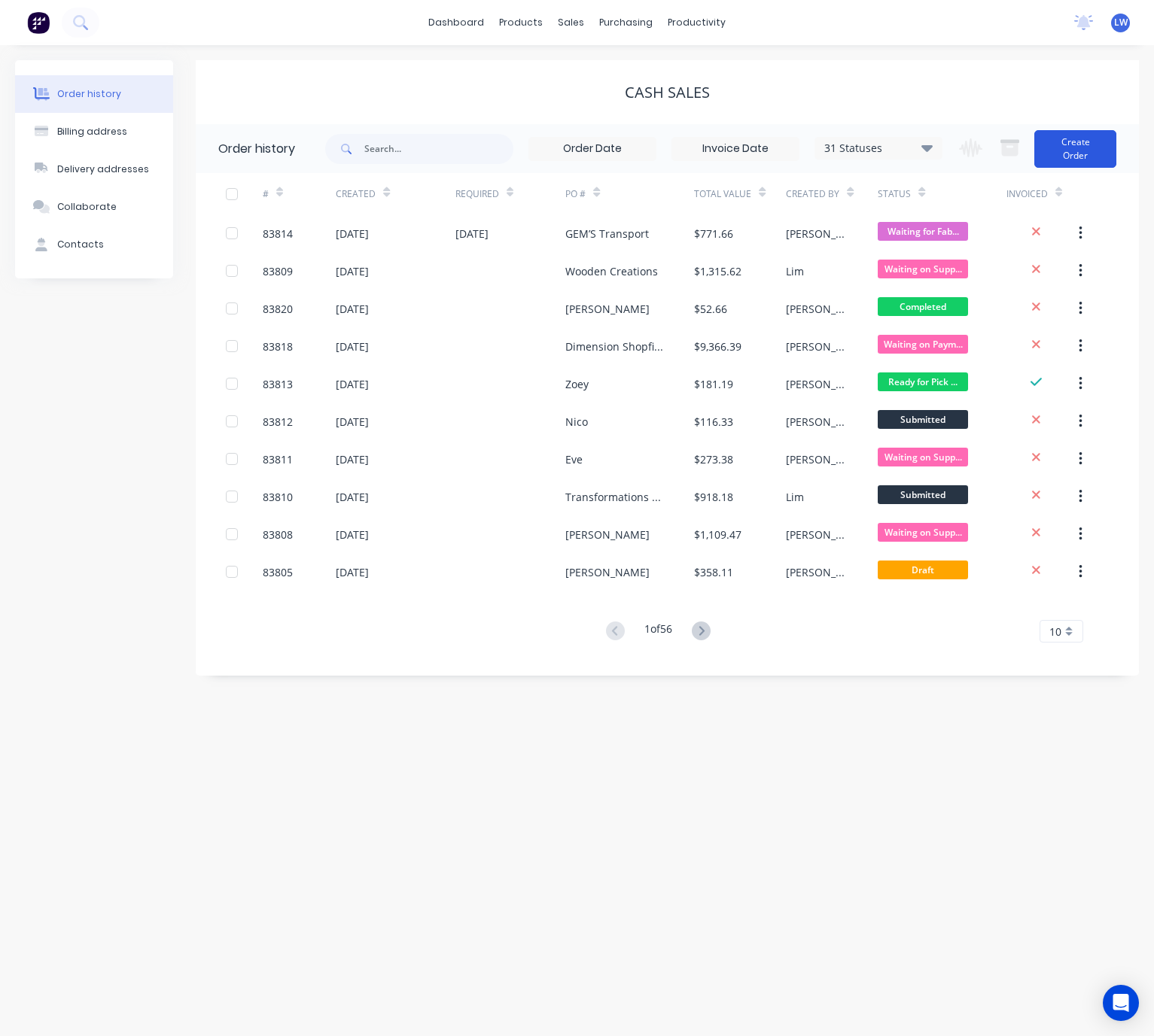
click at [1067, 154] on button "Create Order" at bounding box center [1075, 149] width 82 height 38
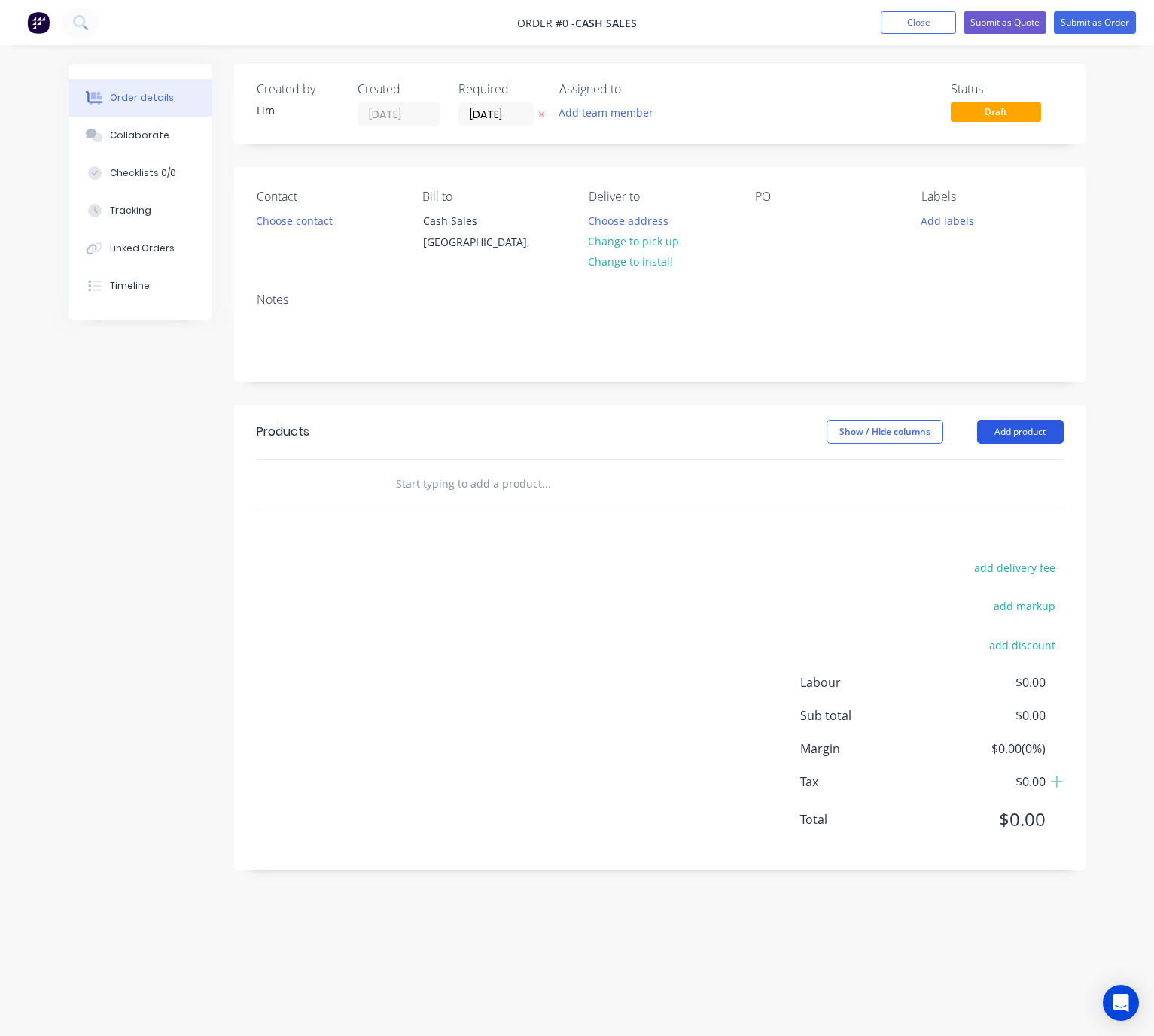
click at [1010, 433] on button "Add product" at bounding box center [1020, 432] width 87 height 24
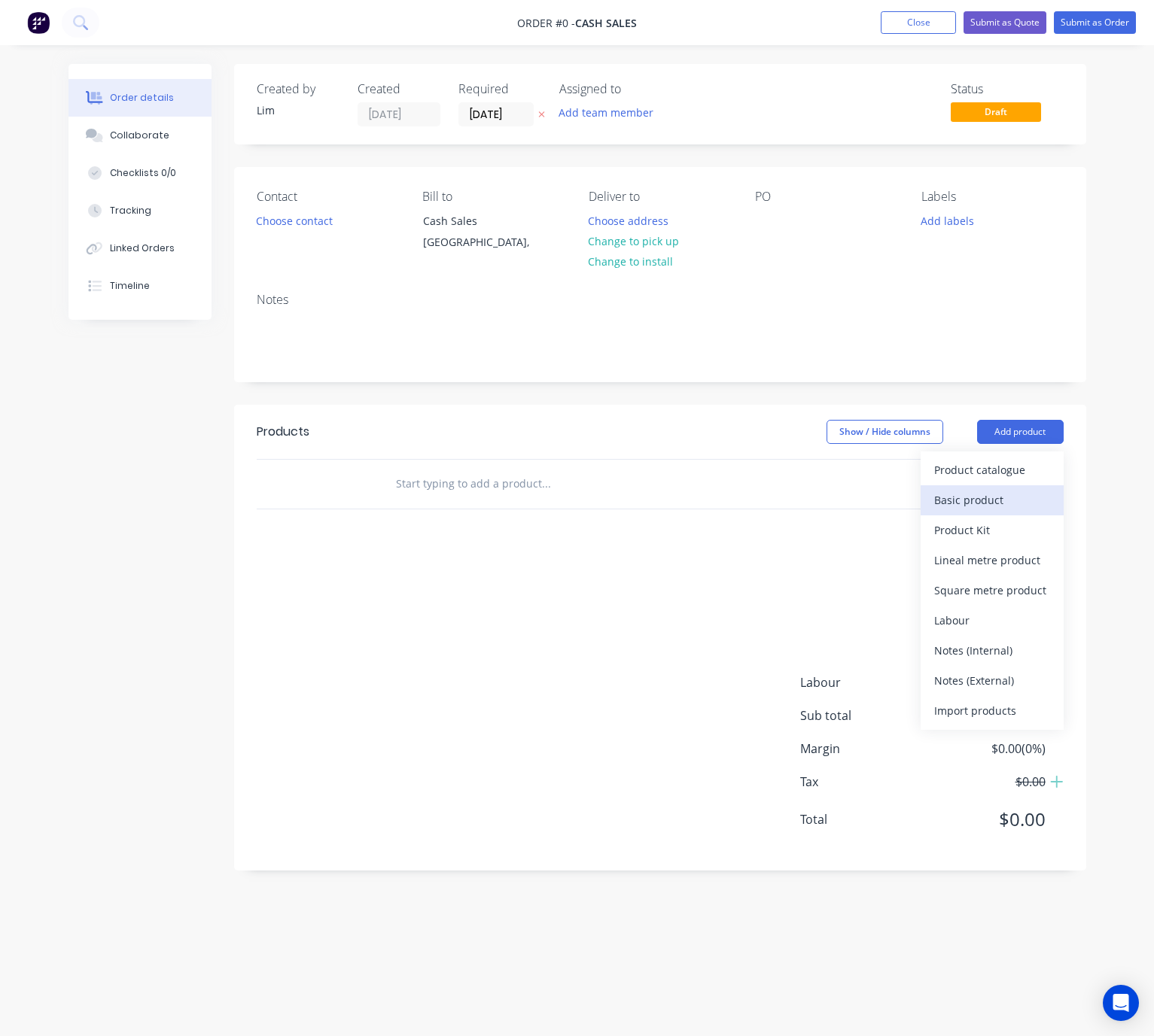
click at [992, 500] on div "Basic product" at bounding box center [992, 500] width 116 height 22
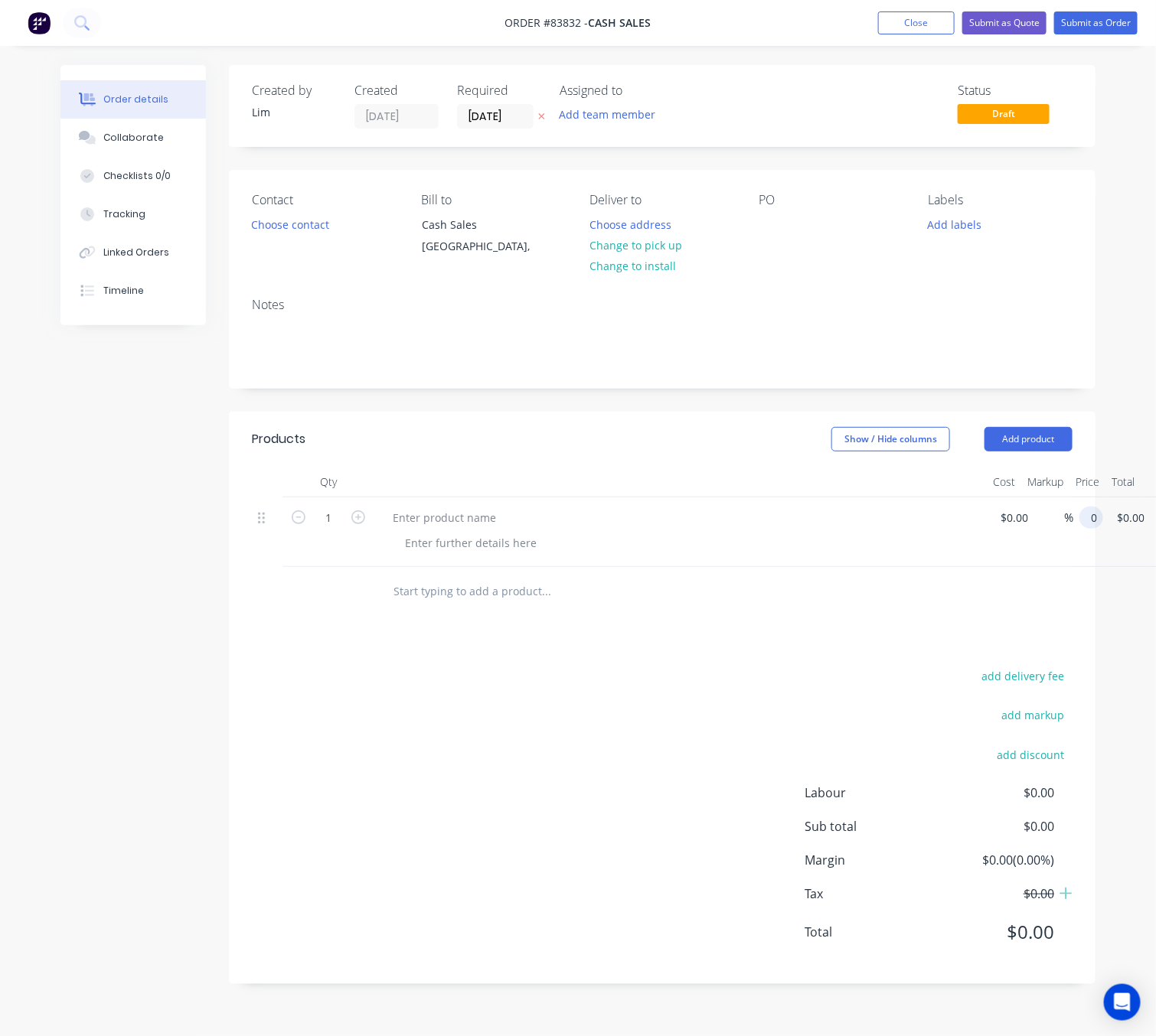
click at [1100, 519] on input "0" at bounding box center [1094, 517] width 18 height 22
type input "$33.3567"
type input "$33.36"
click at [754, 687] on div "add delivery fee add markup add discount Labour $0.00 Sub total $0.00 Margin $0…" at bounding box center [662, 813] width 821 height 295
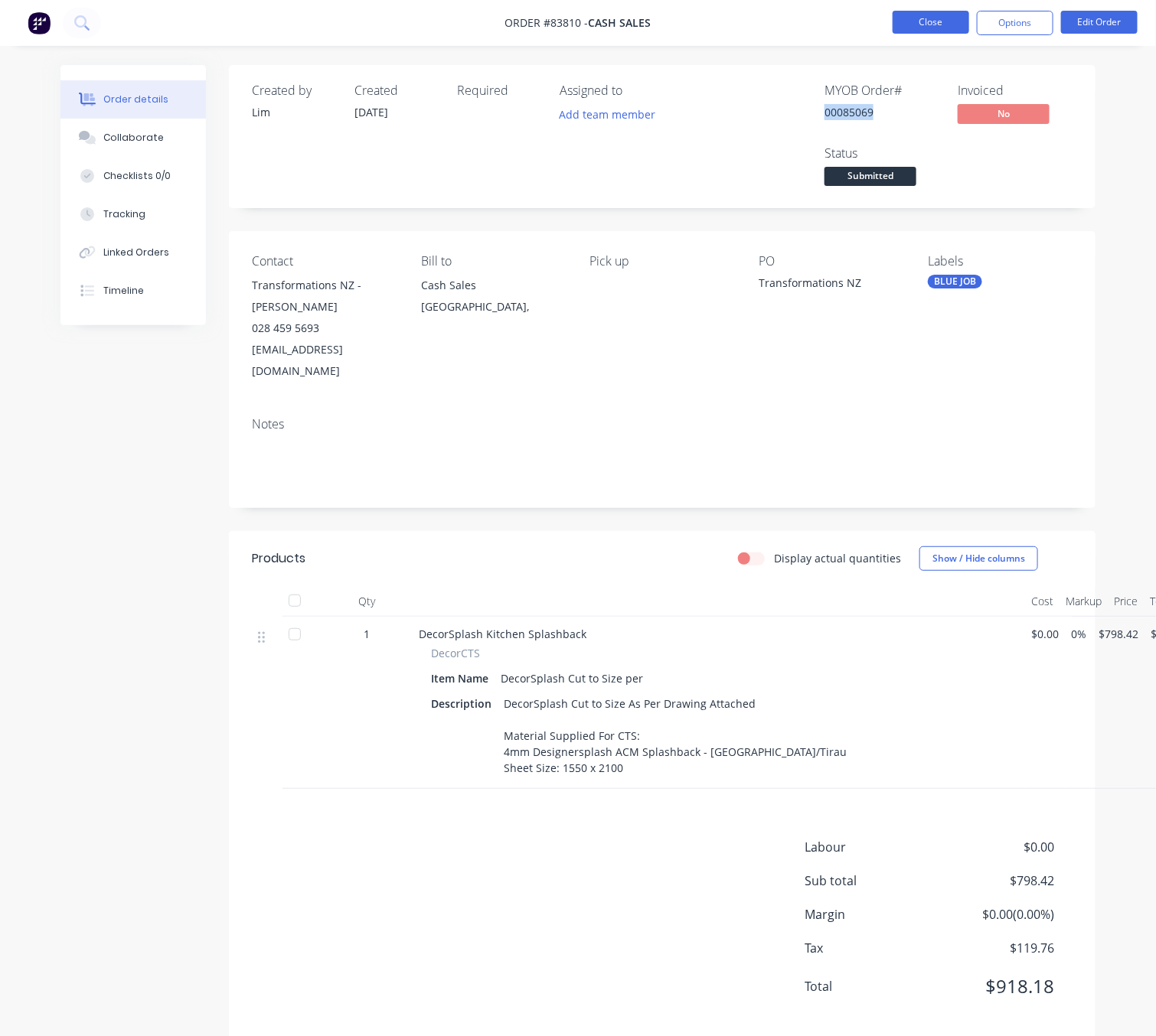
click at [921, 21] on button "Close" at bounding box center [931, 22] width 77 height 23
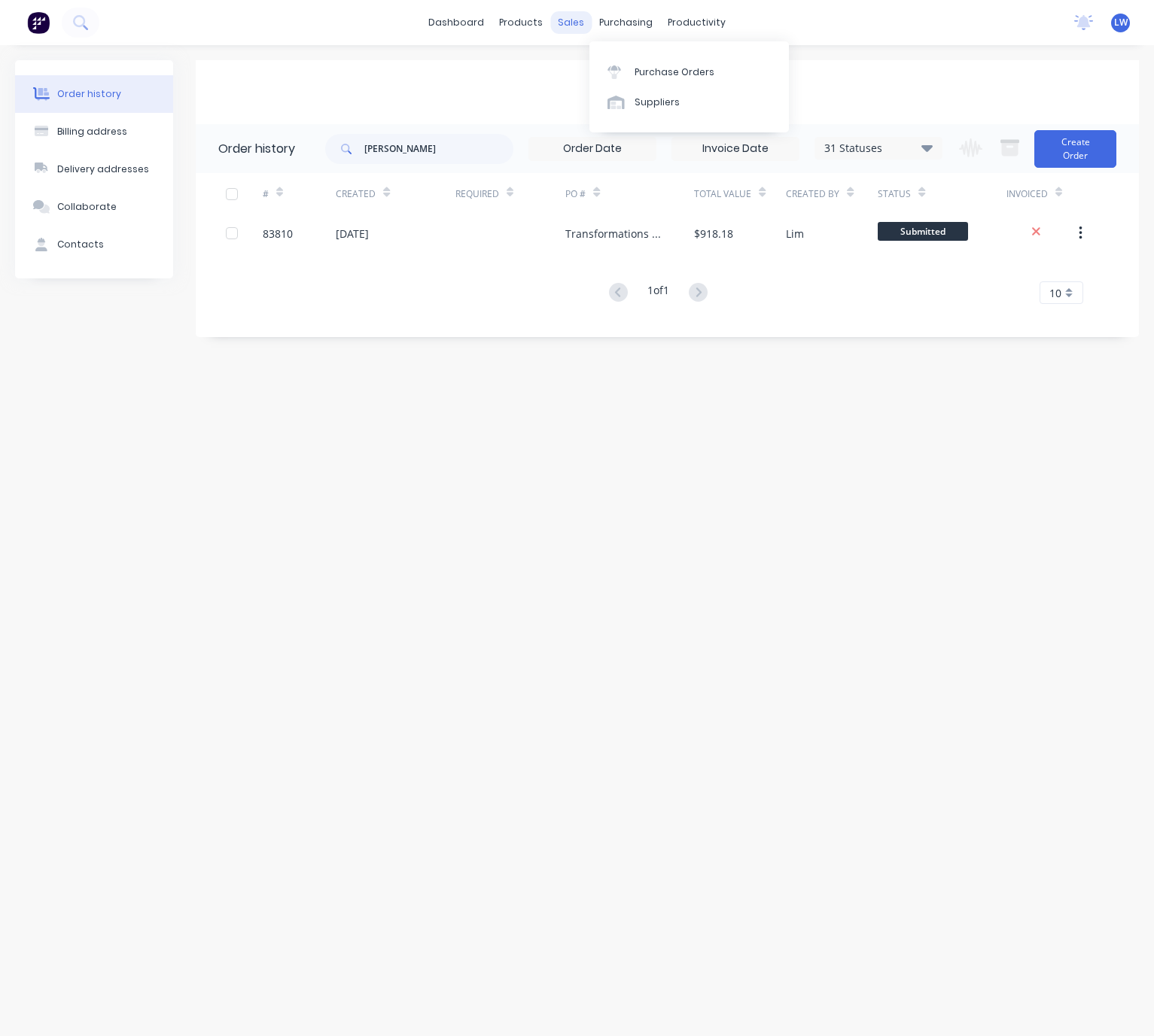
click at [576, 19] on div "sales" at bounding box center [571, 23] width 41 height 23
click at [608, 60] on link "Sales Orders" at bounding box center [650, 72] width 200 height 30
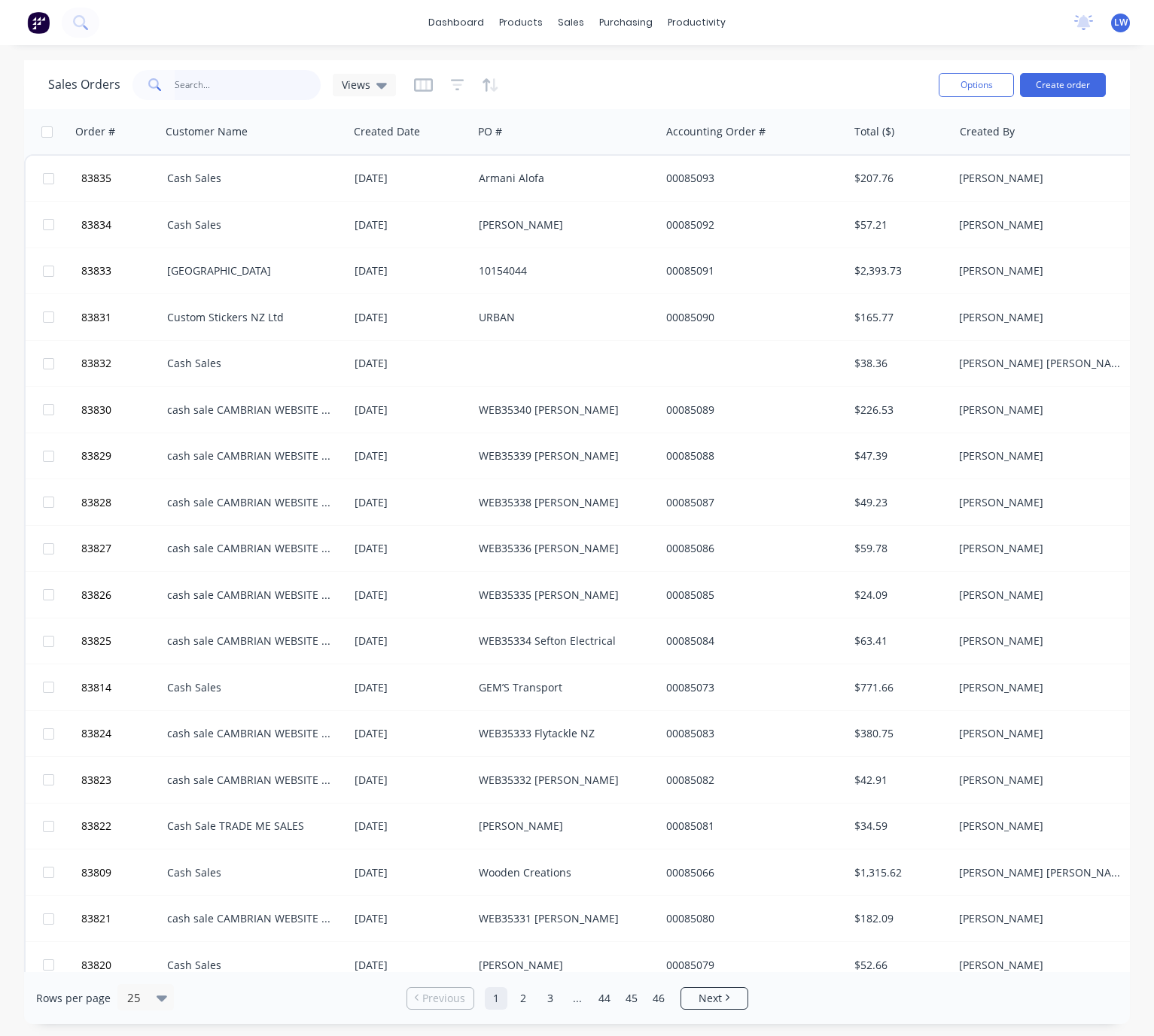
click at [240, 93] on input "text" at bounding box center [248, 85] width 147 height 30
paste input "84054"
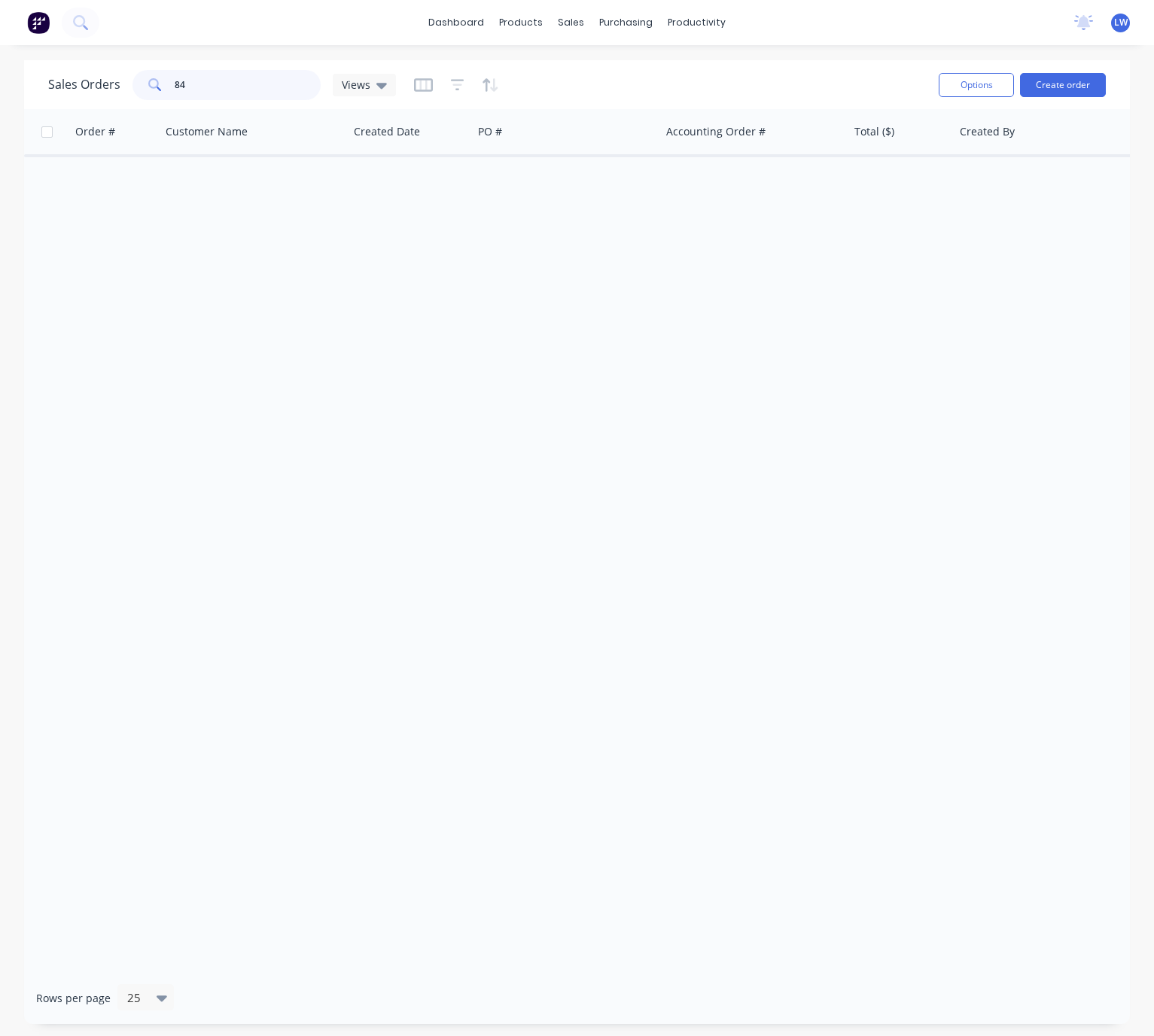
type input "8"
drag, startPoint x: 208, startPoint y: 91, endPoint x: 141, endPoint y: 89, distance: 67.0
click at [141, 89] on div "jade" at bounding box center [227, 85] width 188 height 30
type input "84054"
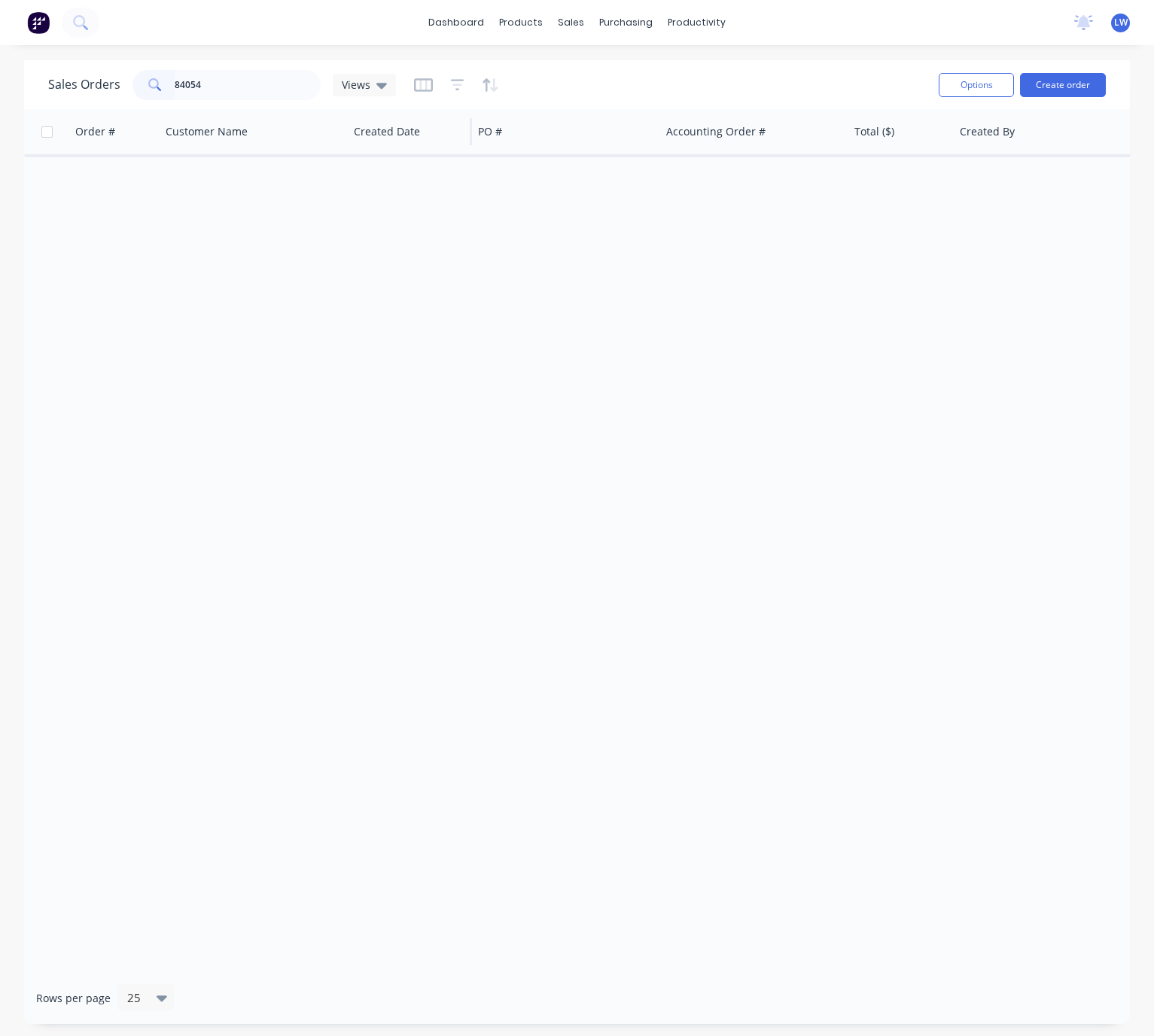
click at [465, 140] on div "Created Date" at bounding box center [409, 132] width 124 height 45
click at [448, 134] on icon "button" at bounding box center [449, 132] width 14 height 12
click at [588, 93] on button "Sorting: Created Date" at bounding box center [589, 85] width 143 height 24
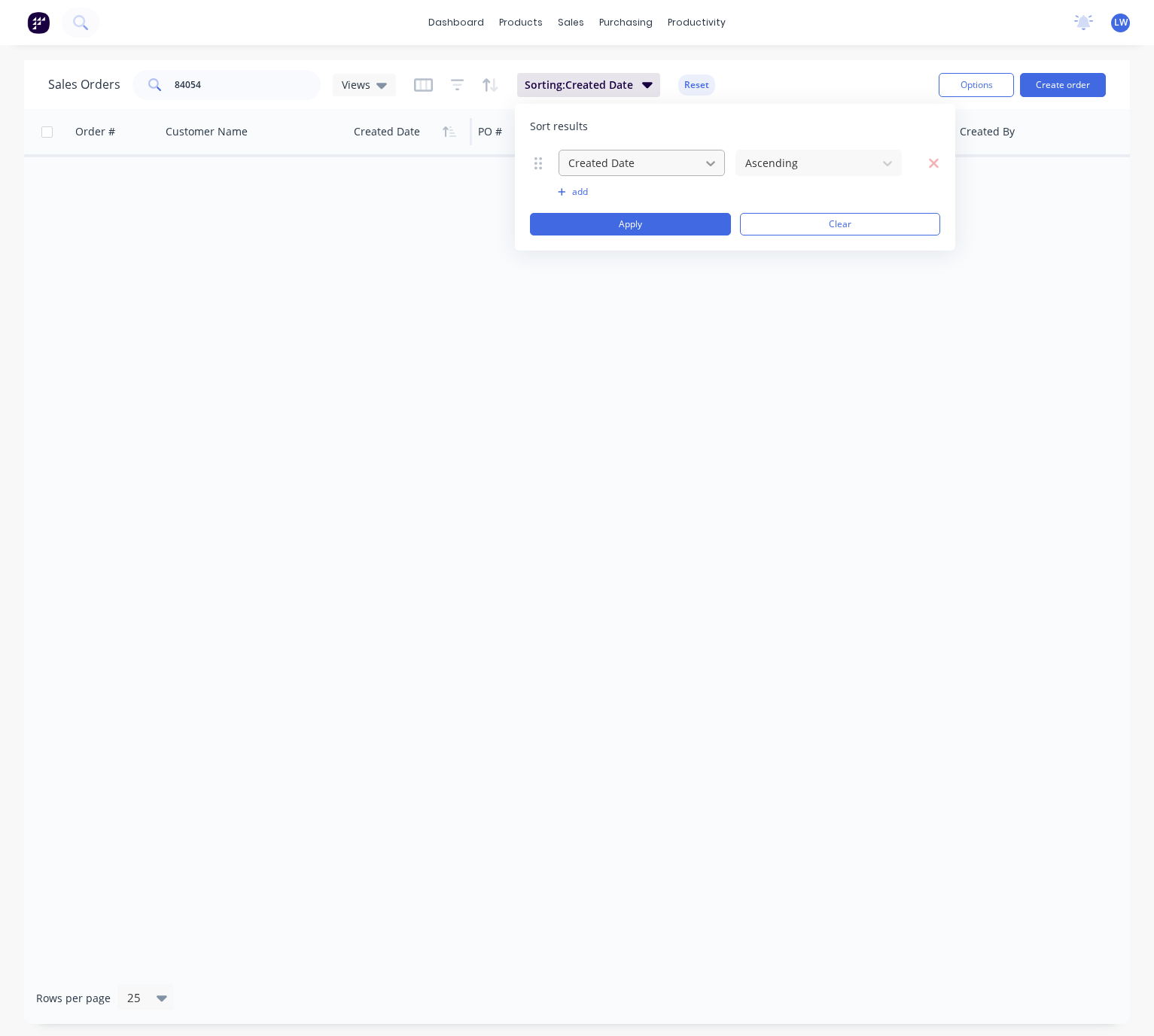
click at [717, 163] on icon at bounding box center [711, 163] width 15 height 15
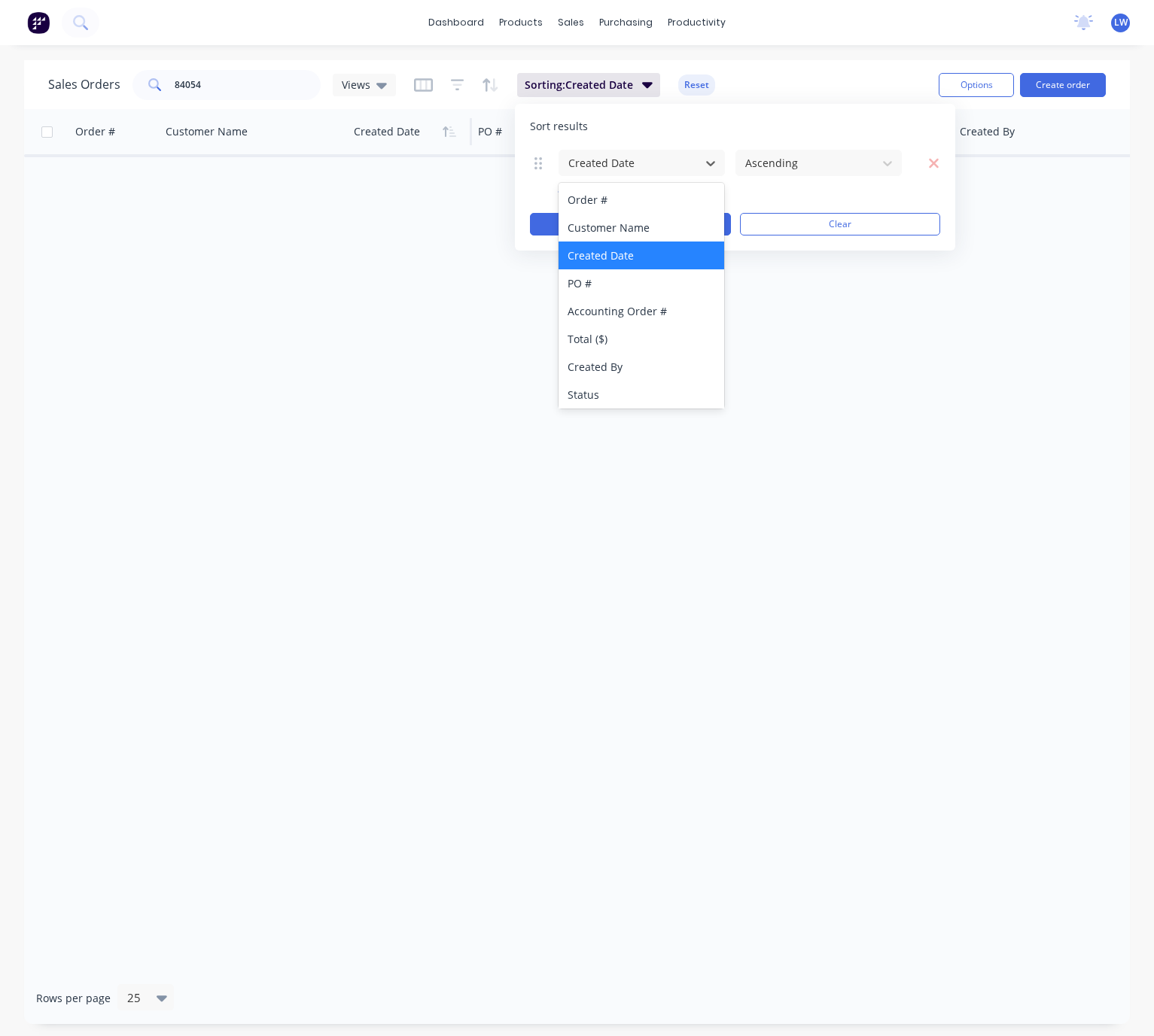
click at [718, 129] on div "Sort results" at bounding box center [735, 127] width 410 height 15
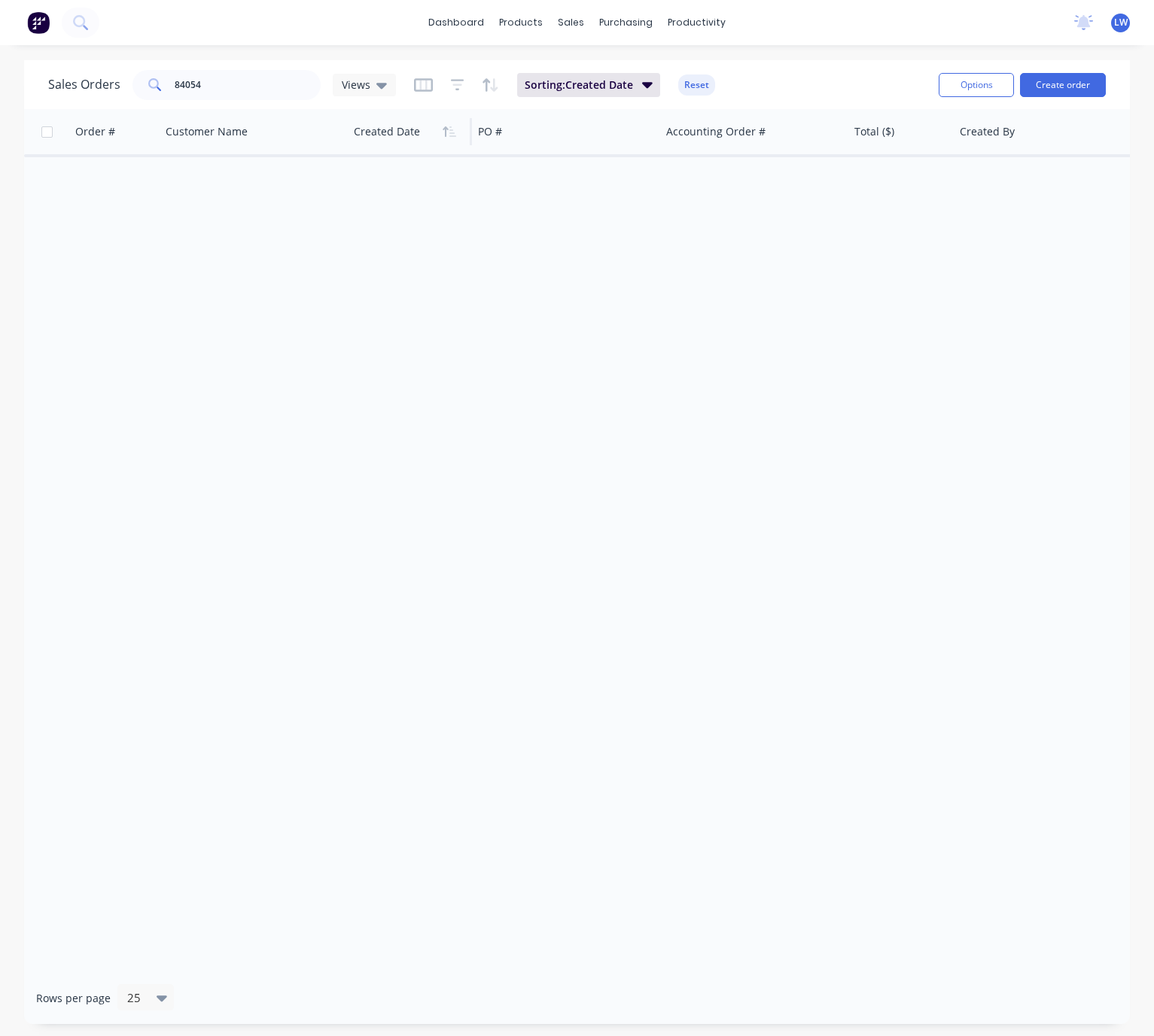
click at [732, 91] on div "Sales Orders 84054 Views Sorting: Created Date Reset" at bounding box center [487, 84] width 878 height 37
click at [448, 136] on button "button" at bounding box center [449, 132] width 23 height 23
click at [597, 87] on span "Sorting: Created Date" at bounding box center [579, 85] width 109 height 15
click at [721, 160] on div at bounding box center [711, 163] width 27 height 27
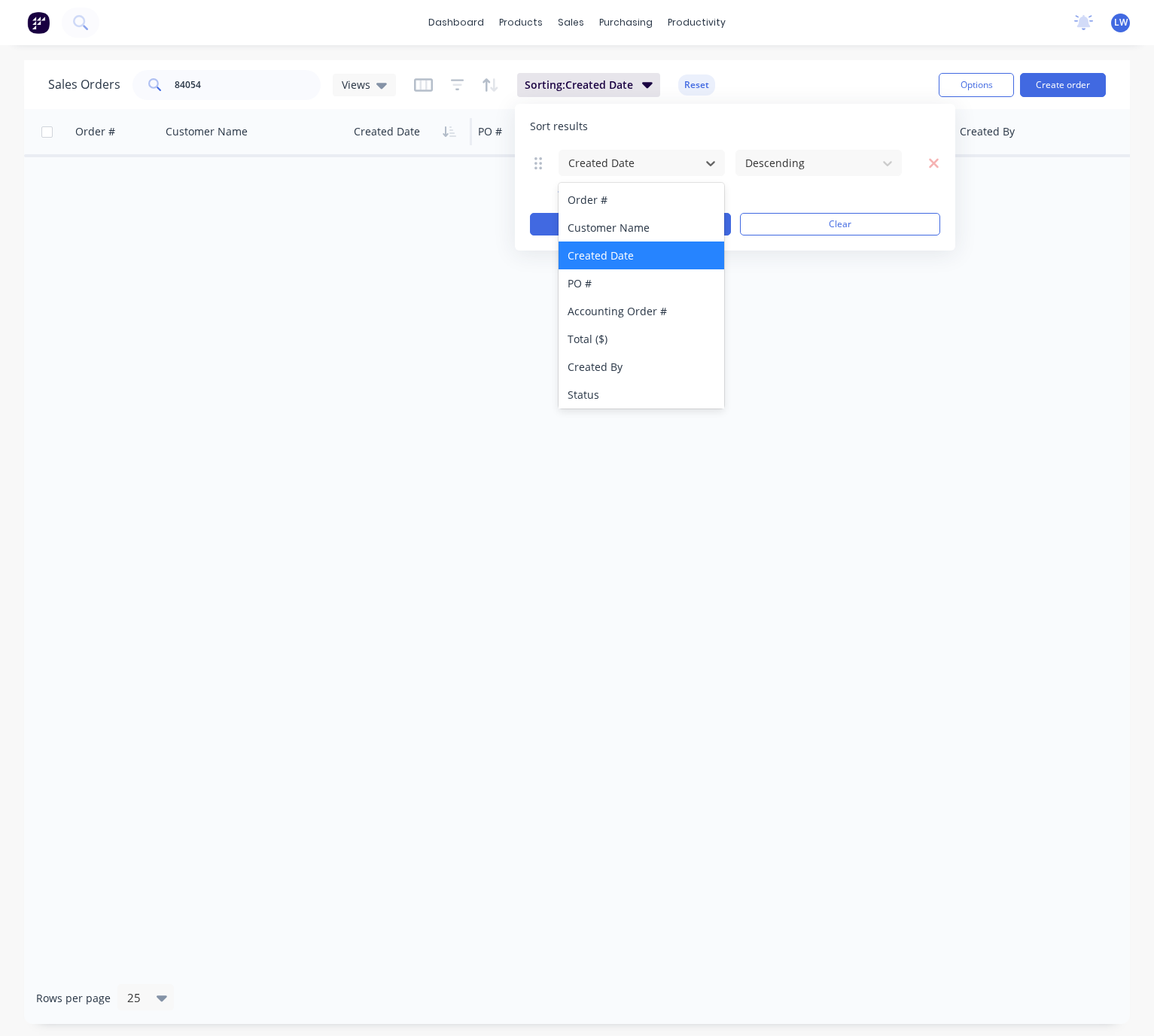
click at [742, 93] on div "Sales Orders 84054 Views Sorting: Created Date Reset" at bounding box center [487, 84] width 878 height 37
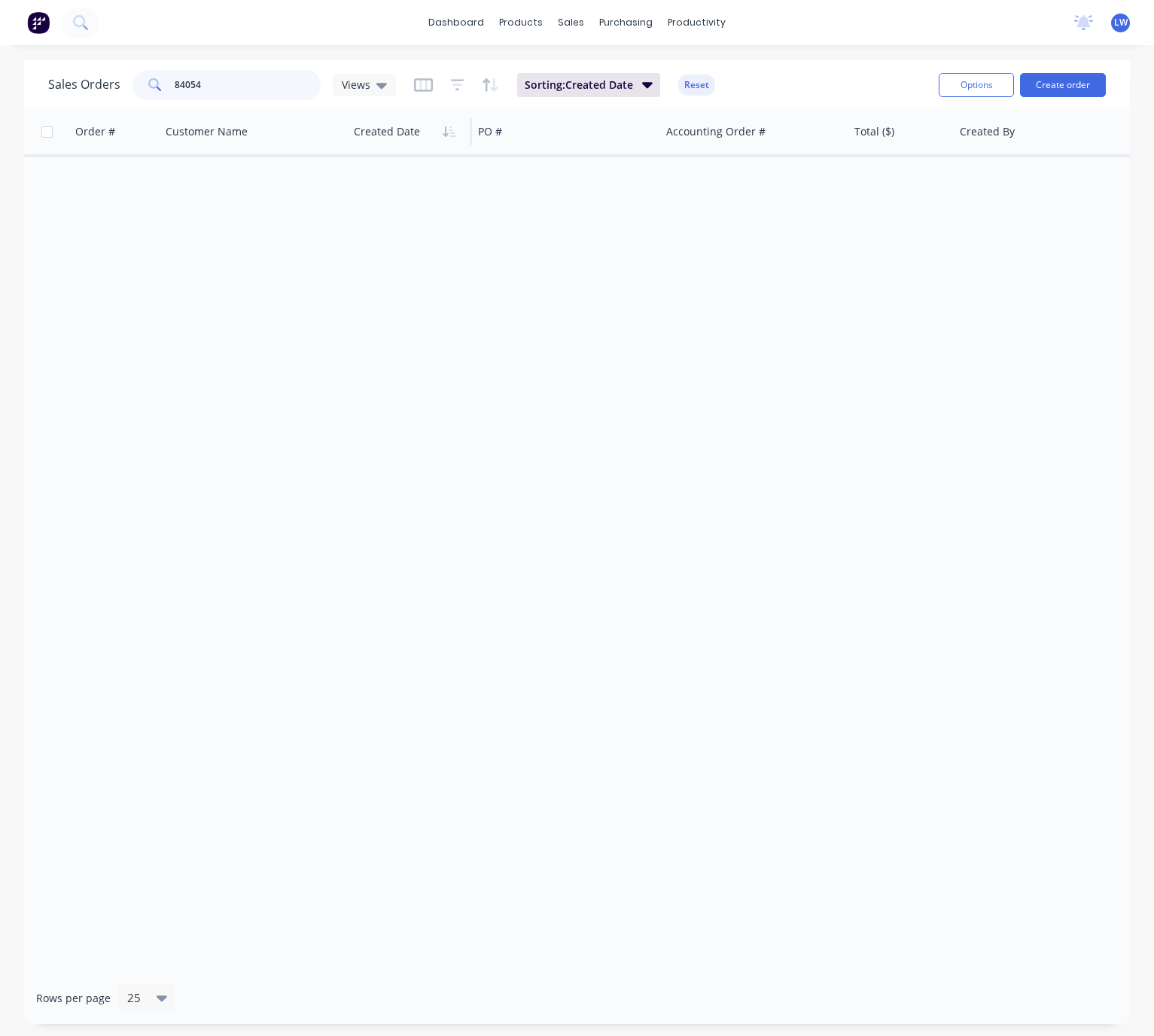
drag, startPoint x: 216, startPoint y: 84, endPoint x: 136, endPoint y: 87, distance: 80.1
click at [139, 84] on div "84054" at bounding box center [227, 85] width 188 height 30
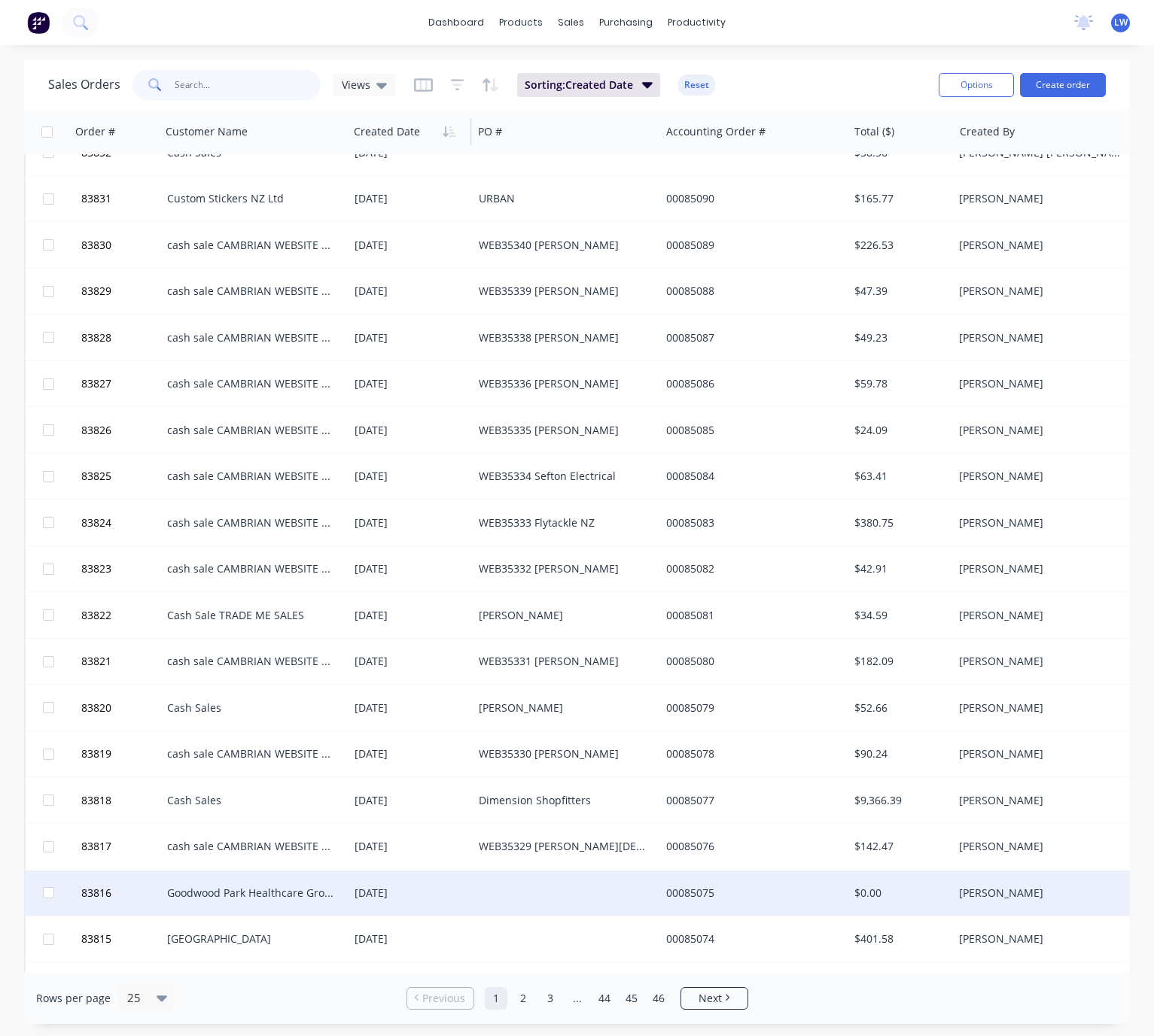
scroll to position [345, 0]
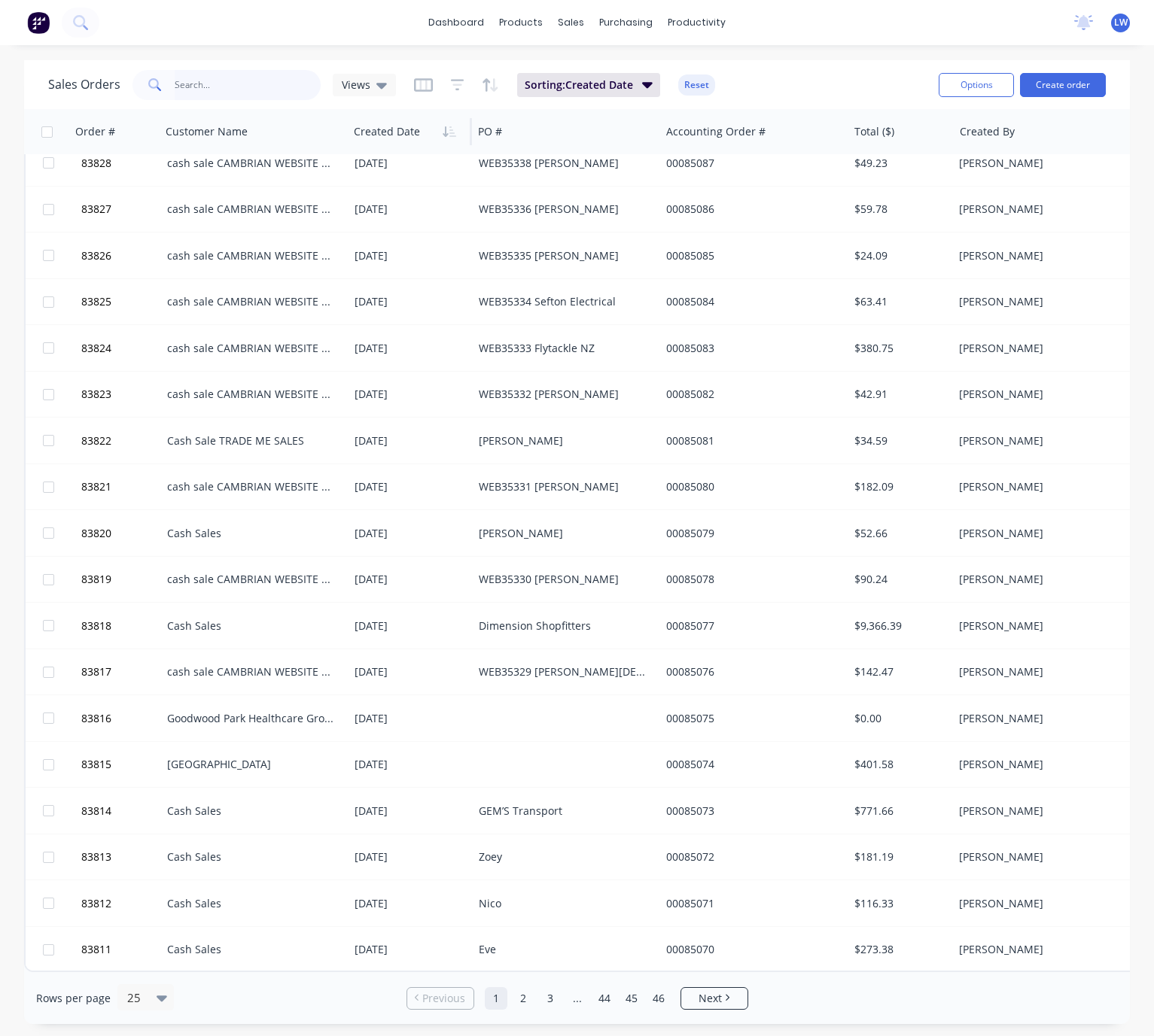
click at [220, 84] on input "text" at bounding box center [248, 85] width 147 height 30
click at [233, 82] on input "text" at bounding box center [248, 85] width 147 height 30
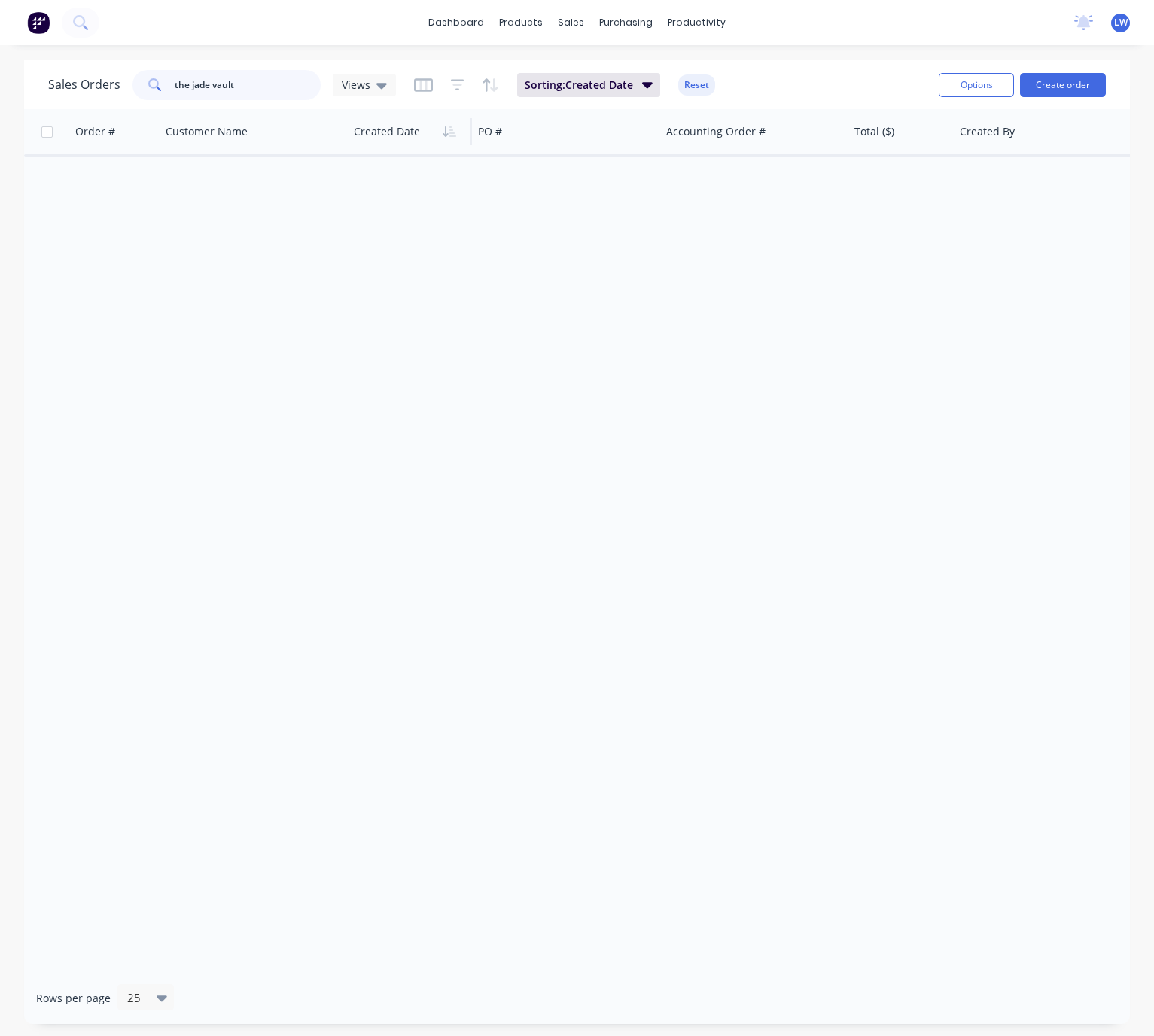
scroll to position [0, 0]
click at [696, 90] on button "Reset" at bounding box center [696, 85] width 37 height 21
click at [260, 93] on input "the jade vault" at bounding box center [248, 85] width 147 height 30
drag, startPoint x: 258, startPoint y: 90, endPoint x: 23, endPoint y: 90, distance: 235.0
click at [36, 89] on div "Sales Orders the jade vault Views Options Create order" at bounding box center [577, 84] width 1106 height 49
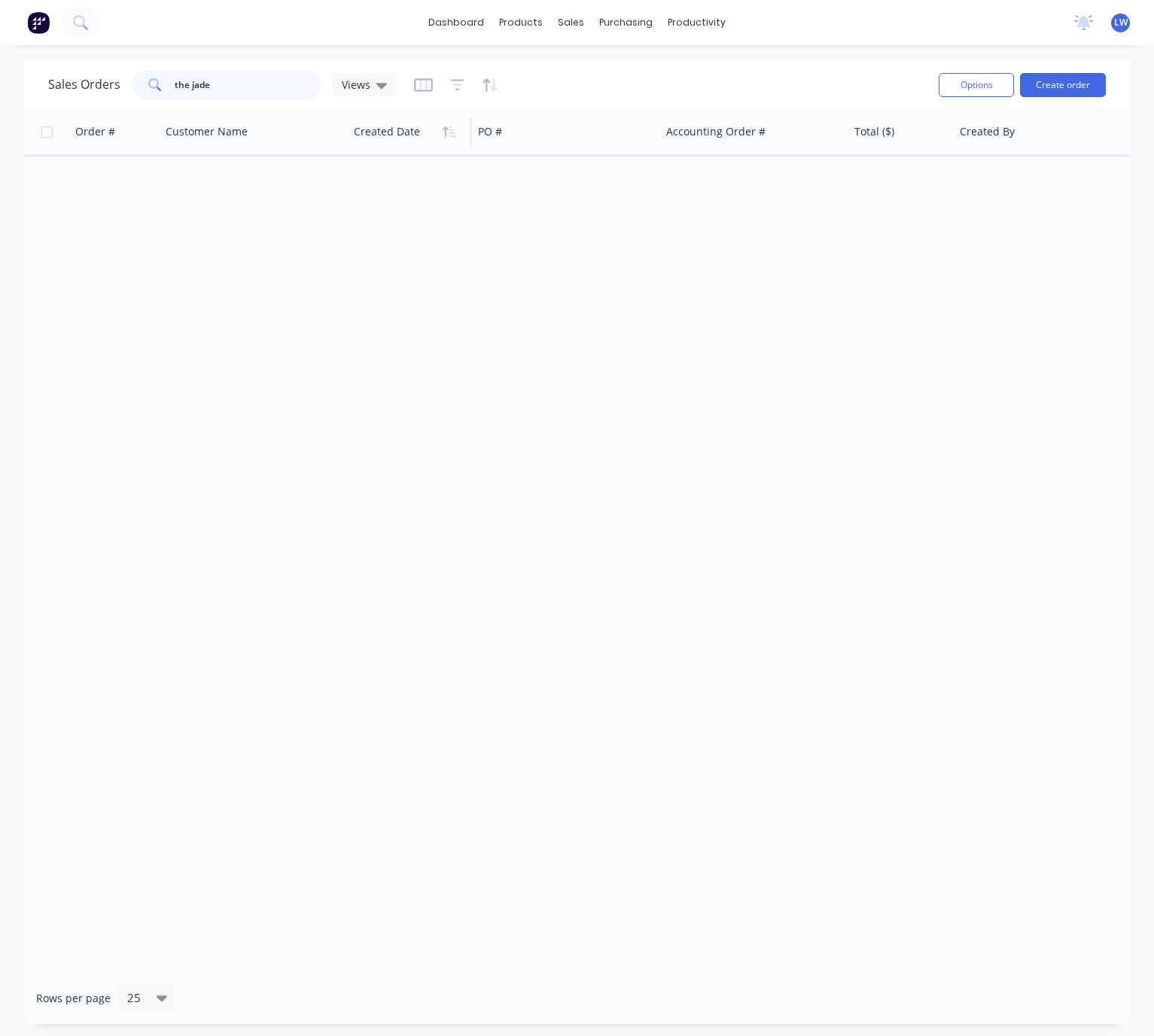
type input "the jade"
drag, startPoint x: 202, startPoint y: 91, endPoint x: 130, endPoint y: 89, distance: 72.0
click at [130, 89] on div "Sales Orders the jade Views" at bounding box center [222, 85] width 347 height 30
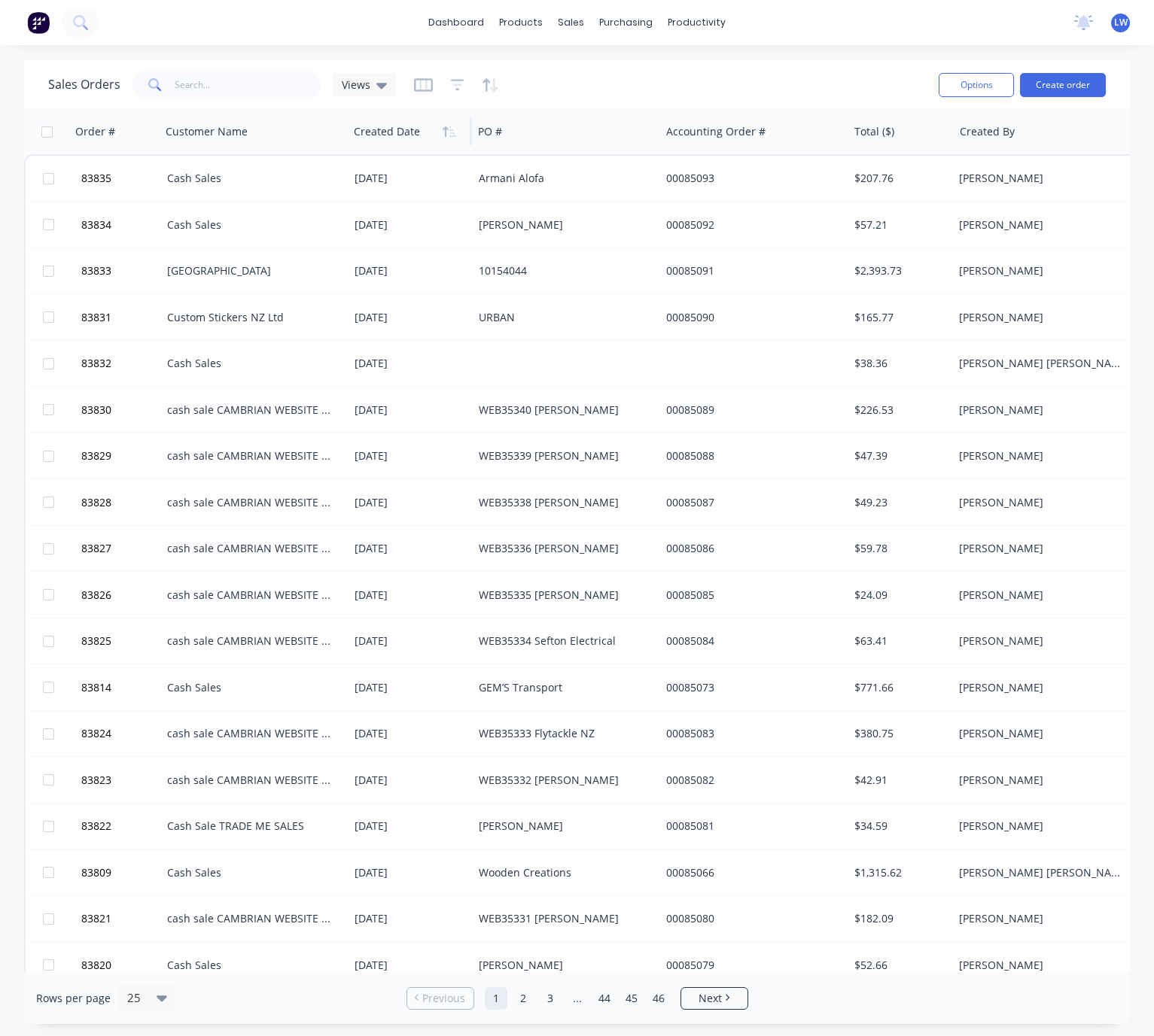
click at [267, 68] on div "Sales Orders Views" at bounding box center [487, 84] width 878 height 37
click at [380, 86] on icon at bounding box center [381, 86] width 11 height 6
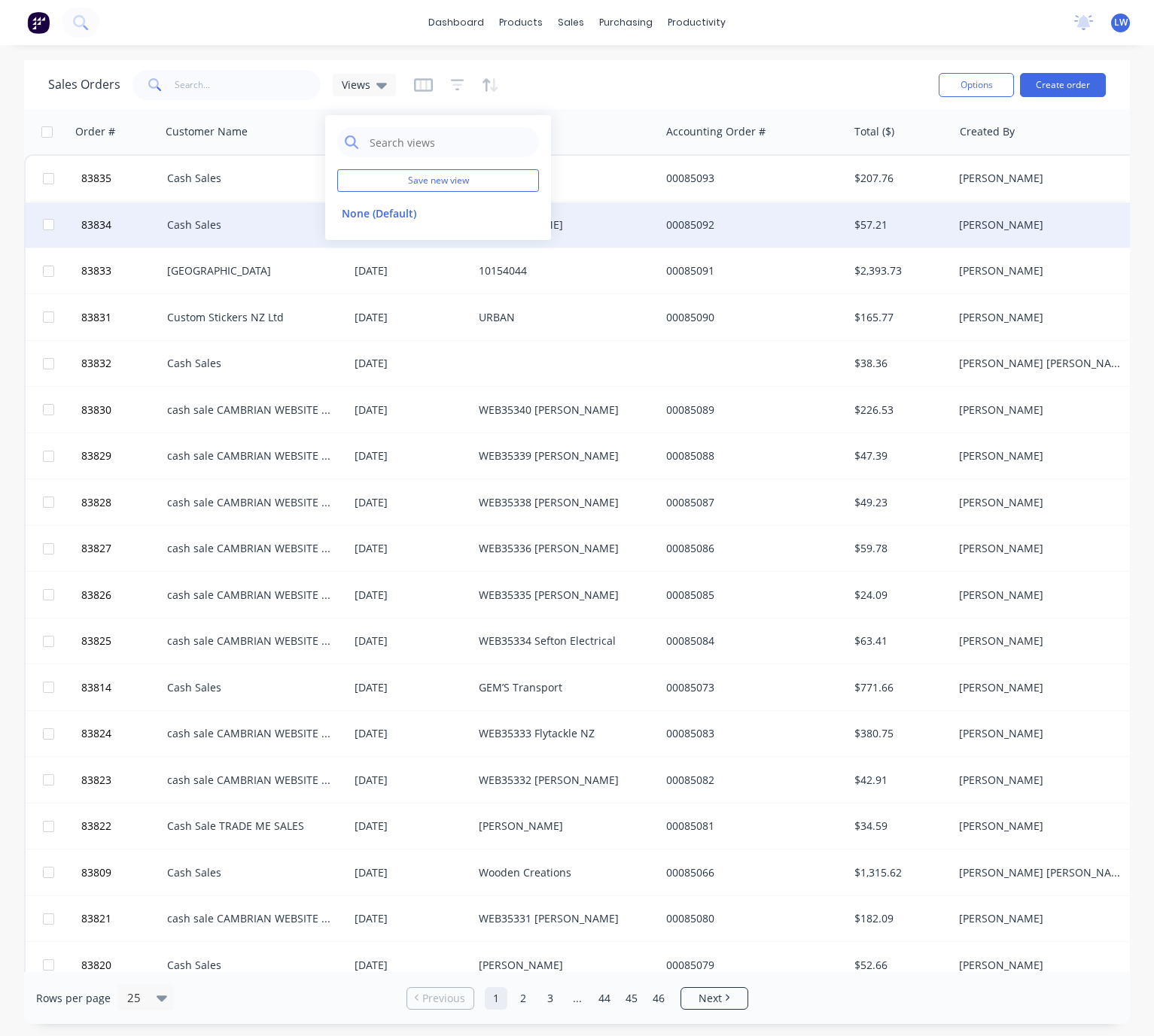
click at [396, 212] on button "None (Default)" at bounding box center [423, 213] width 172 height 17
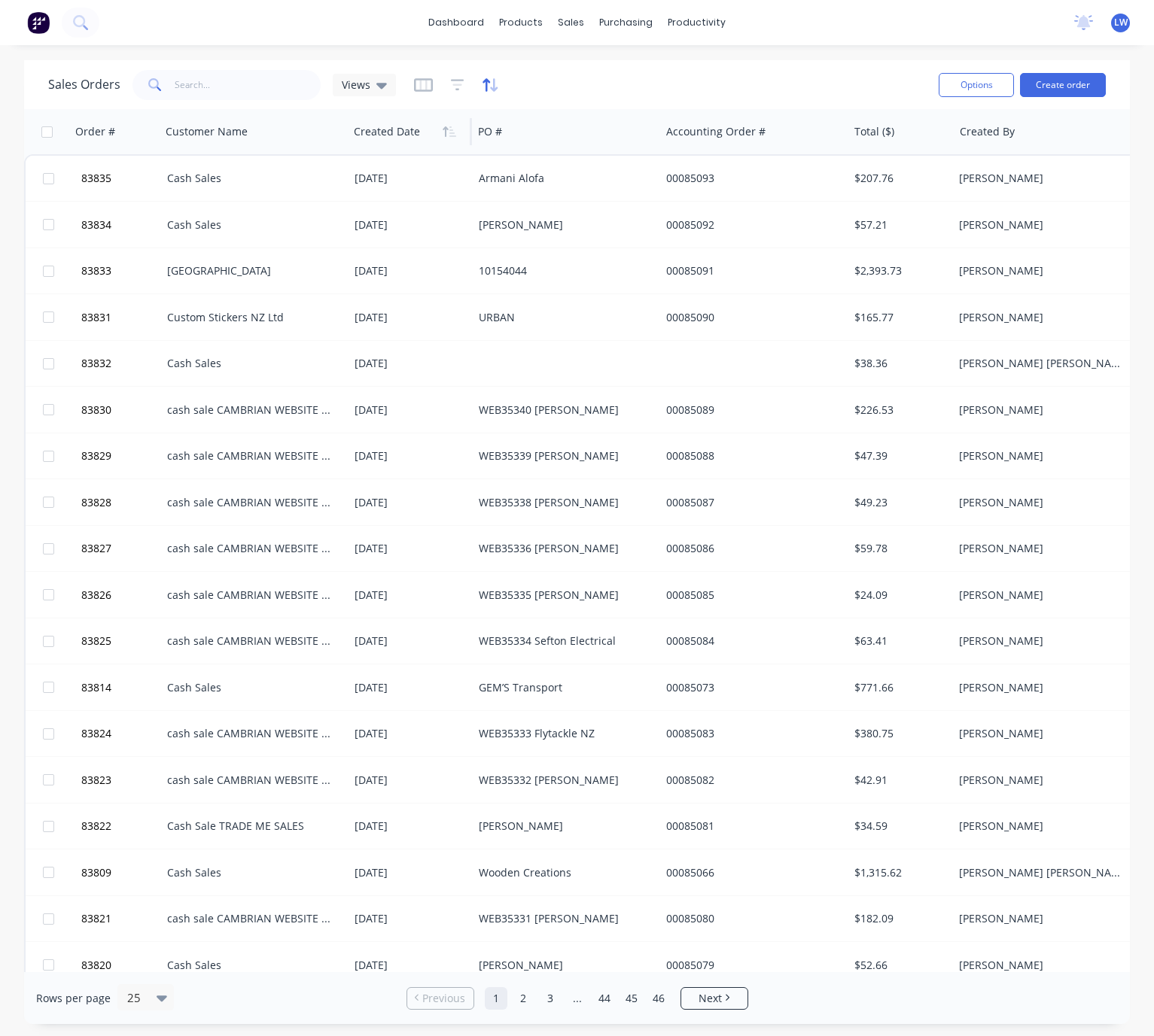
click at [488, 88] on icon "button" at bounding box center [490, 85] width 17 height 15
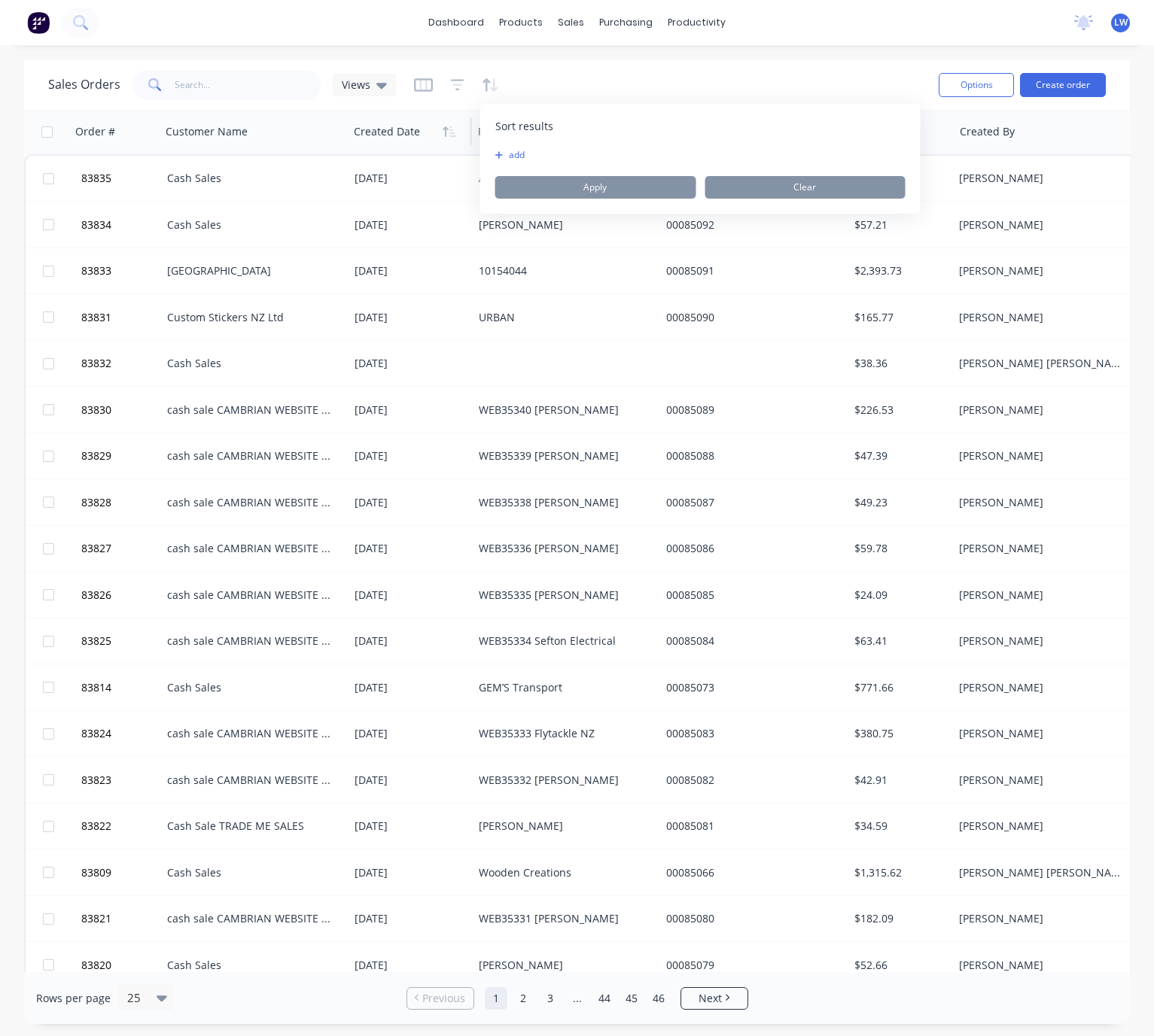
click at [513, 154] on button "add" at bounding box center [504, 155] width 19 height 12
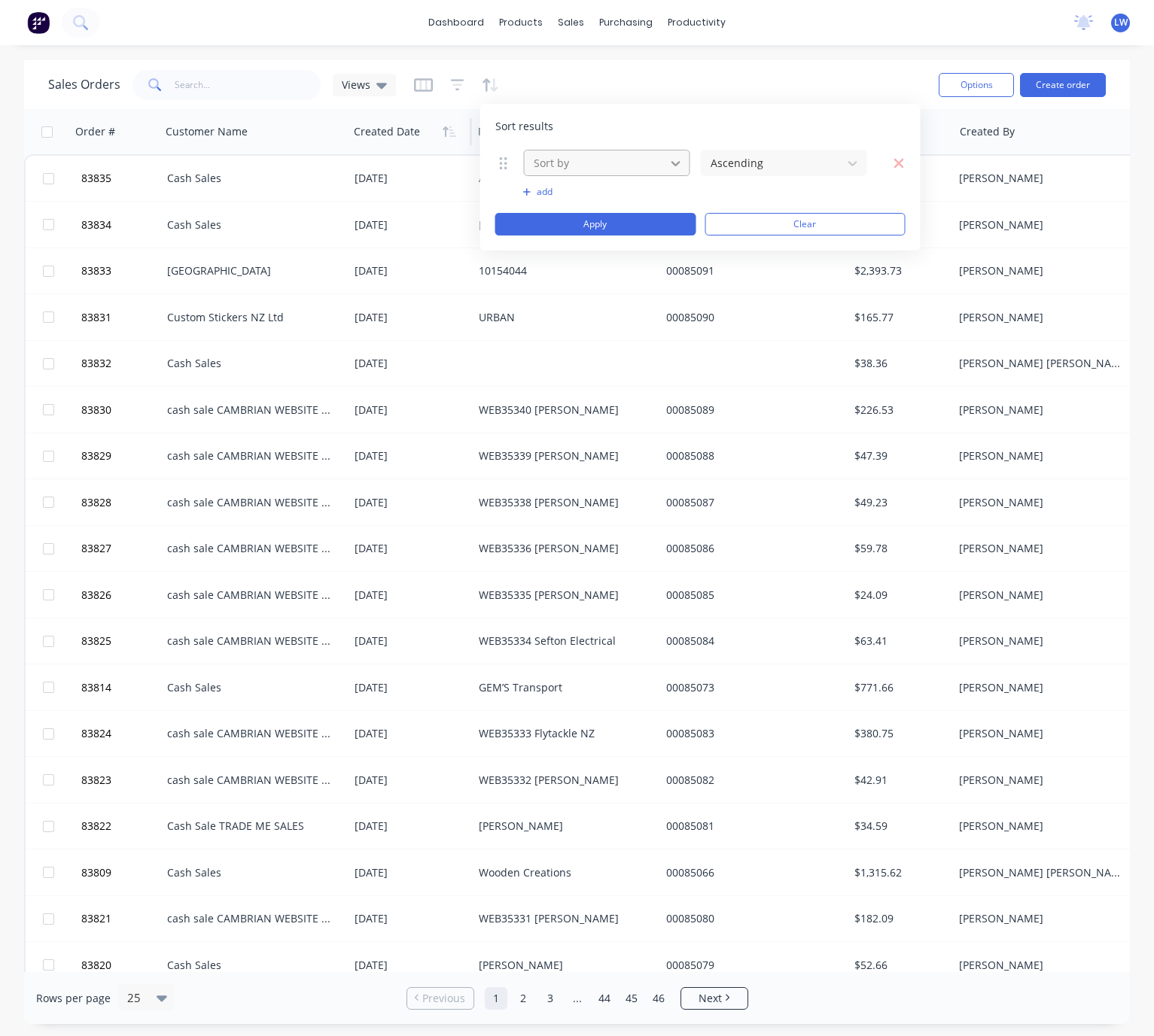
click at [676, 166] on icon at bounding box center [676, 163] width 15 height 15
click at [629, 159] on div at bounding box center [595, 163] width 126 height 19
click at [651, 167] on div at bounding box center [595, 163] width 126 height 19
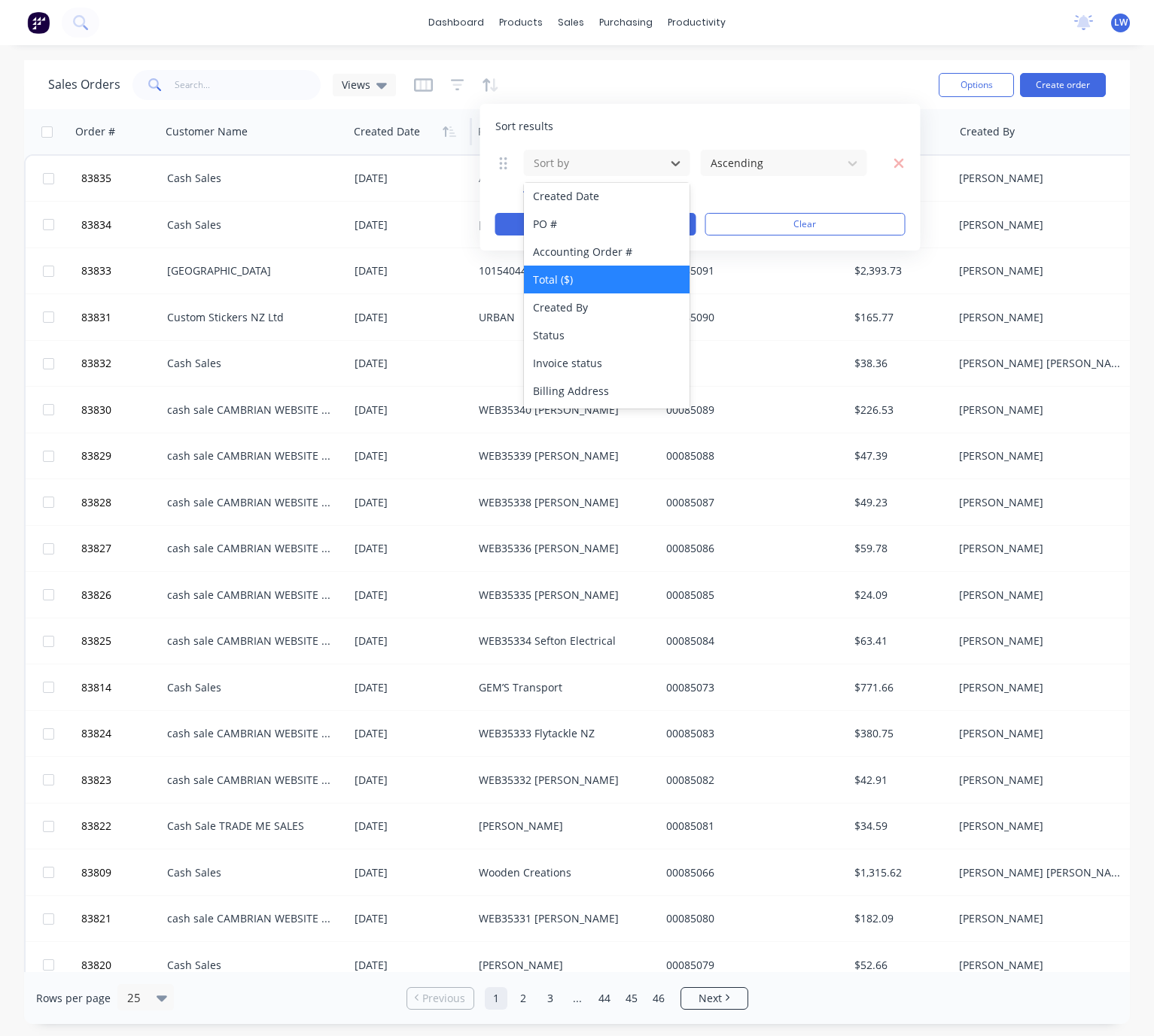
scroll to position [113, 0]
click at [596, 281] on div "Status" at bounding box center [607, 282] width 166 height 28
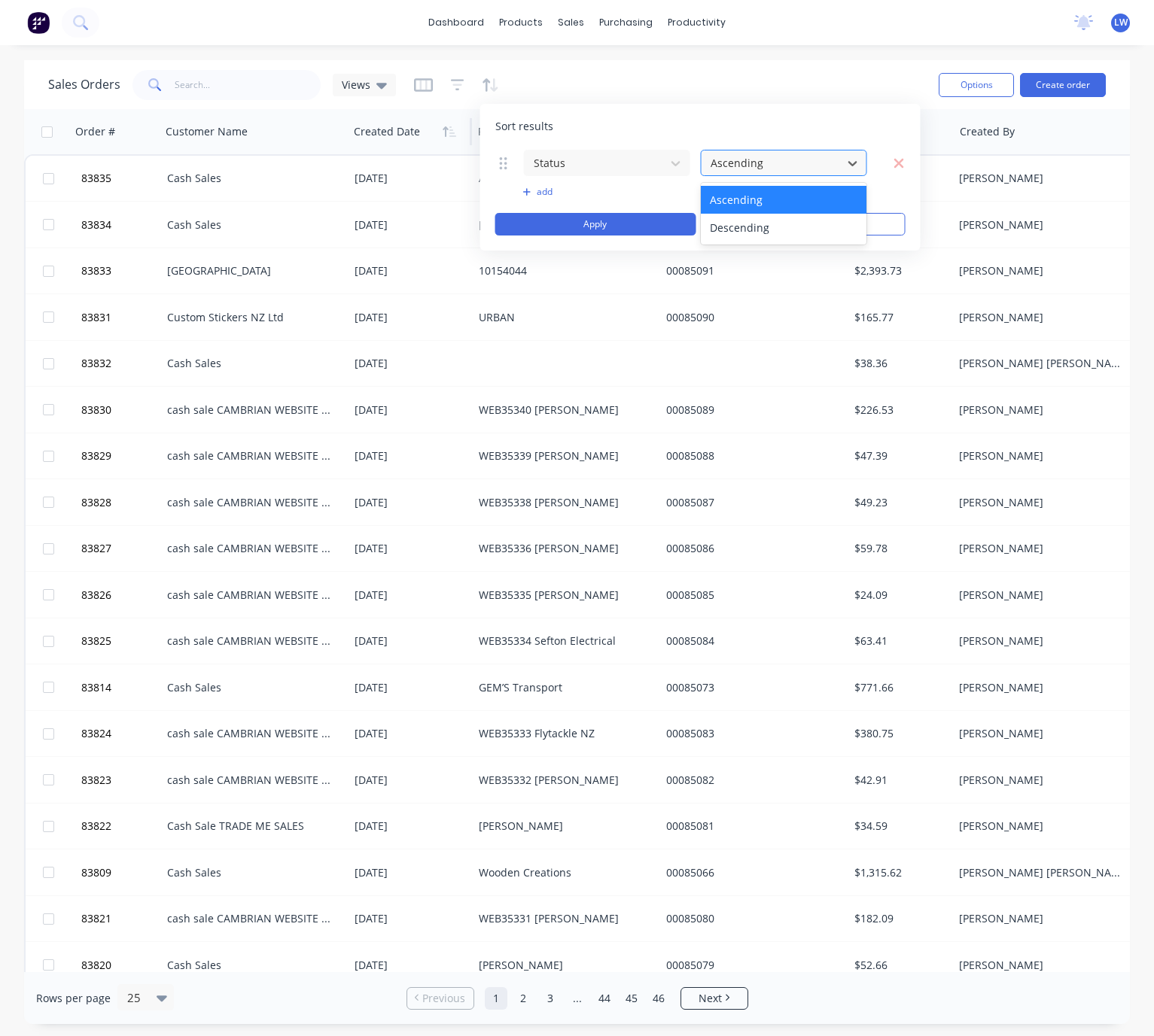
click at [814, 170] on div at bounding box center [772, 163] width 126 height 19
click at [847, 226] on button "Clear" at bounding box center [805, 225] width 201 height 23
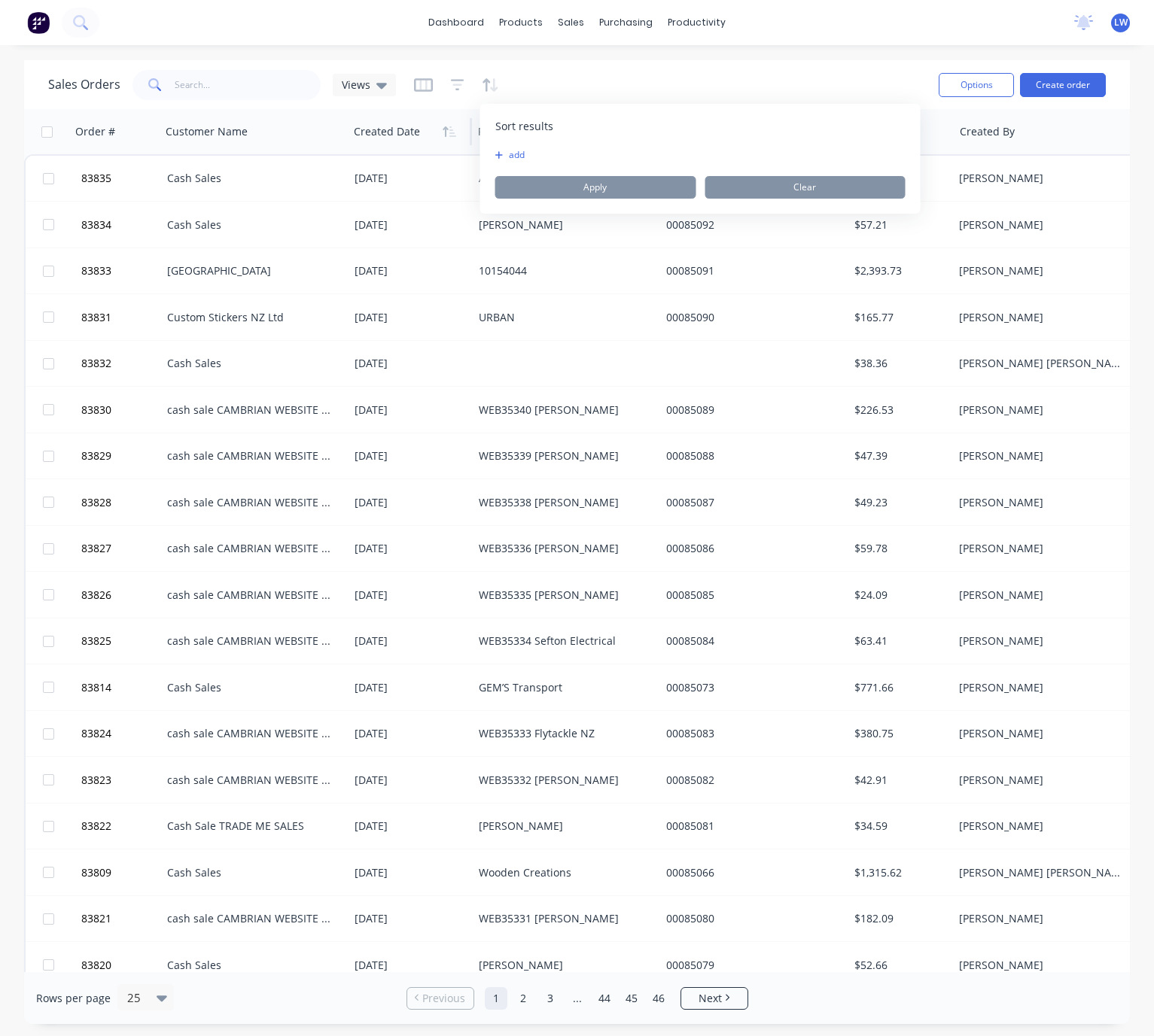
click at [556, 77] on div "Sales Orders Views" at bounding box center [487, 84] width 878 height 37
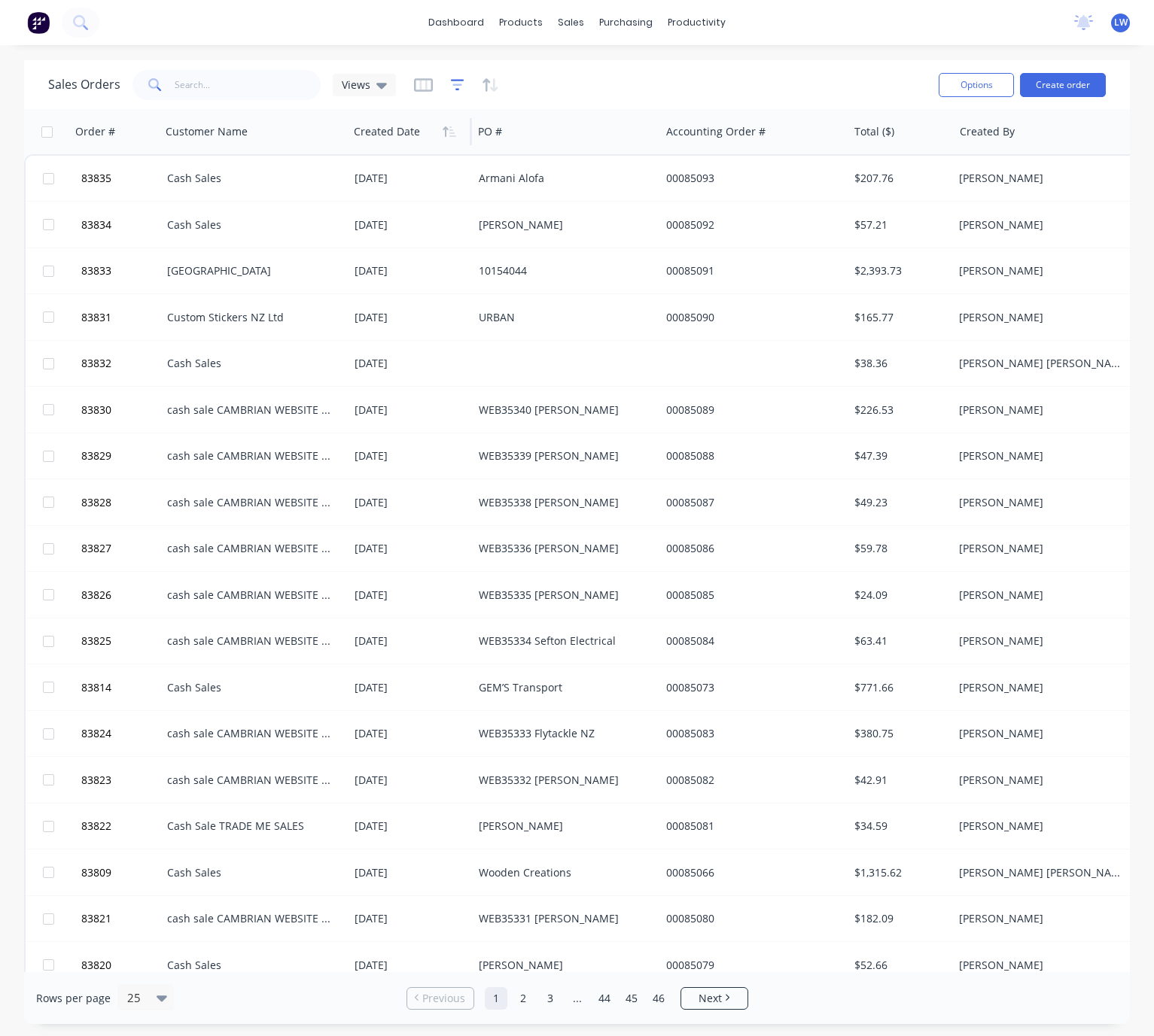
click at [454, 79] on icon "button" at bounding box center [458, 84] width 14 height 11
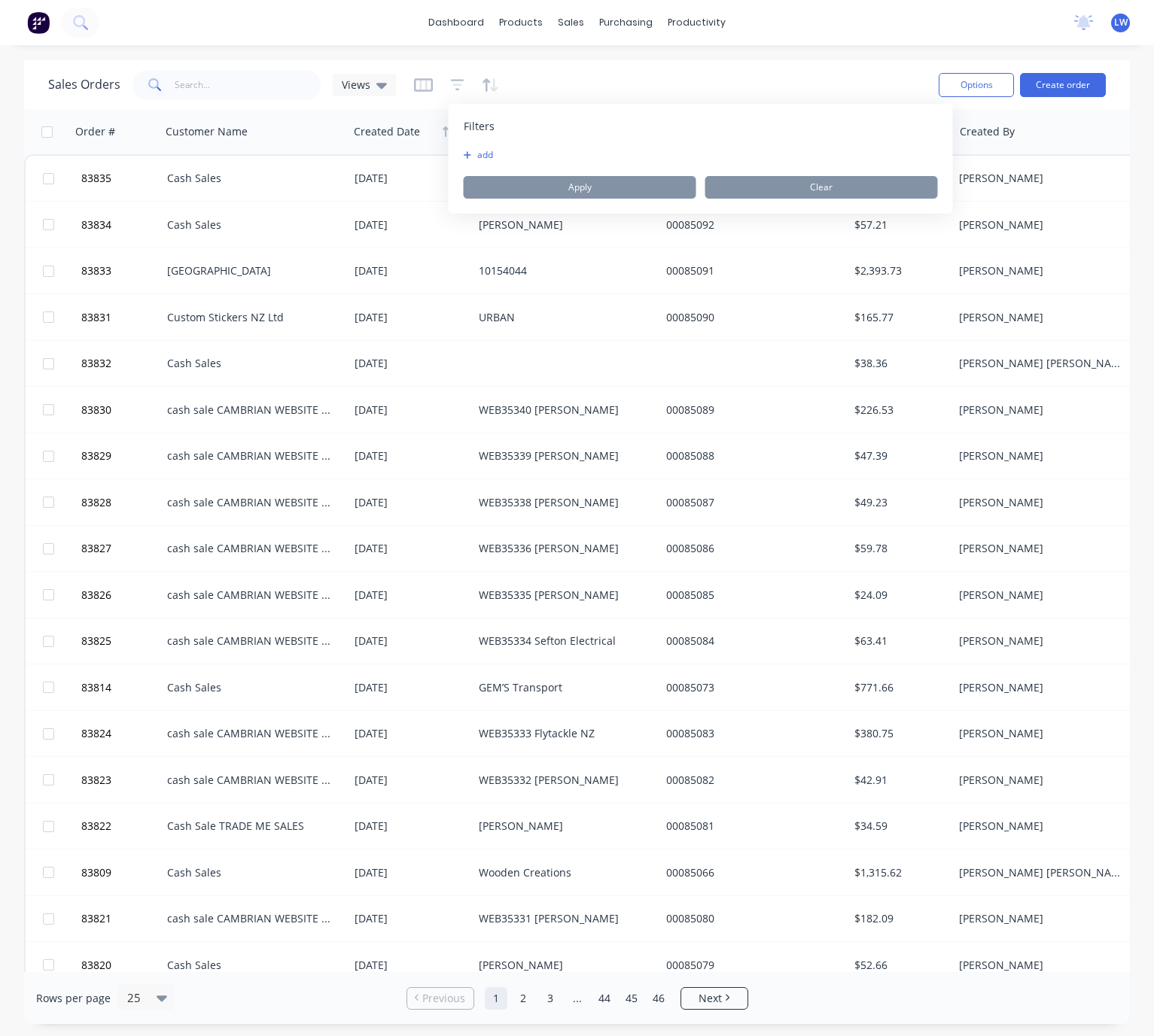
click at [488, 152] on button "add" at bounding box center [482, 155] width 38 height 12
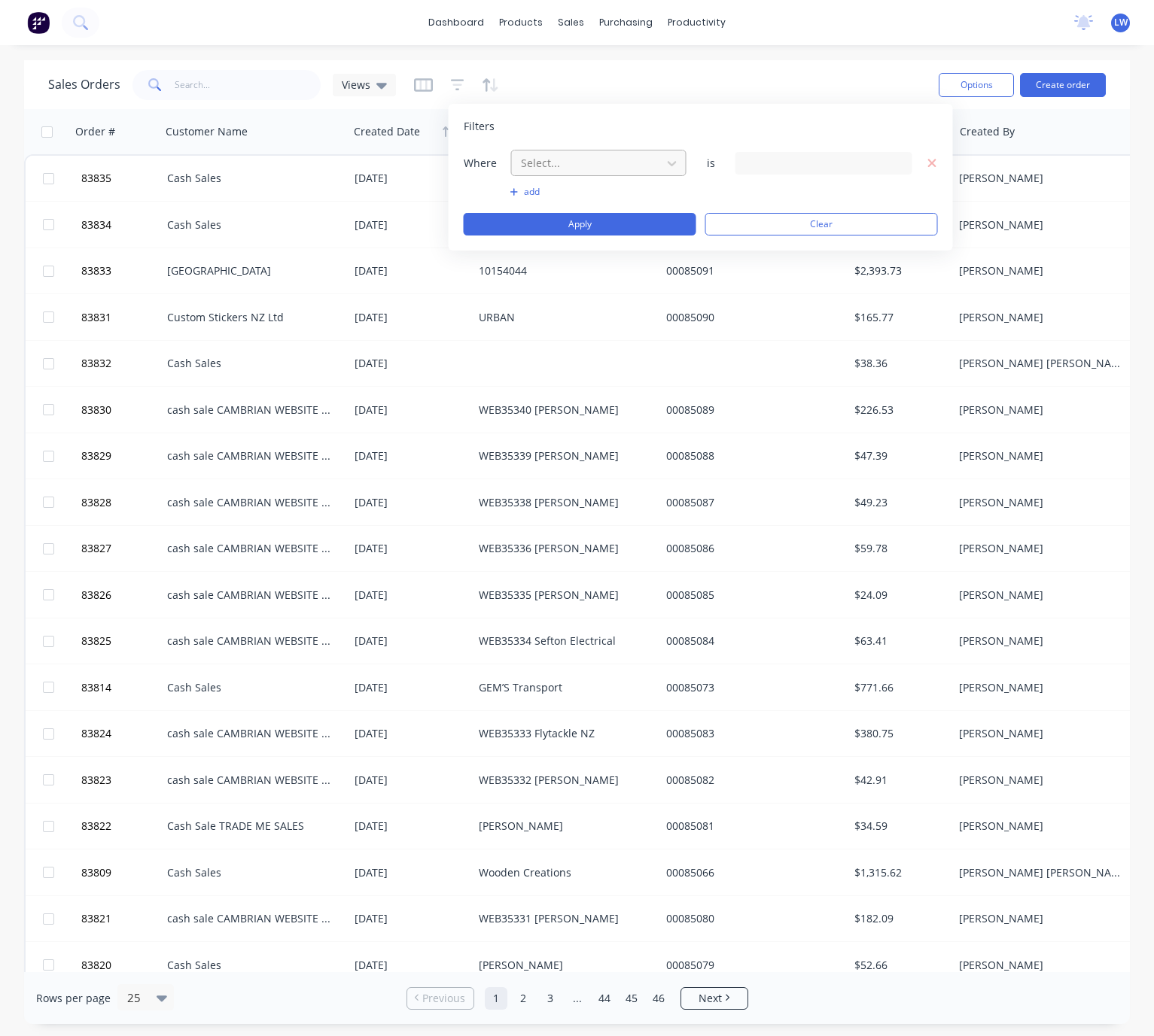
click at [554, 170] on div at bounding box center [586, 163] width 135 height 19
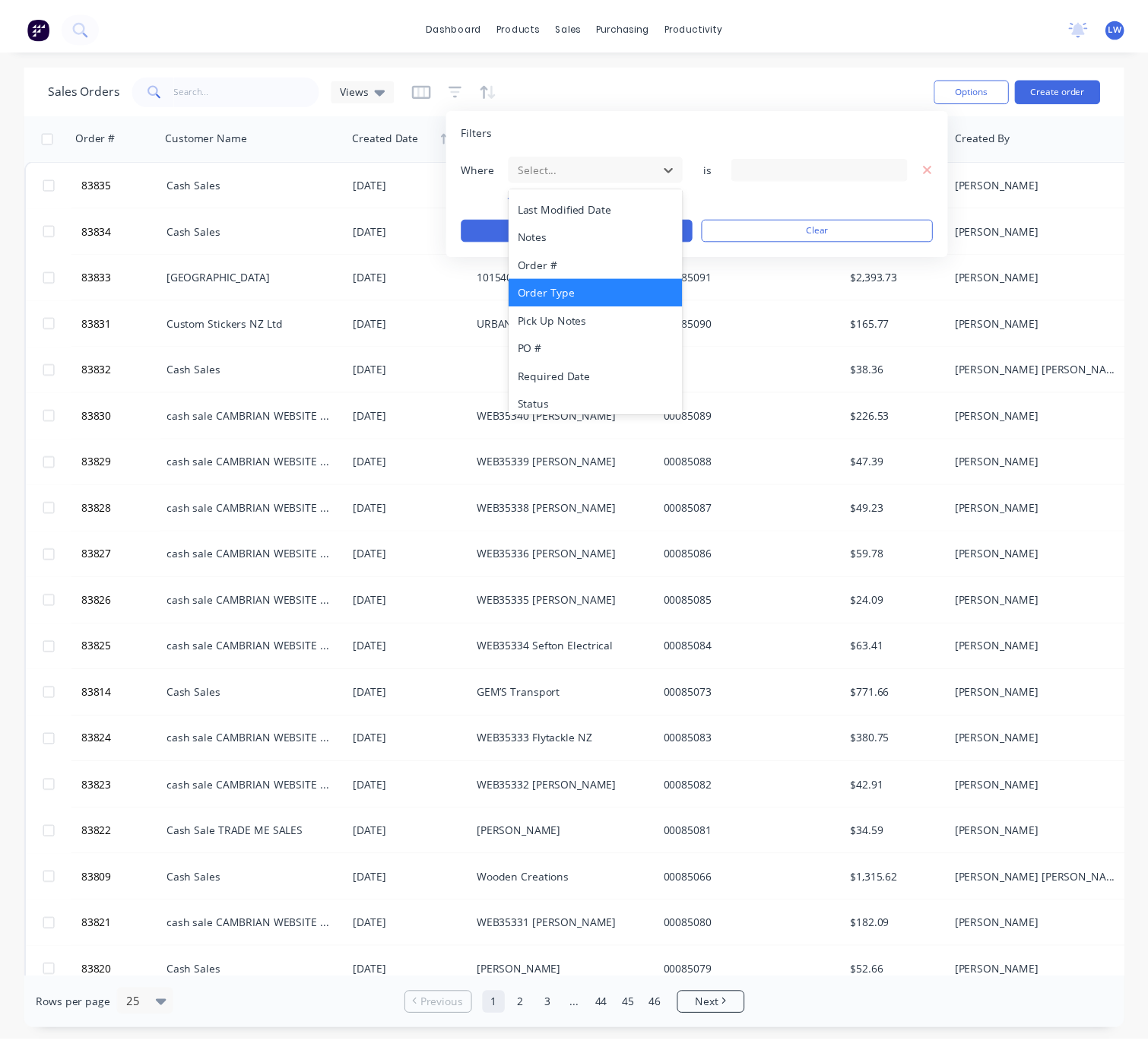
scroll to position [368, 0]
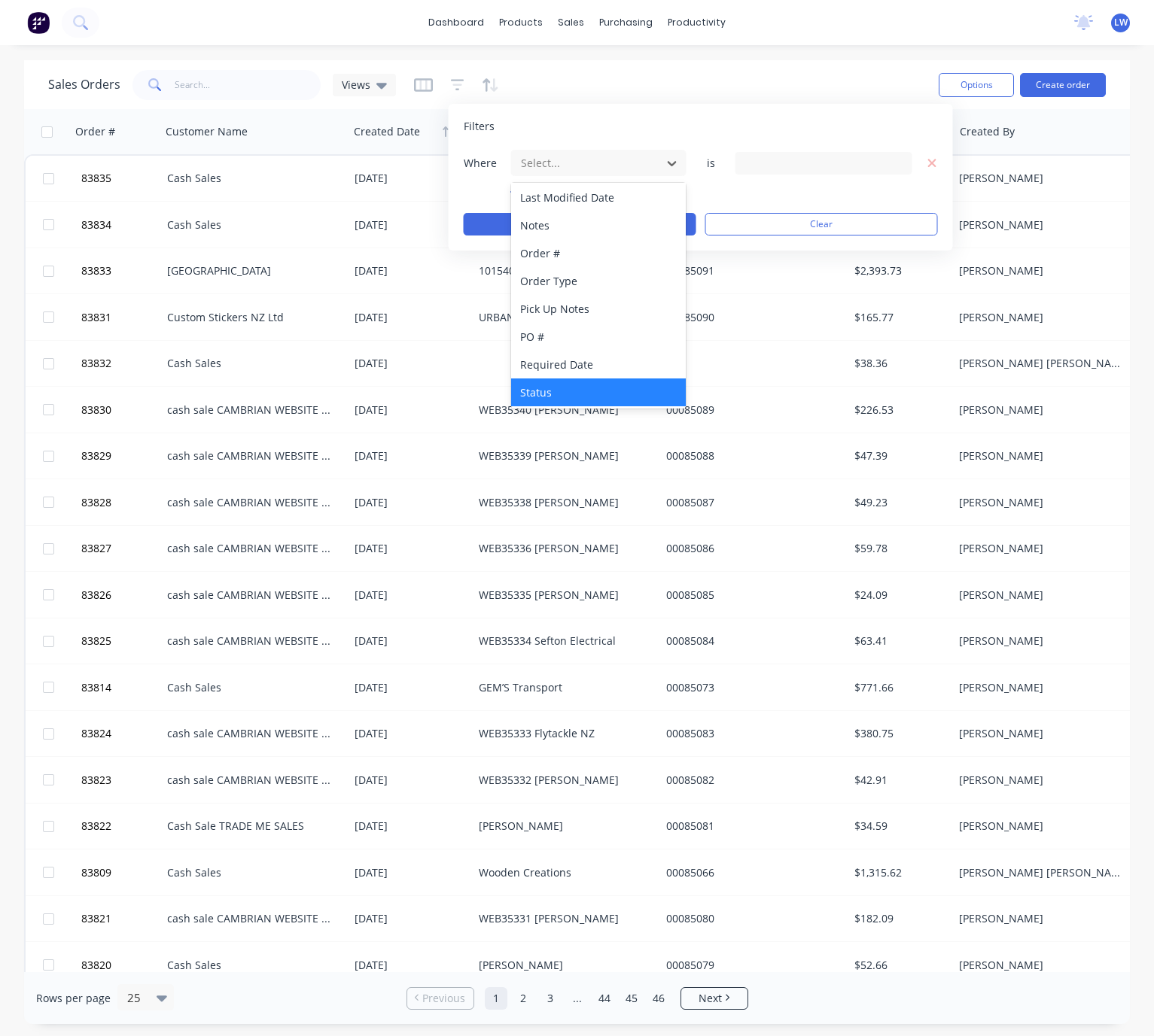
click at [588, 389] on div "Status" at bounding box center [598, 392] width 175 height 28
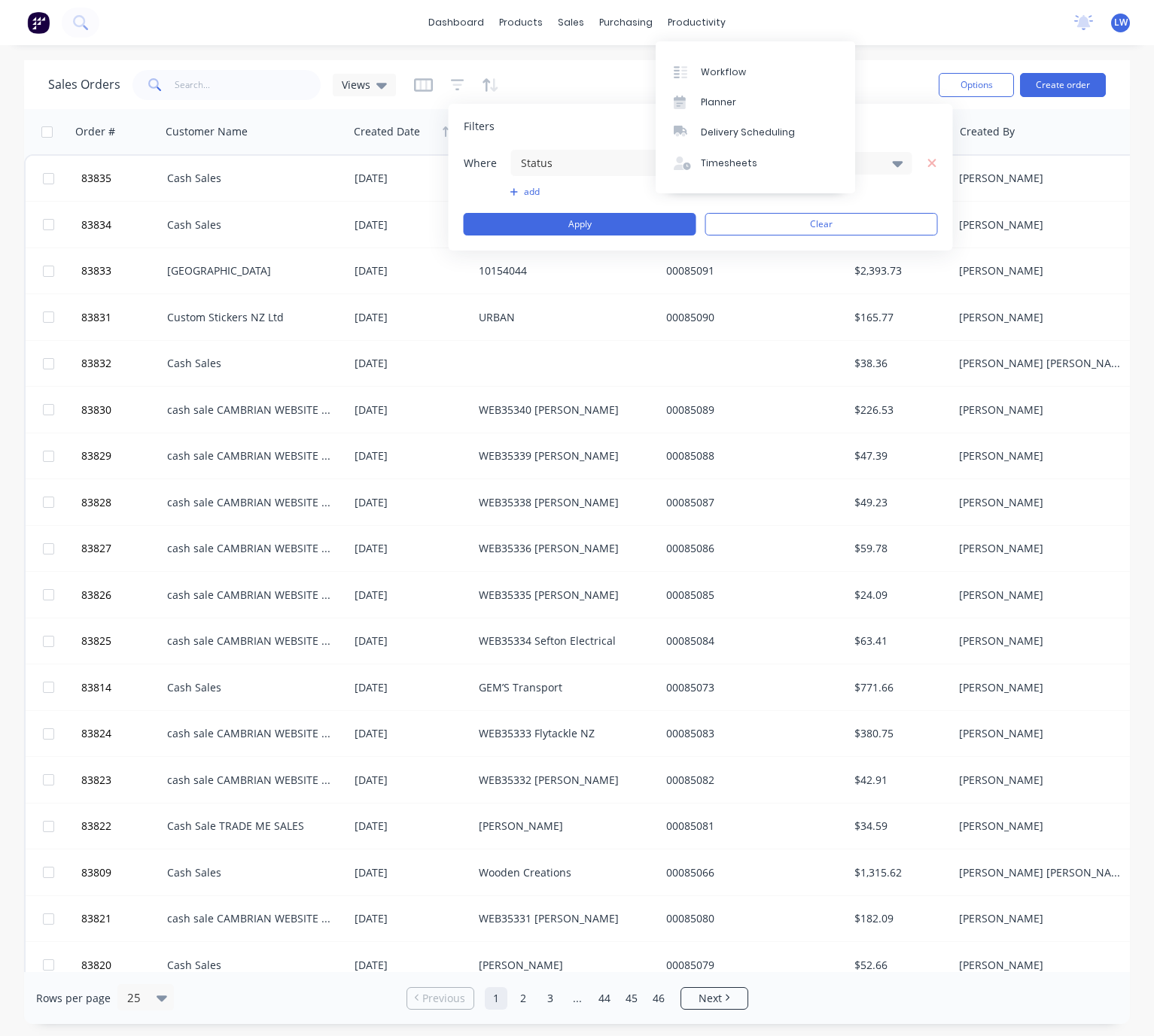
click at [872, 118] on div "Filters Where Status is 28 Status selected add Apply Clear" at bounding box center [700, 177] width 504 height 147
click at [888, 167] on div "28 Status selected" at bounding box center [824, 163] width 177 height 23
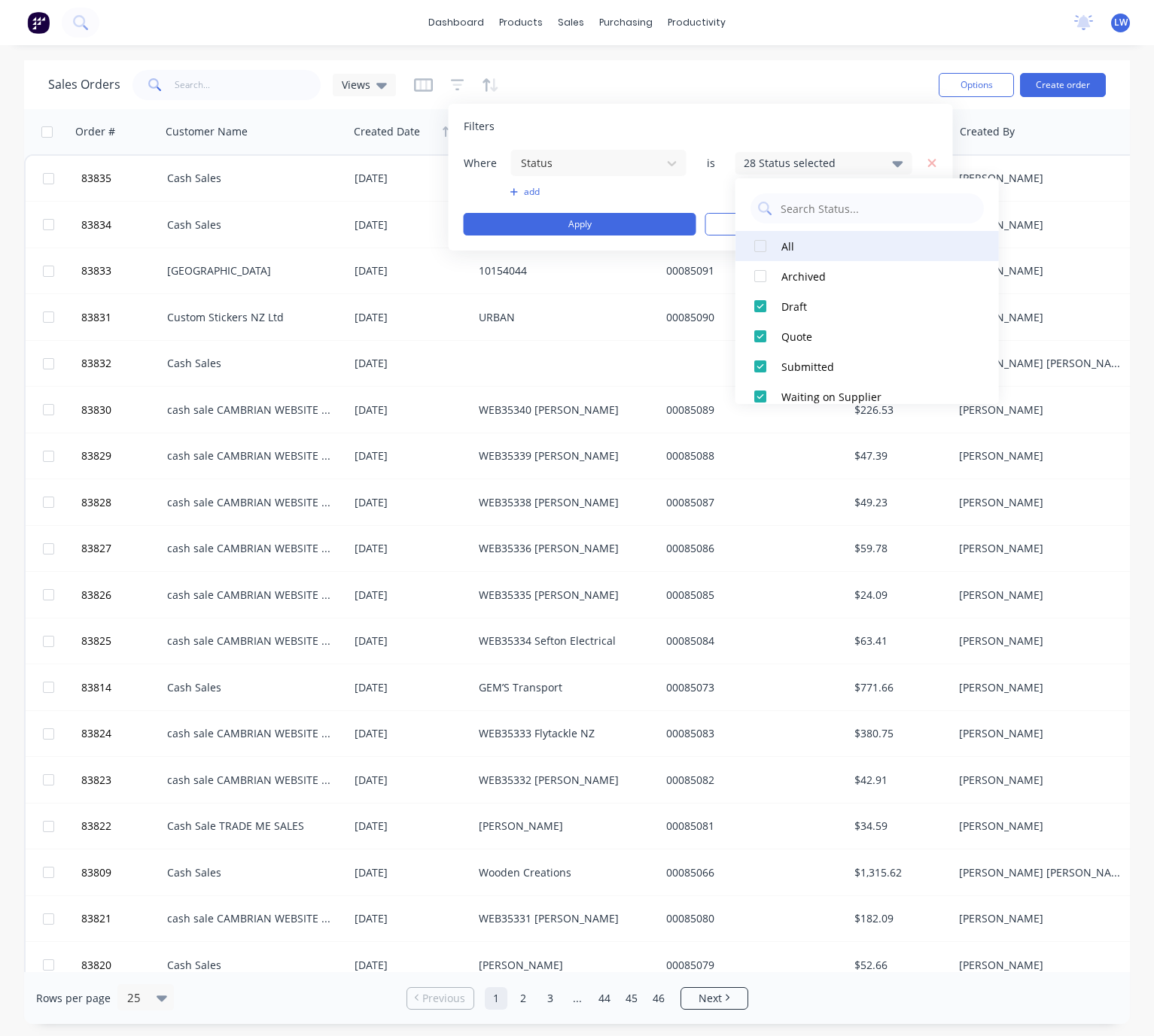
click at [802, 254] on button "All" at bounding box center [868, 246] width 264 height 30
click at [641, 215] on button "Apply" at bounding box center [580, 225] width 233 height 23
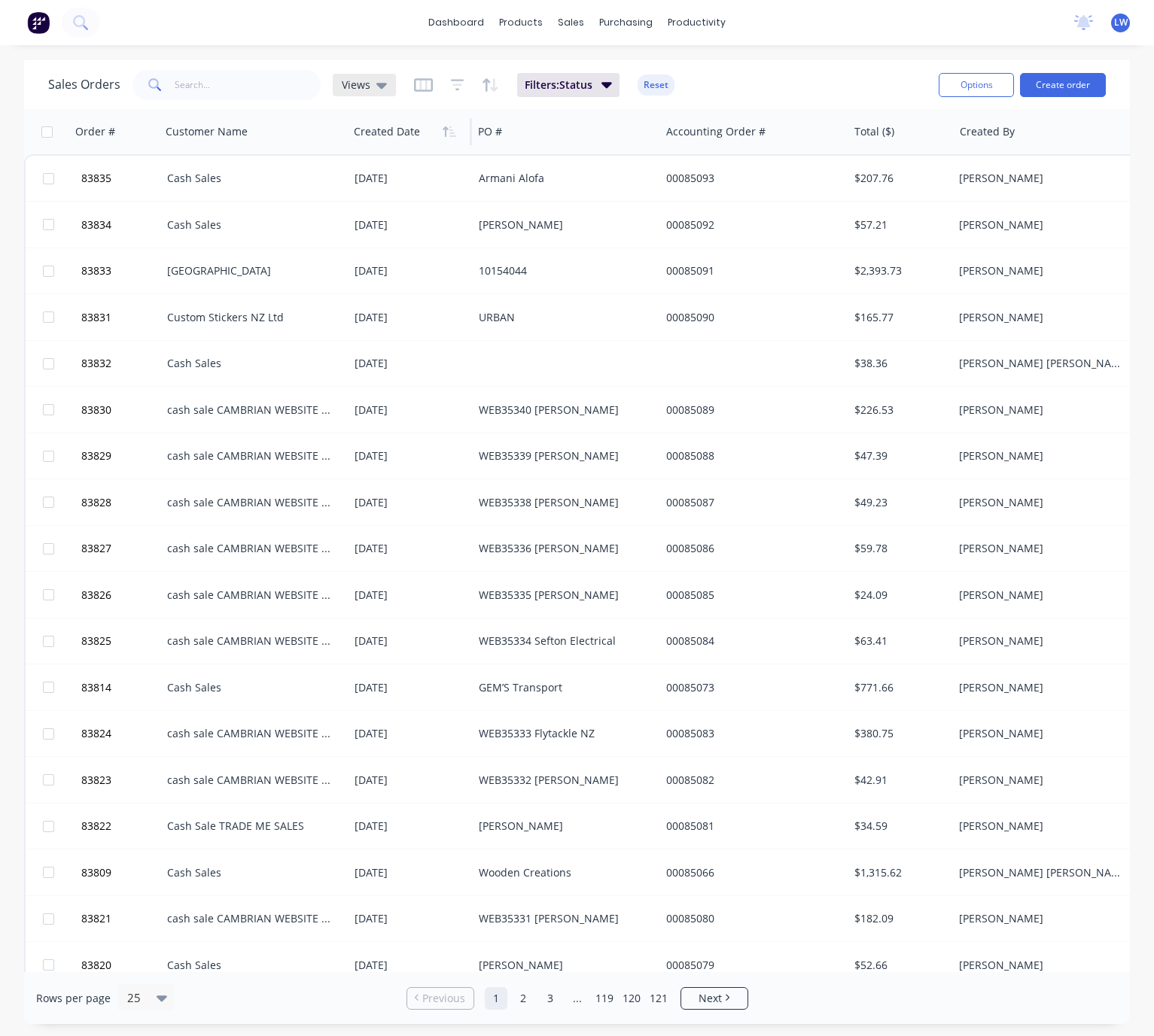
click at [380, 86] on icon at bounding box center [381, 86] width 11 height 6
click at [527, 215] on button "edit" at bounding box center [525, 213] width 20 height 16
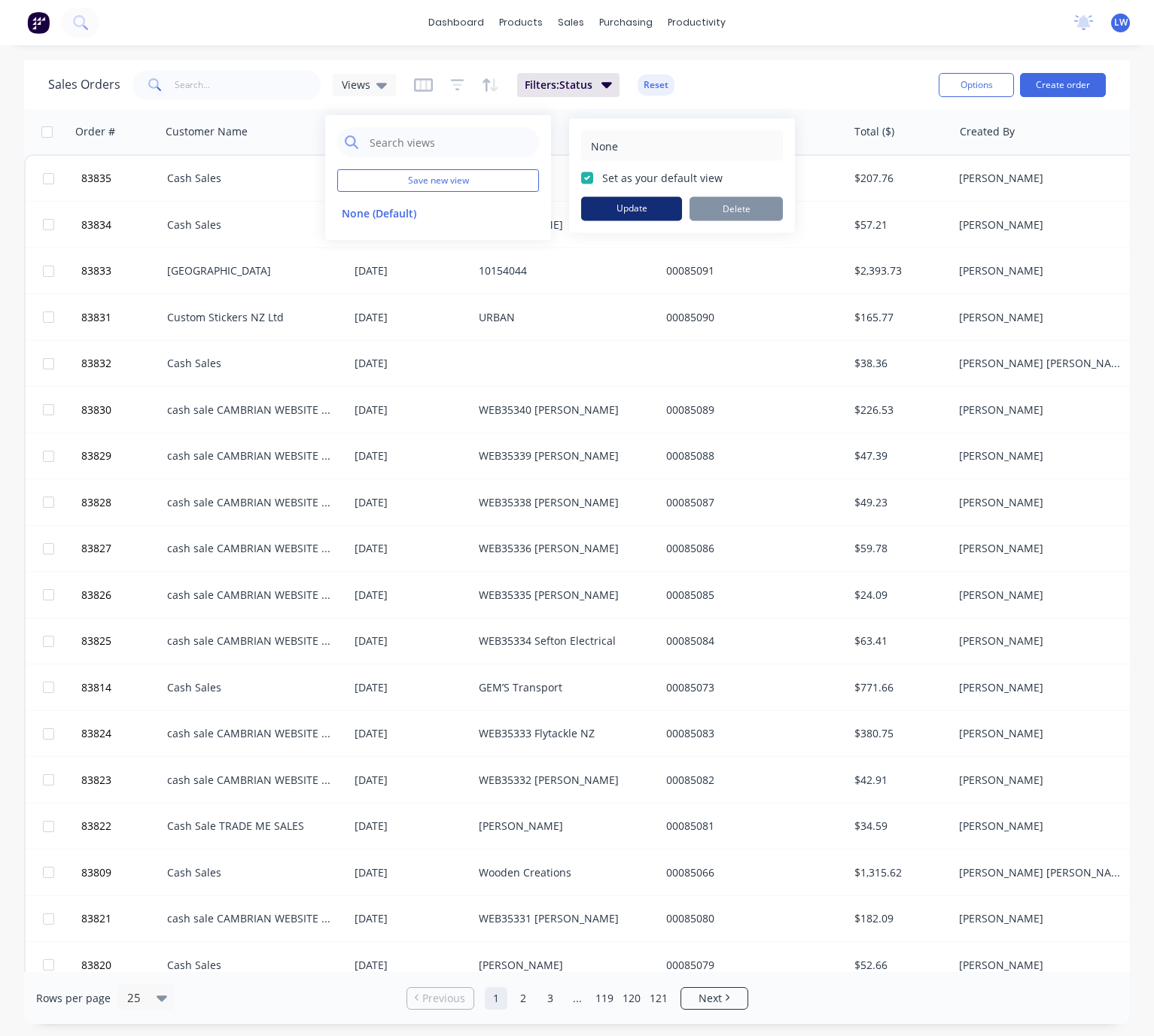
click at [646, 206] on button "Update" at bounding box center [632, 209] width 101 height 24
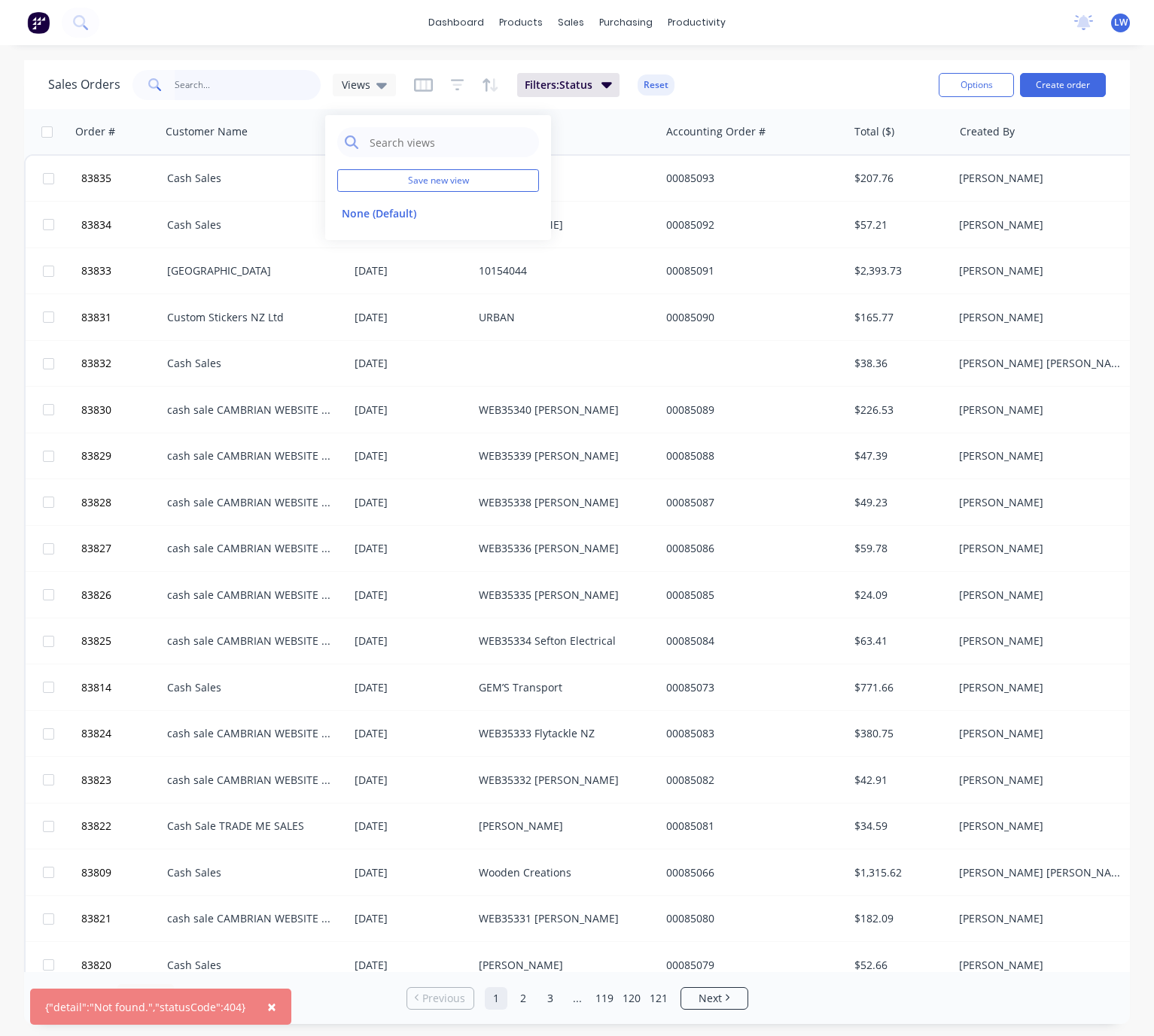
click at [231, 78] on input "text" at bounding box center [248, 85] width 147 height 30
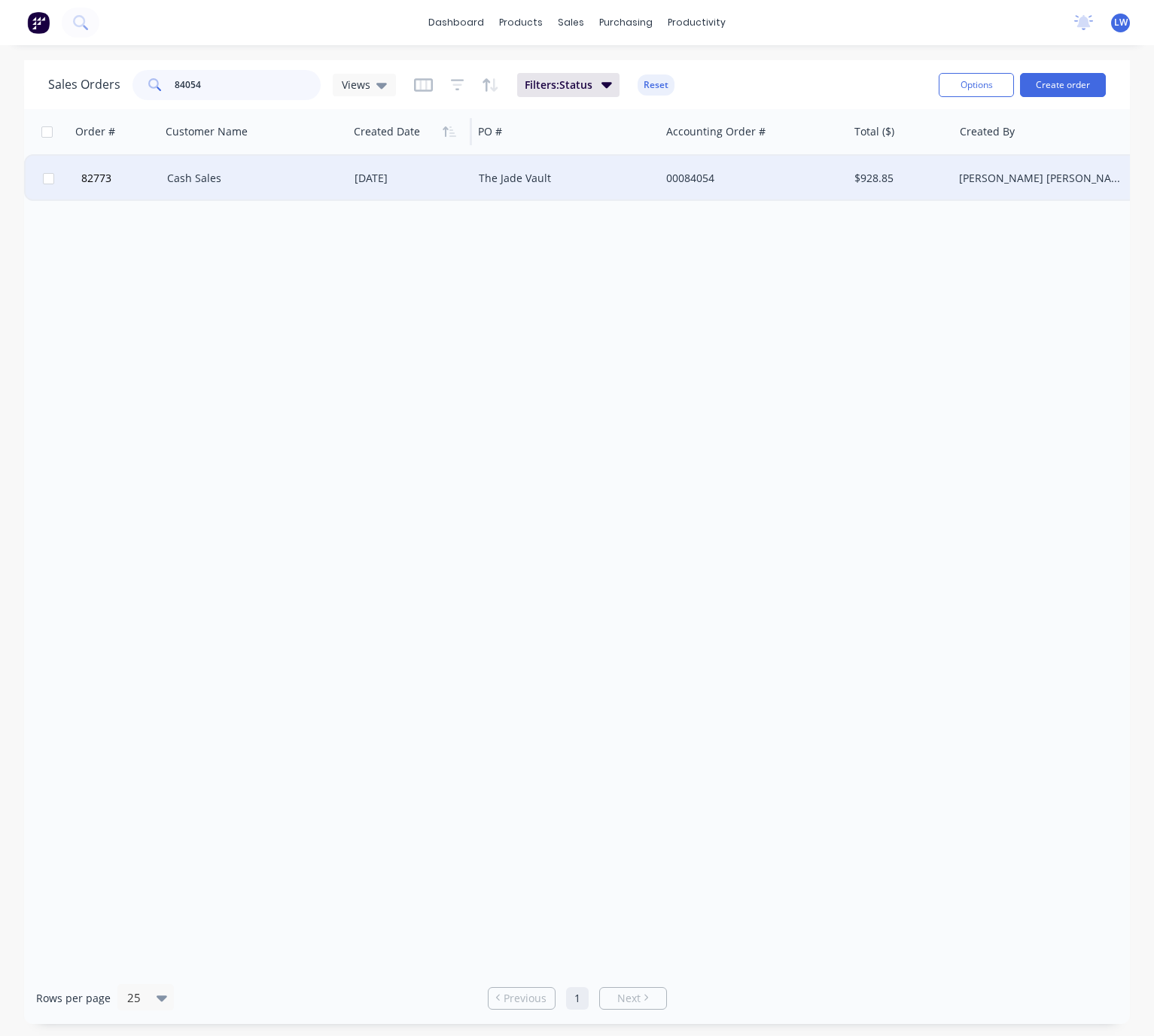
type input "84054"
click at [421, 191] on div "[DATE]" at bounding box center [410, 179] width 124 height 45
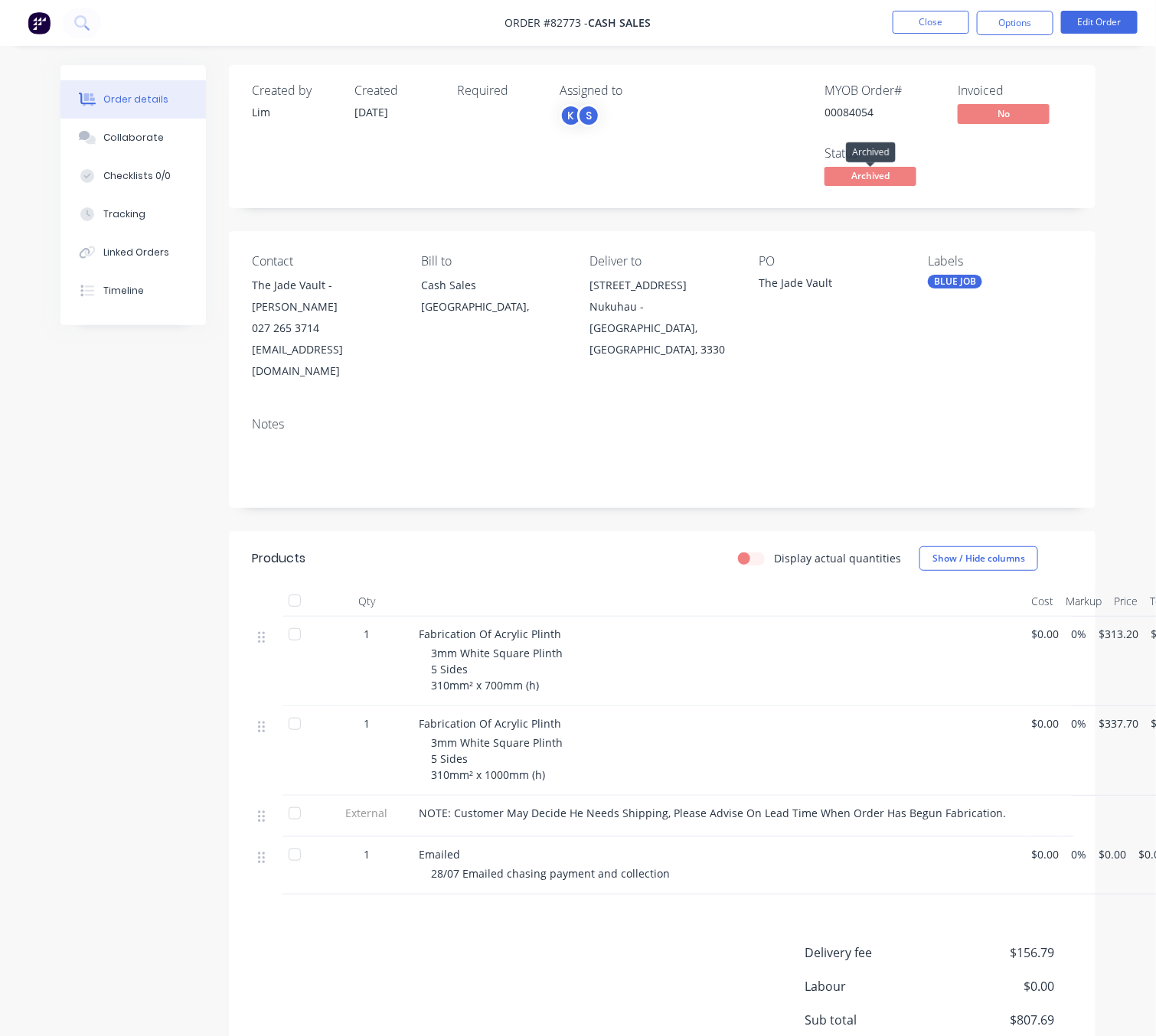
click at [886, 186] on span "Archived" at bounding box center [871, 176] width 92 height 19
click at [898, 173] on span "Archived" at bounding box center [871, 176] width 92 height 19
click at [124, 290] on div "Timeline" at bounding box center [123, 291] width 41 height 14
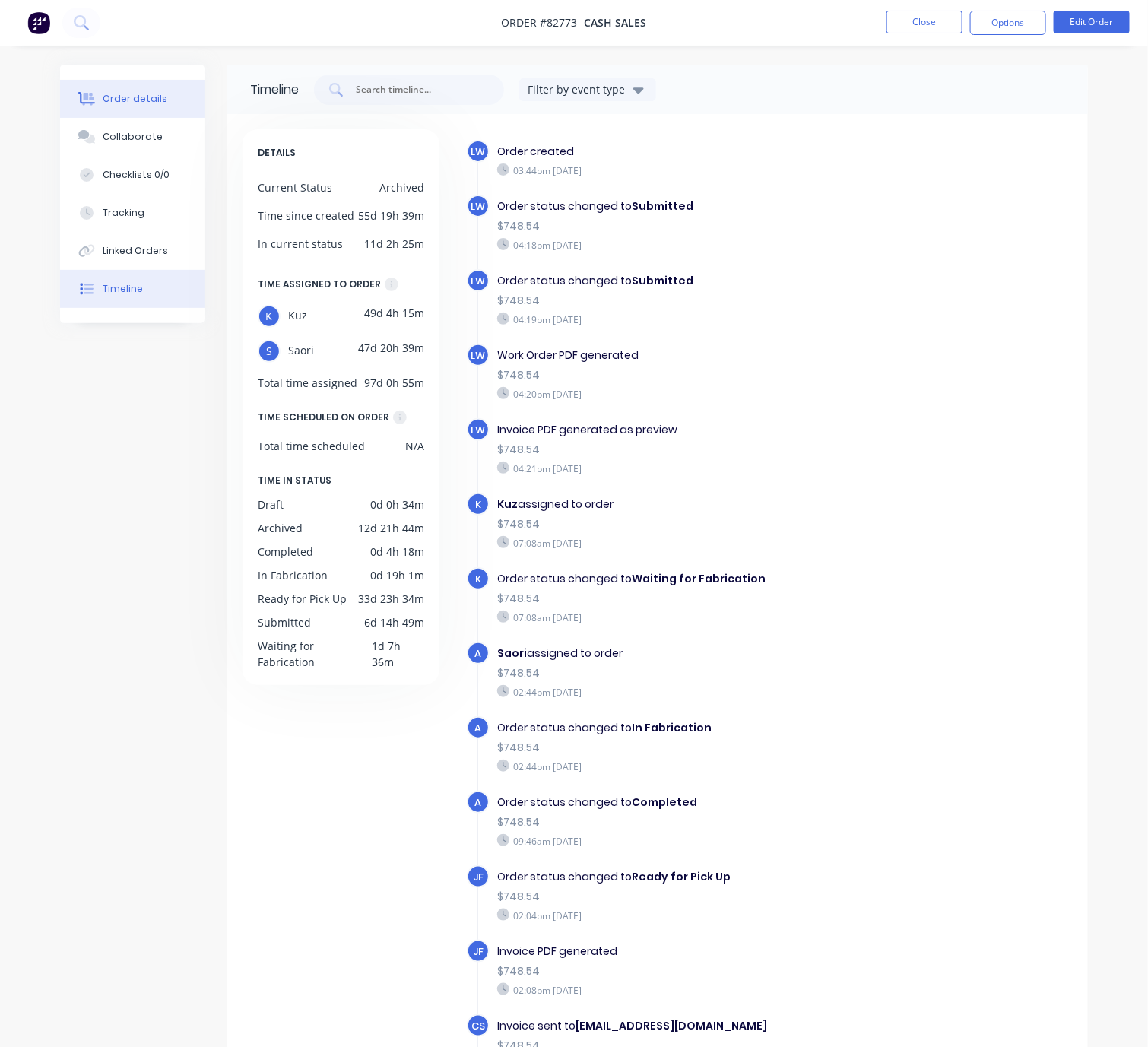
click at [104, 103] on div "Order details" at bounding box center [135, 99] width 65 height 14
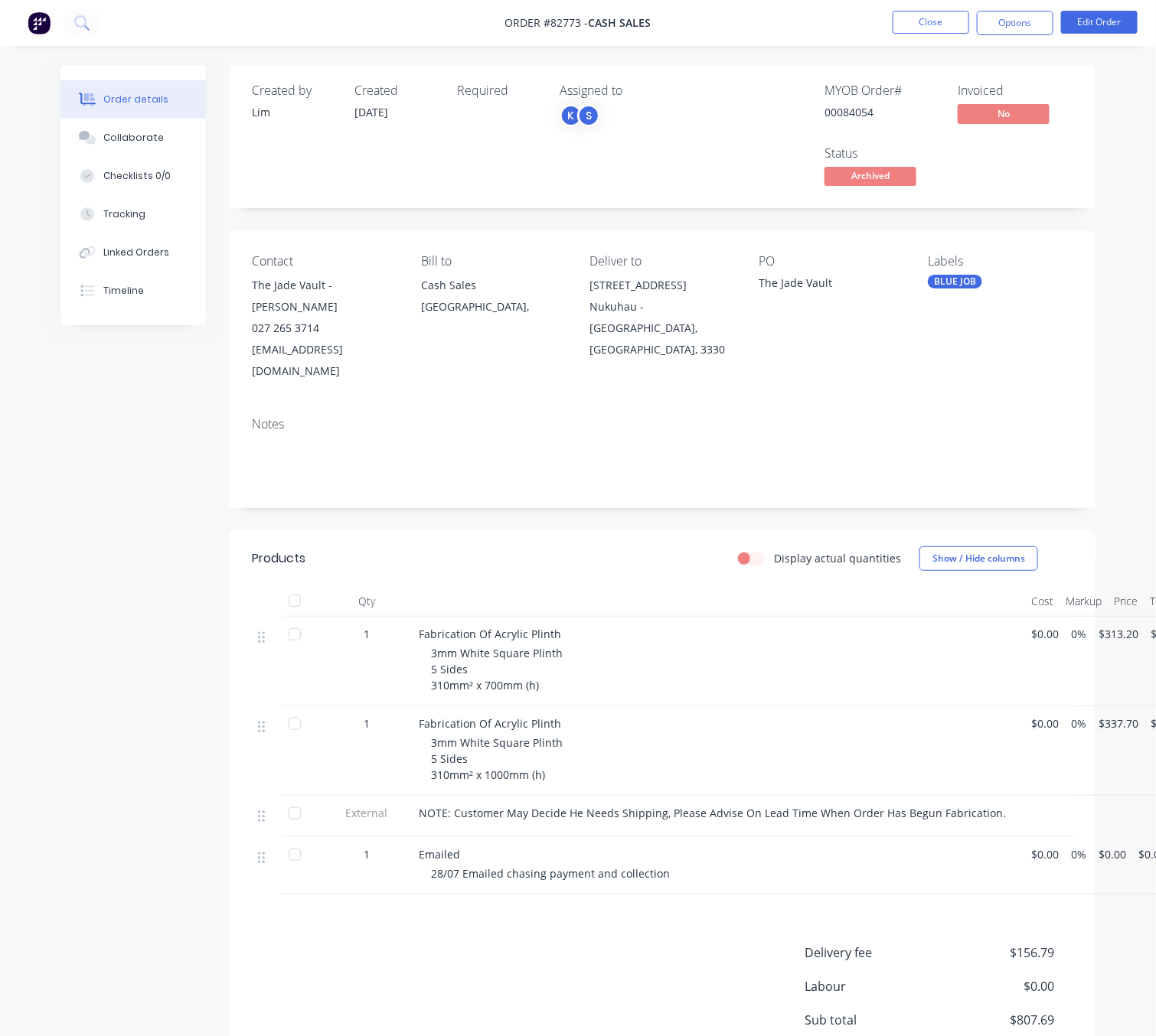
click at [124, 313] on div "Order details Collaborate Checklists 0/0 Tracking Linked Orders Timeline" at bounding box center [133, 195] width 146 height 261
click at [122, 308] on div "Order details Collaborate Checklists 0/0 Tracking Linked Orders Timeline" at bounding box center [133, 195] width 146 height 261
click at [124, 296] on button "Timeline" at bounding box center [133, 291] width 146 height 38
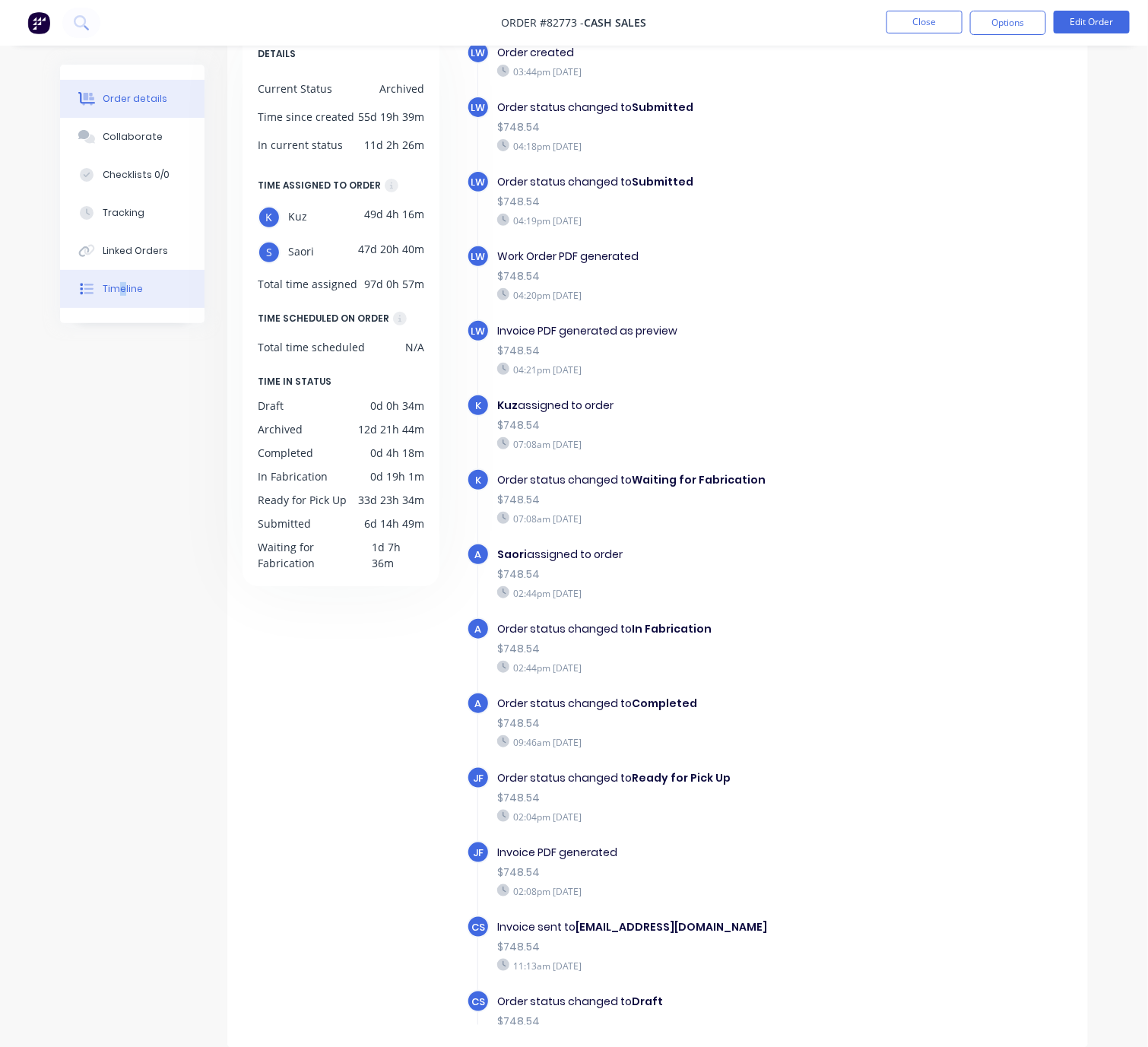
click at [162, 94] on button "Order details" at bounding box center [132, 99] width 145 height 38
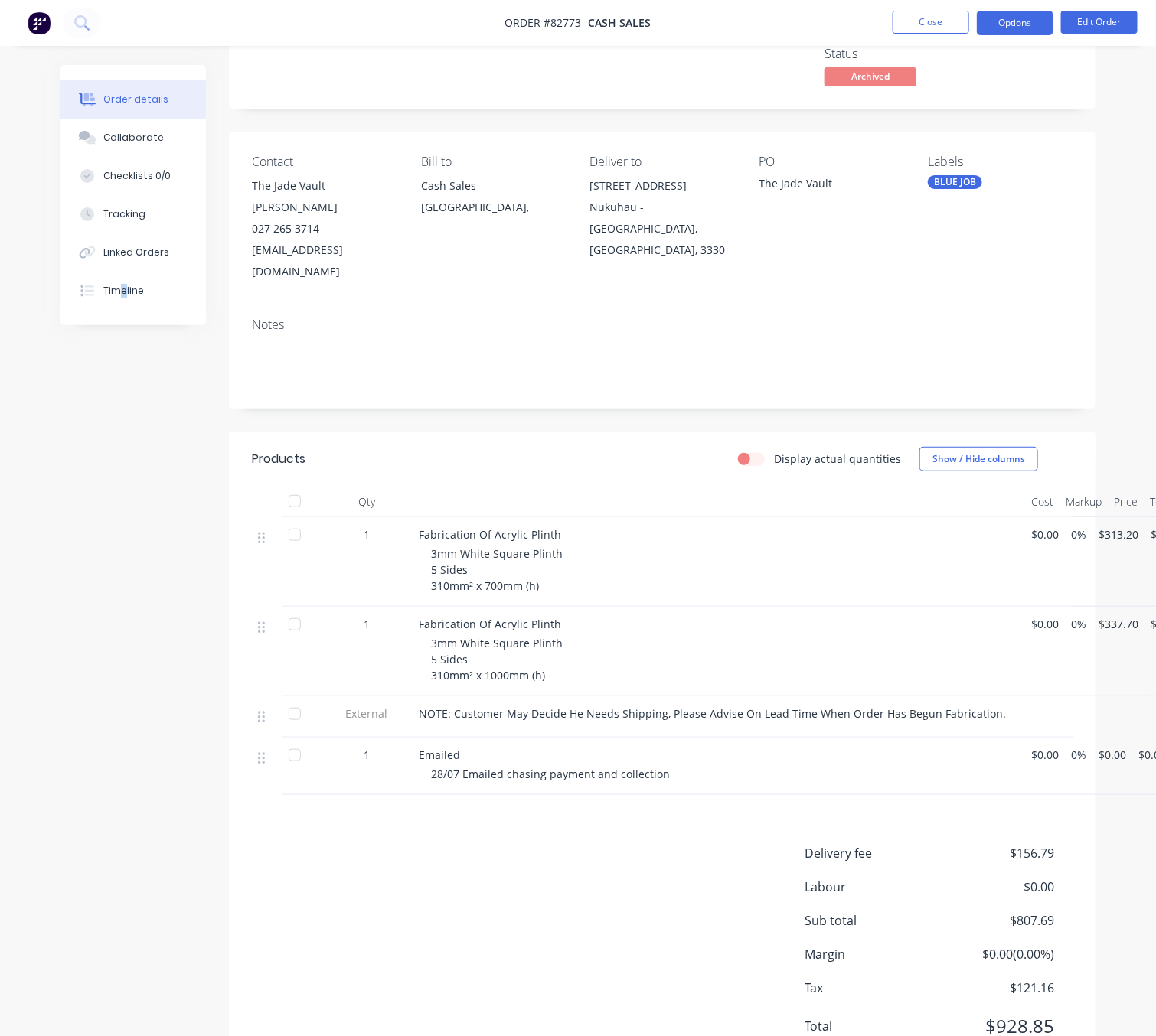
click at [1011, 24] on button "Options" at bounding box center [1015, 23] width 77 height 25
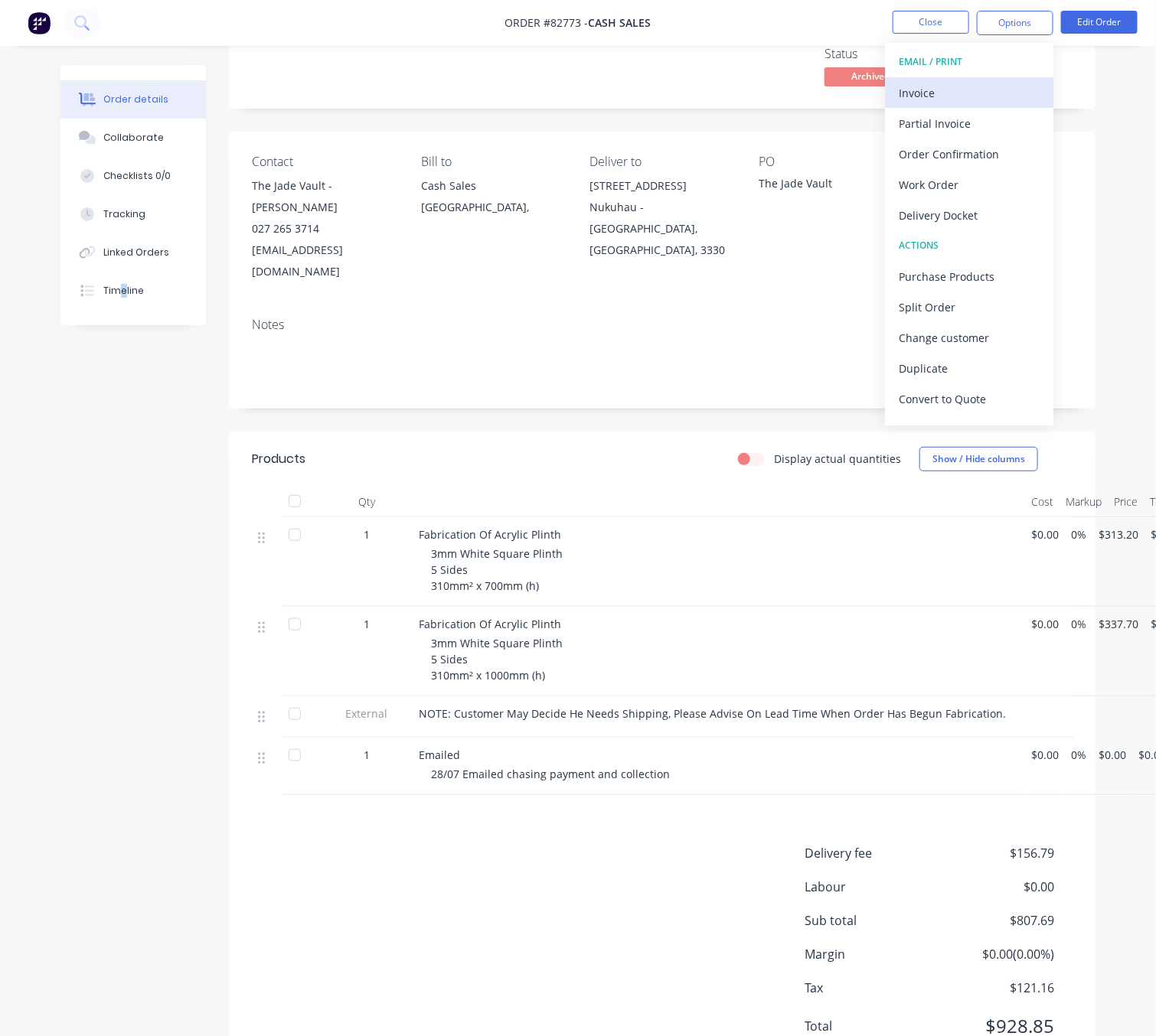
click at [954, 93] on div "Invoice" at bounding box center [969, 93] width 141 height 22
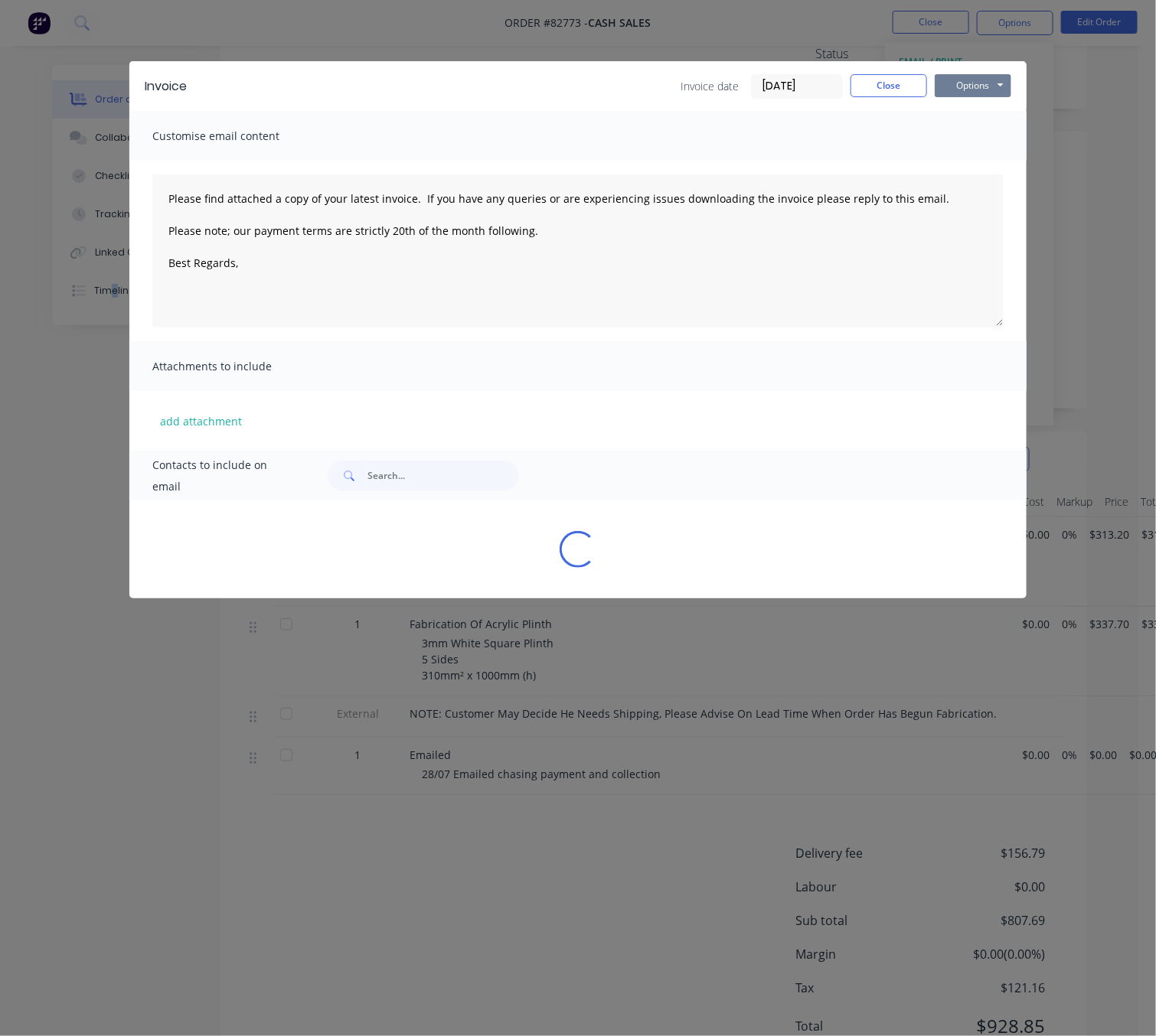
click at [979, 84] on button "Options" at bounding box center [973, 86] width 77 height 23
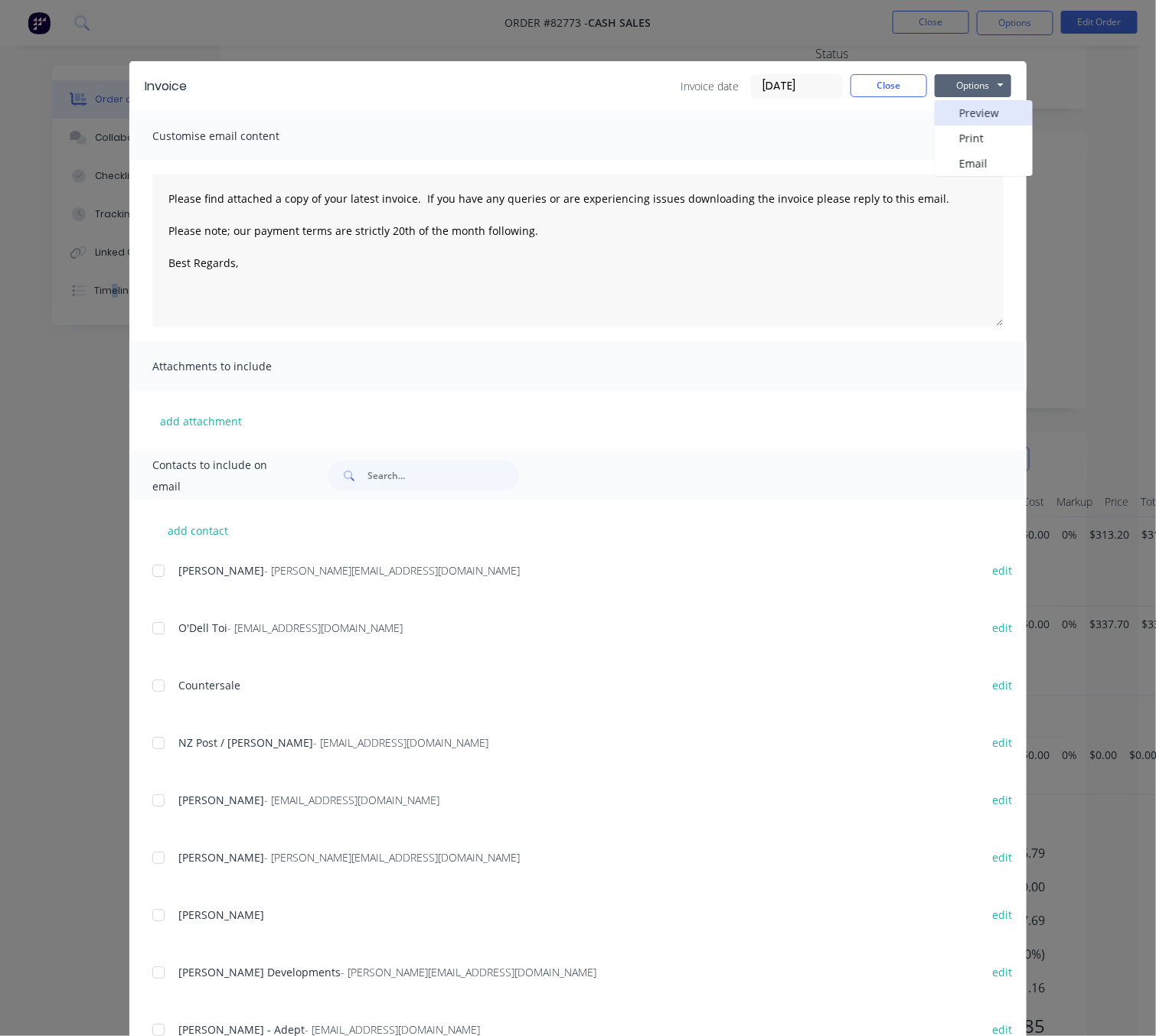
click at [985, 113] on button "Preview" at bounding box center [984, 113] width 98 height 25
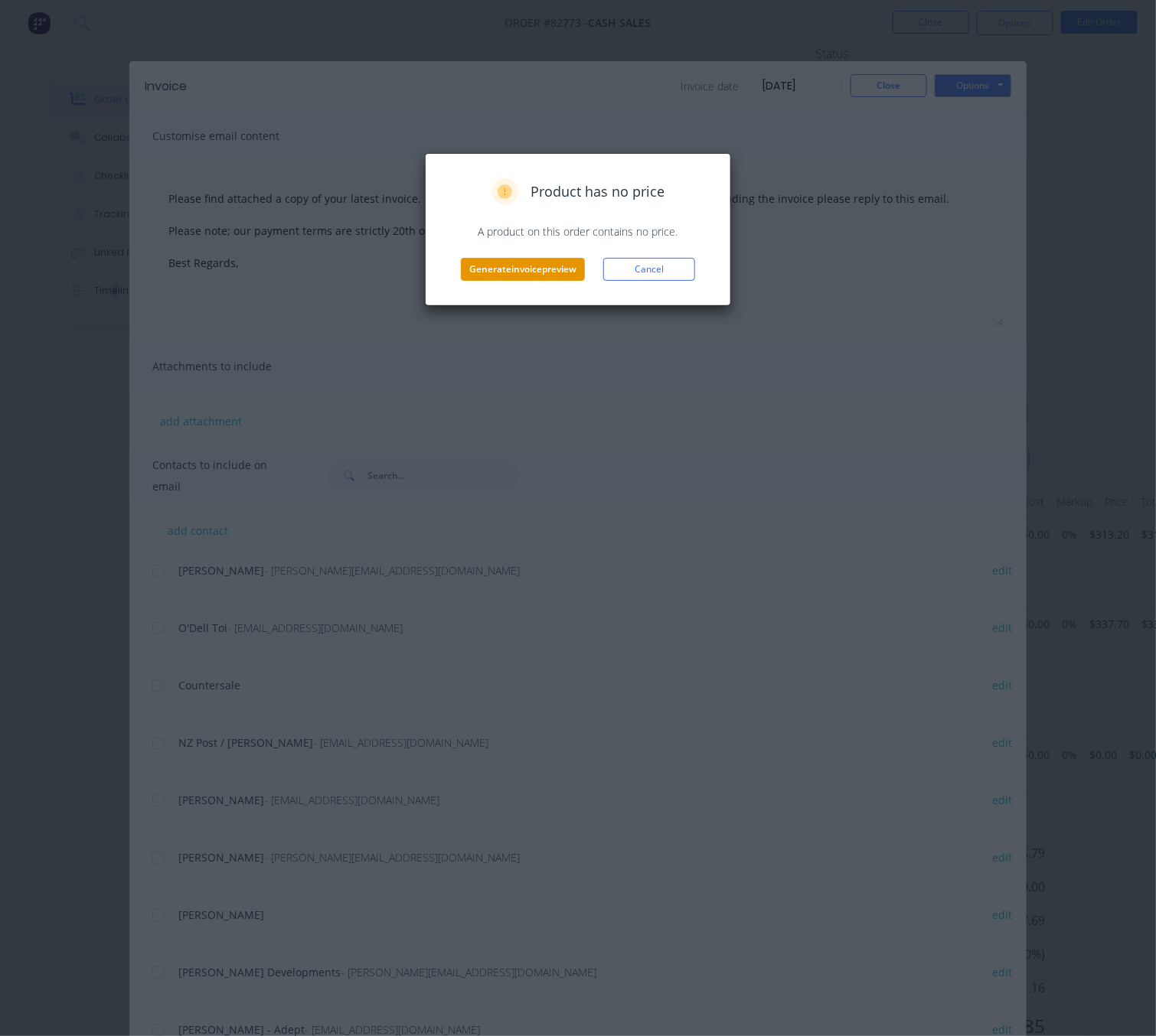
click at [559, 274] on button "Generate invoice preview" at bounding box center [523, 270] width 124 height 23
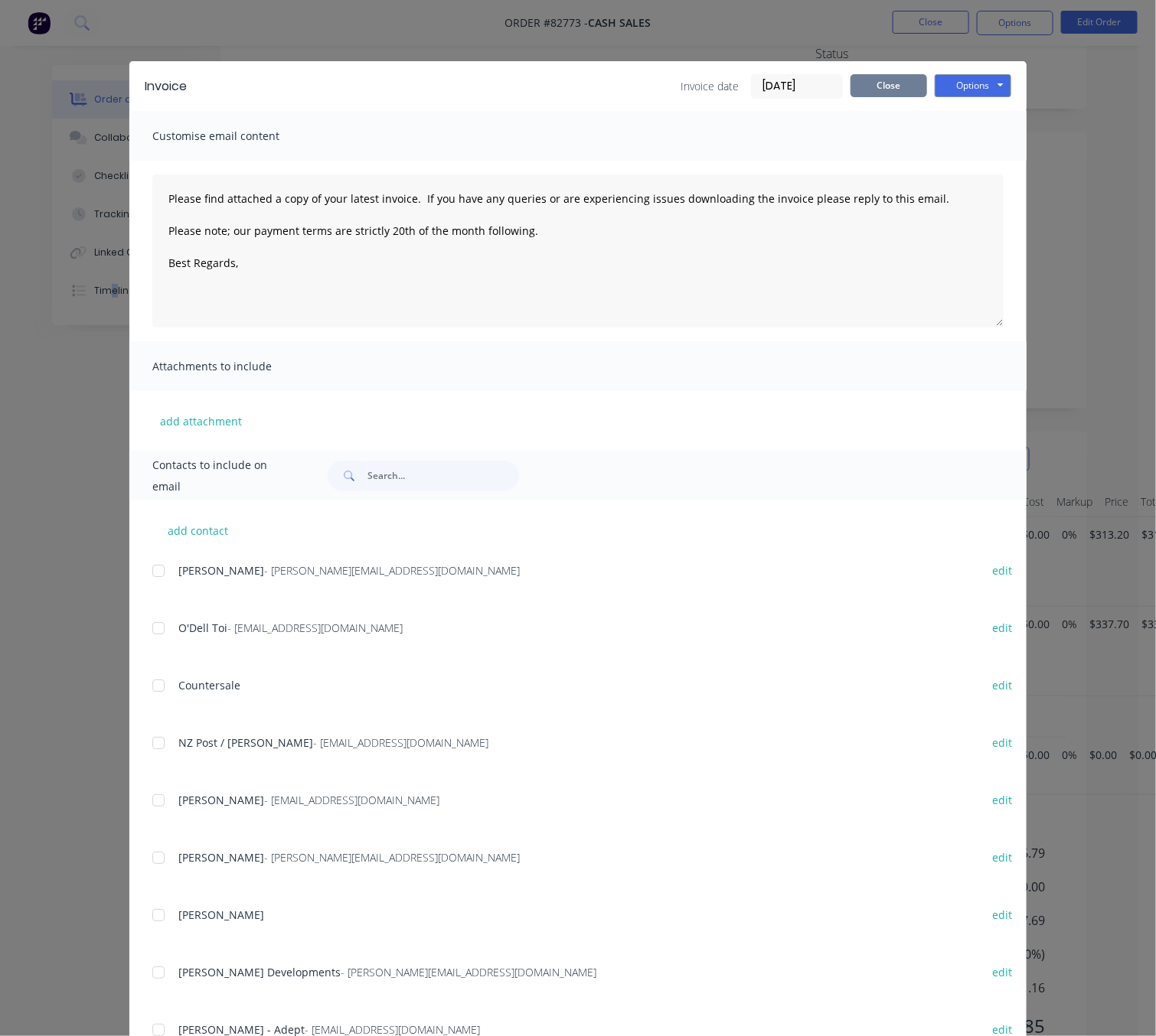
click at [891, 85] on button "Close" at bounding box center [889, 86] width 77 height 23
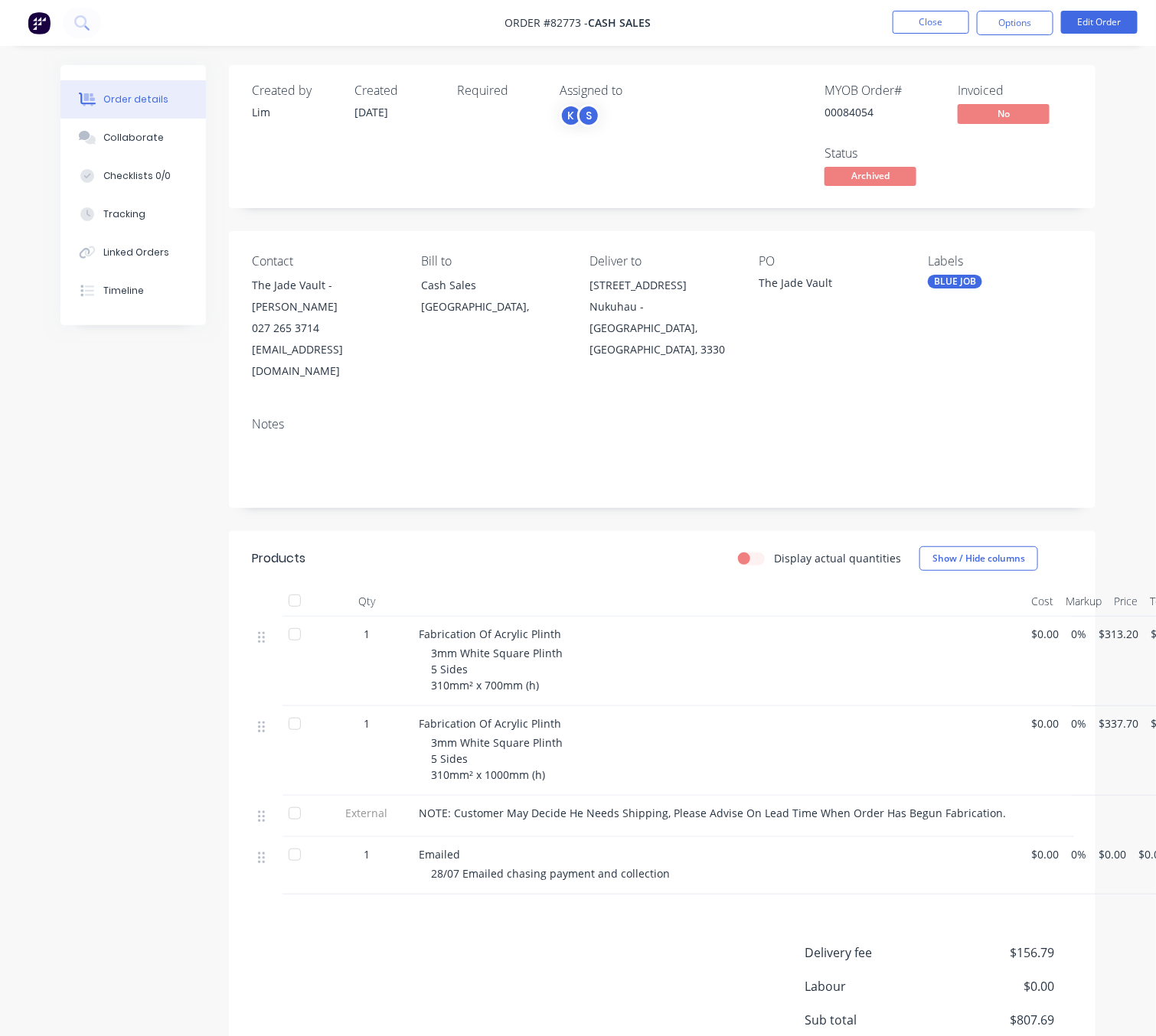
click at [896, 170] on span "Archived" at bounding box center [871, 176] width 92 height 19
click at [859, 173] on span "Archived" at bounding box center [871, 176] width 92 height 19
click at [907, 179] on span "Archived" at bounding box center [871, 176] width 92 height 19
click at [882, 180] on span "Archived" at bounding box center [871, 176] width 92 height 19
click at [1100, 28] on button "Edit Order" at bounding box center [1099, 22] width 77 height 23
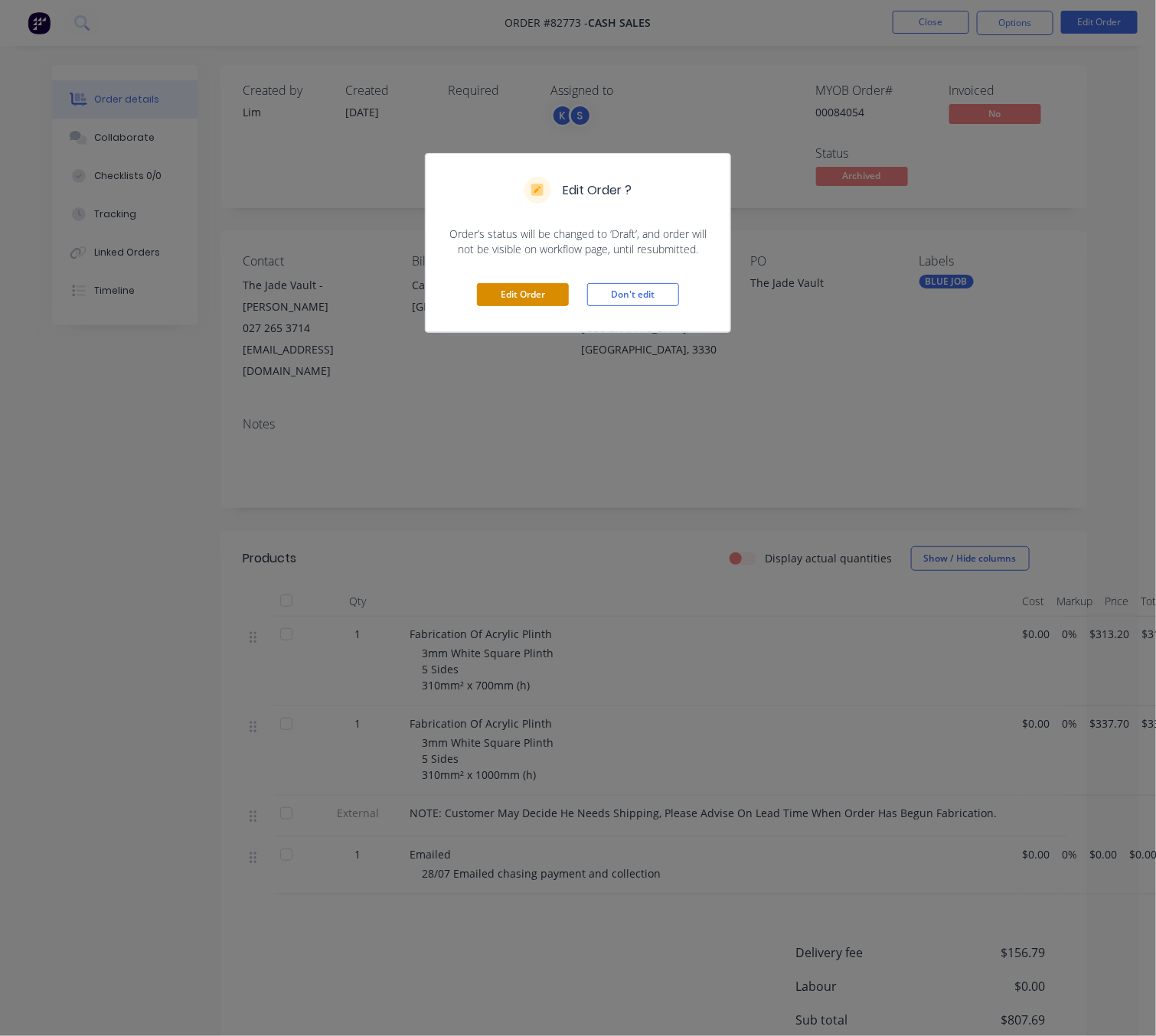
click at [544, 298] on button "Edit Order" at bounding box center [523, 295] width 92 height 23
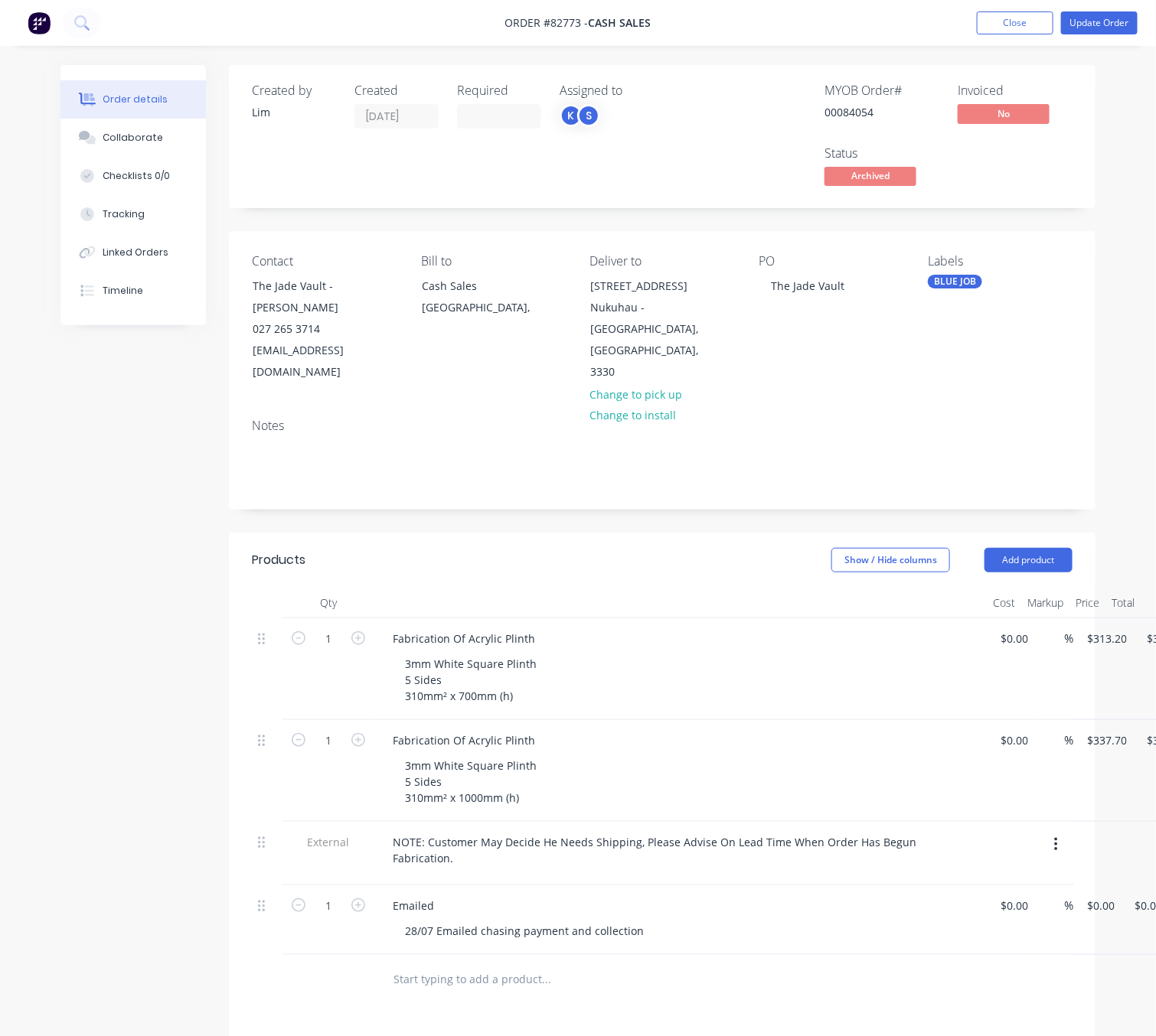
click at [891, 171] on span "Archived" at bounding box center [871, 176] width 92 height 19
click at [865, 185] on span "Archived" at bounding box center [871, 176] width 92 height 19
click at [901, 173] on span "Archived" at bounding box center [871, 176] width 92 height 19
drag, startPoint x: 896, startPoint y: 175, endPoint x: 867, endPoint y: 186, distance: 31.0
click at [846, 182] on span "Archived" at bounding box center [871, 176] width 92 height 19
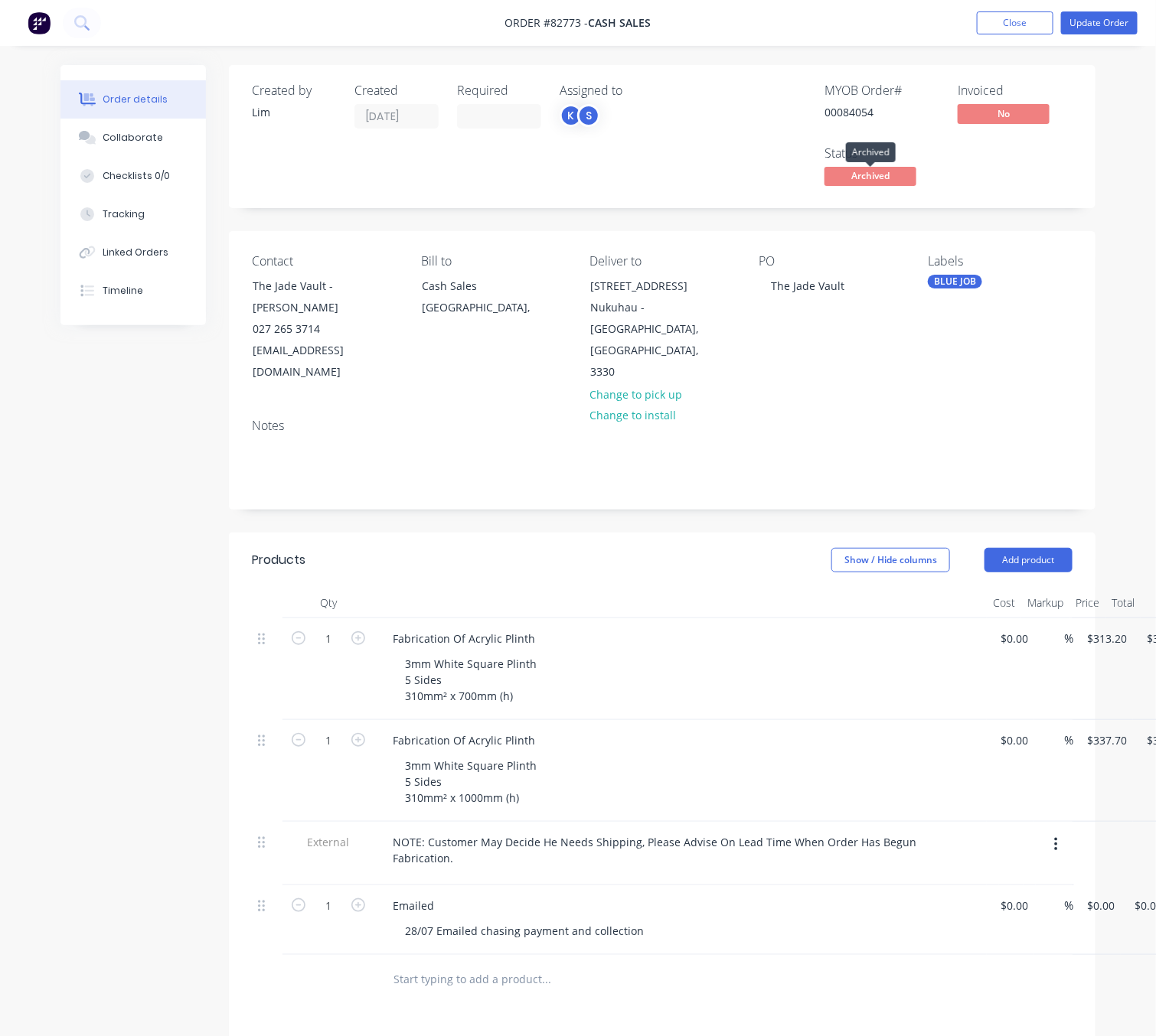
click at [993, 202] on div "Created by [PERSON_NAME] Created [DATE] Required Assigned to K S MYOB Order # 0…" at bounding box center [662, 136] width 867 height 143
click at [827, 152] on div "Status" at bounding box center [882, 153] width 115 height 15
click at [1043, 16] on button "Close" at bounding box center [1015, 23] width 77 height 23
